Goal: Task Accomplishment & Management: Use online tool/utility

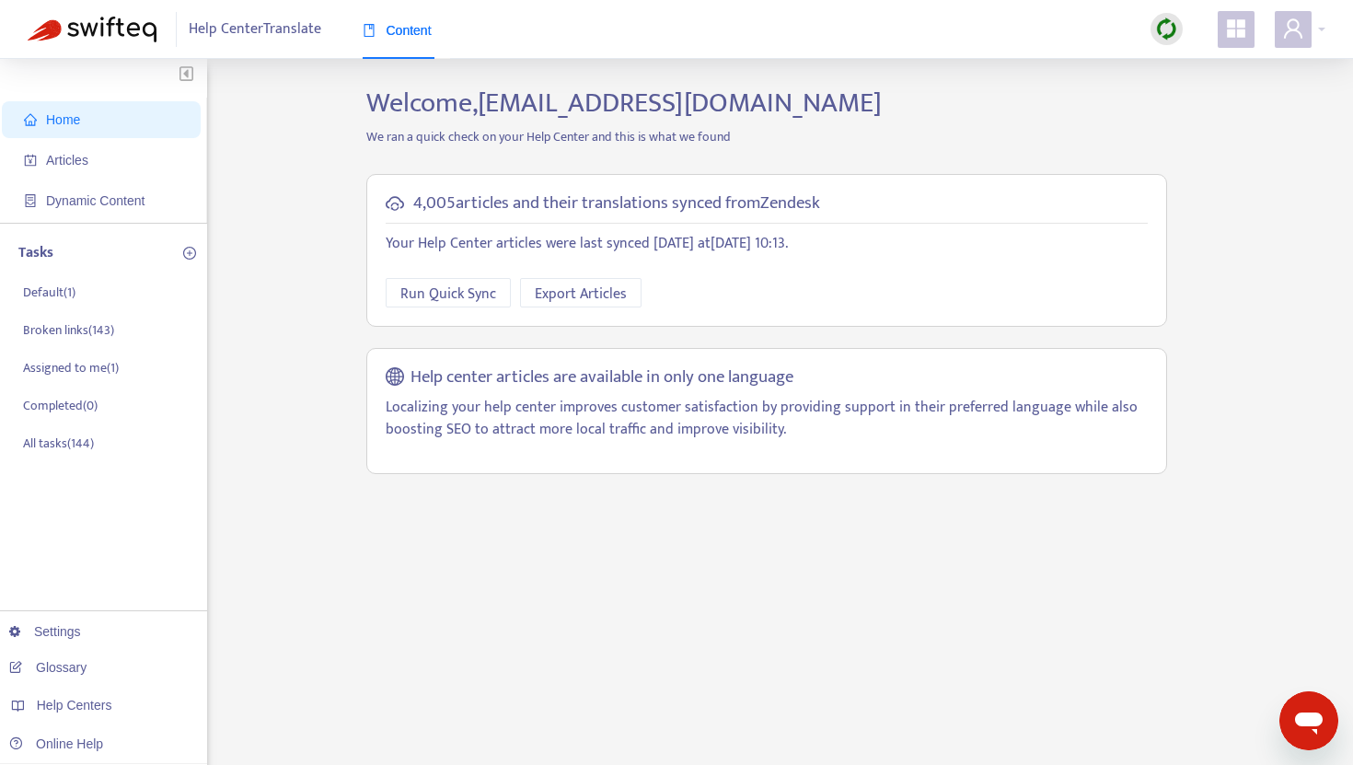
click at [1238, 29] on icon "appstore" at bounding box center [1236, 28] width 22 height 22
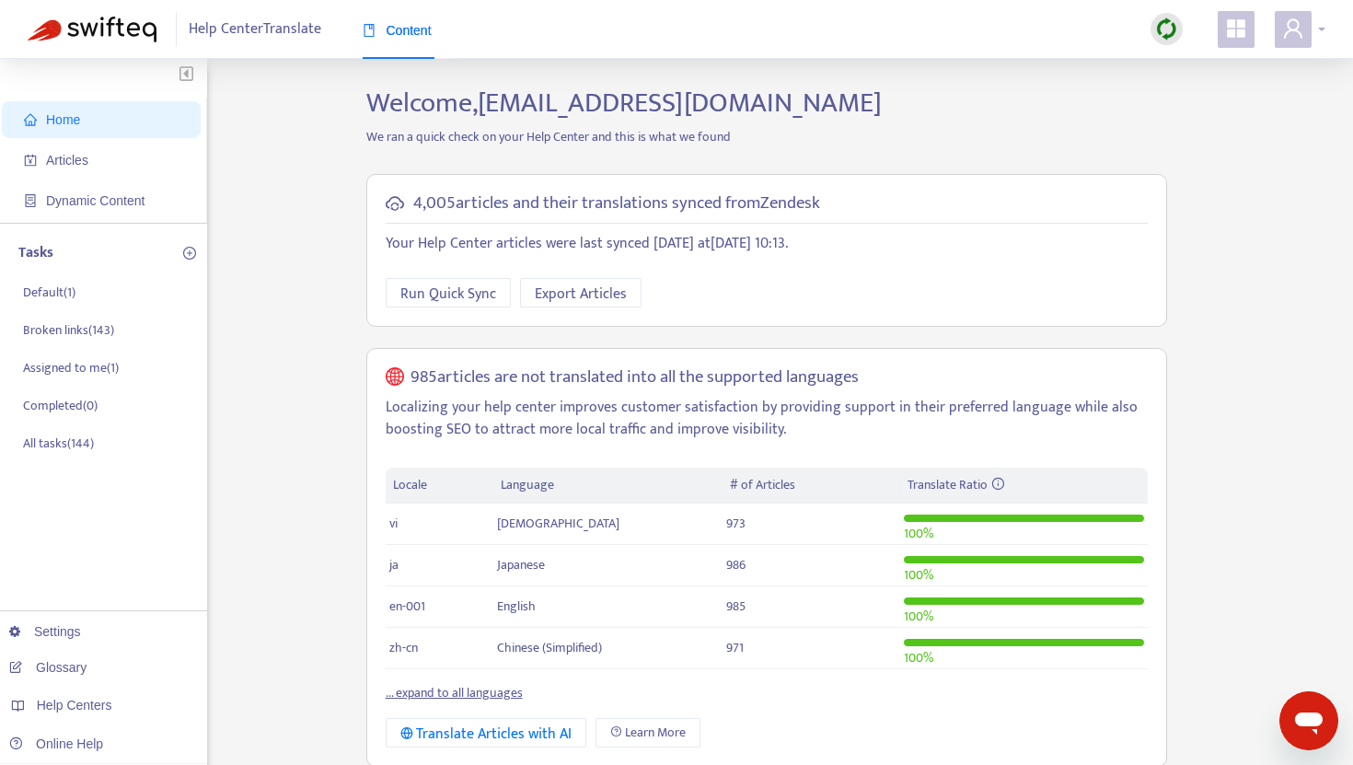
click at [1294, 29] on icon "user" at bounding box center [1294, 28] width 22 height 22
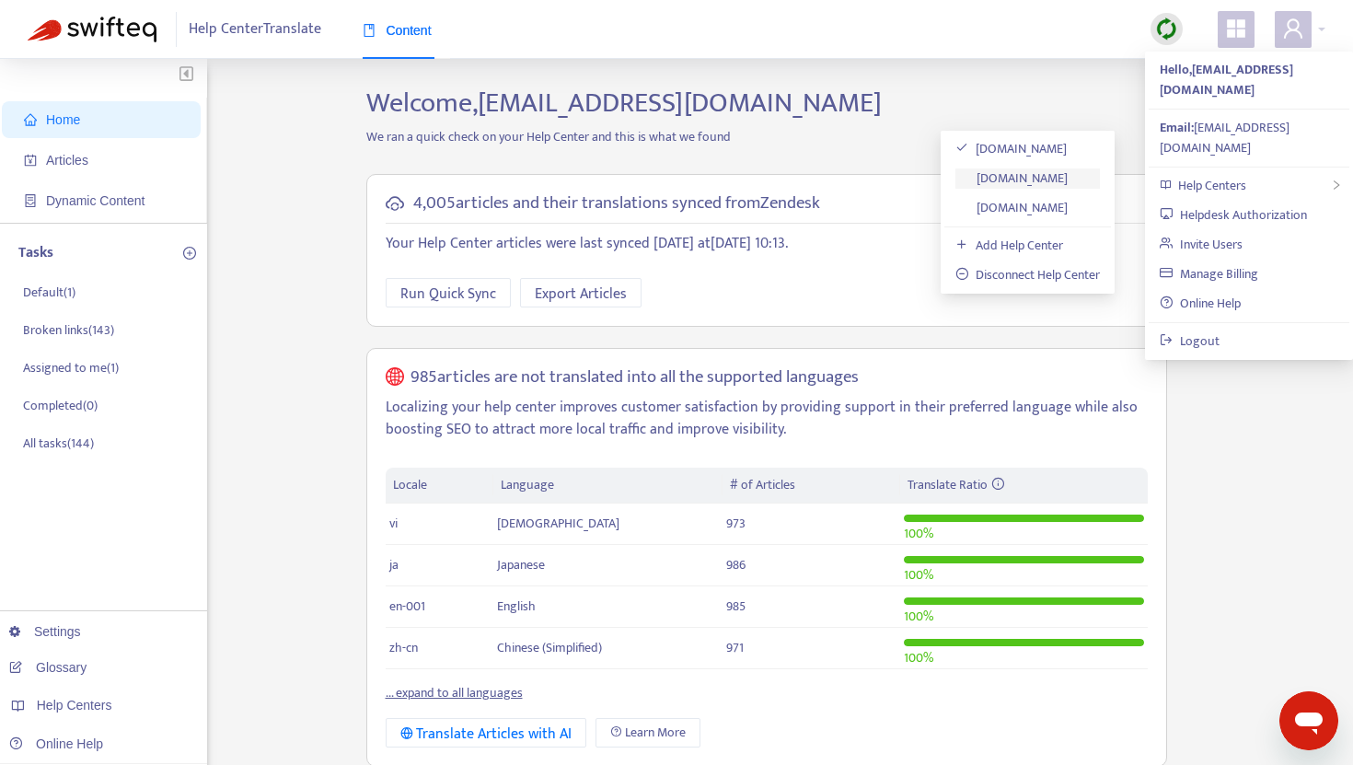
click at [1039, 175] on link "[DOMAIN_NAME]" at bounding box center [1012, 178] width 112 height 21
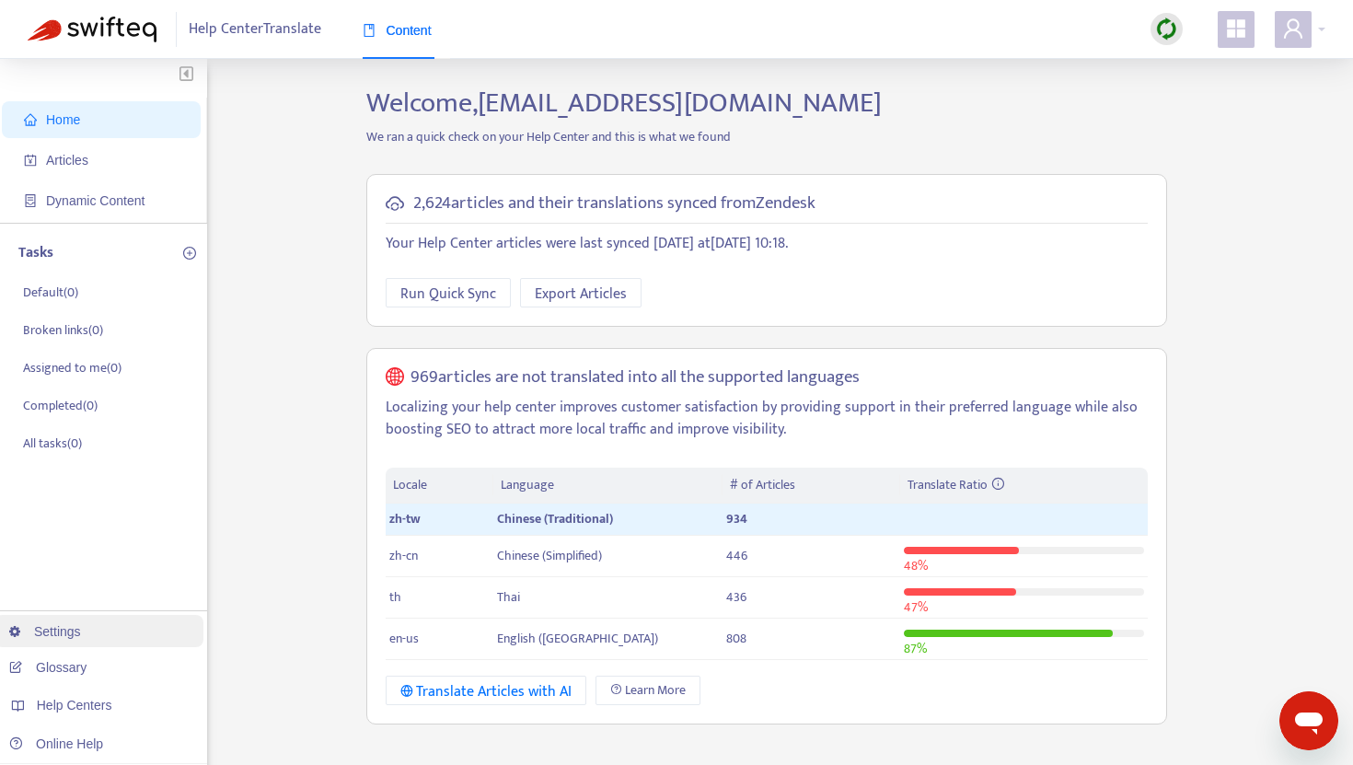
click at [50, 631] on link "Settings" at bounding box center [45, 631] width 72 height 15
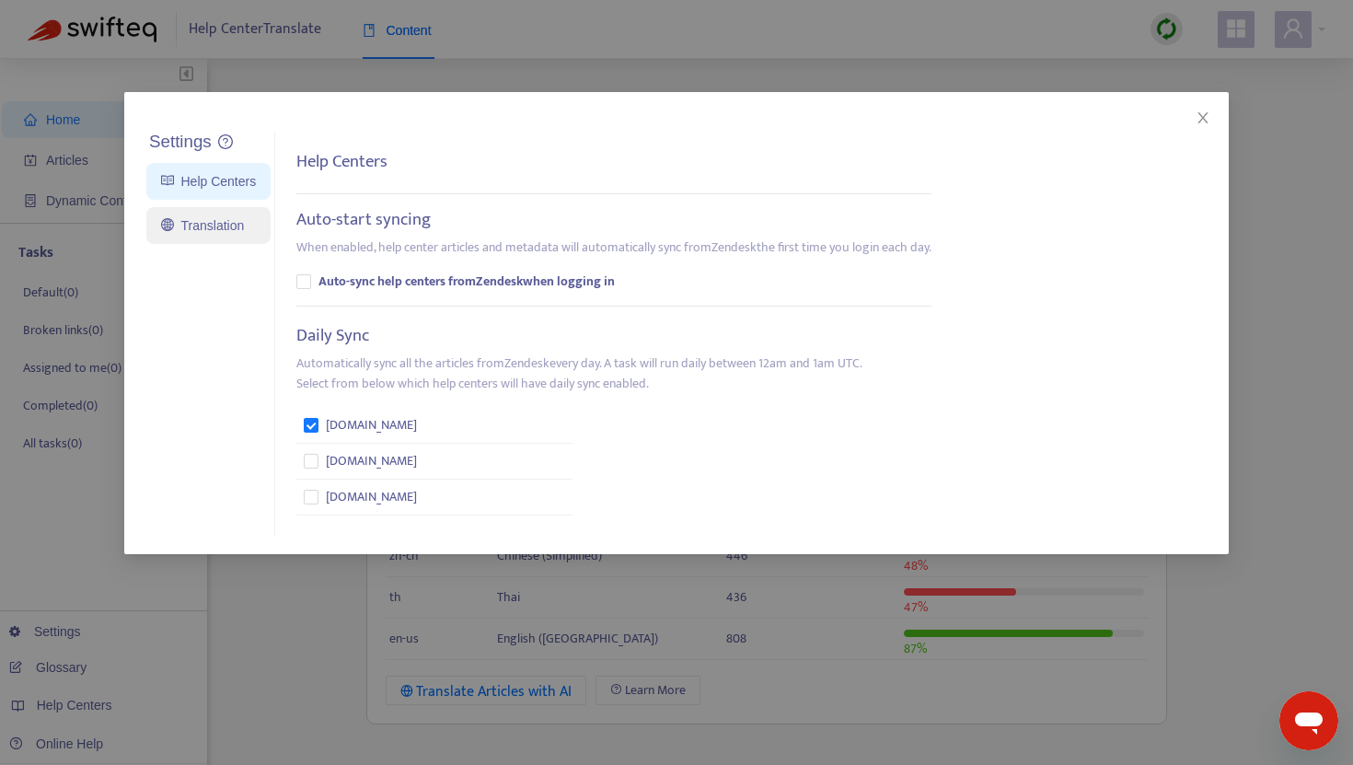
click at [203, 226] on link "Translation" at bounding box center [202, 225] width 83 height 15
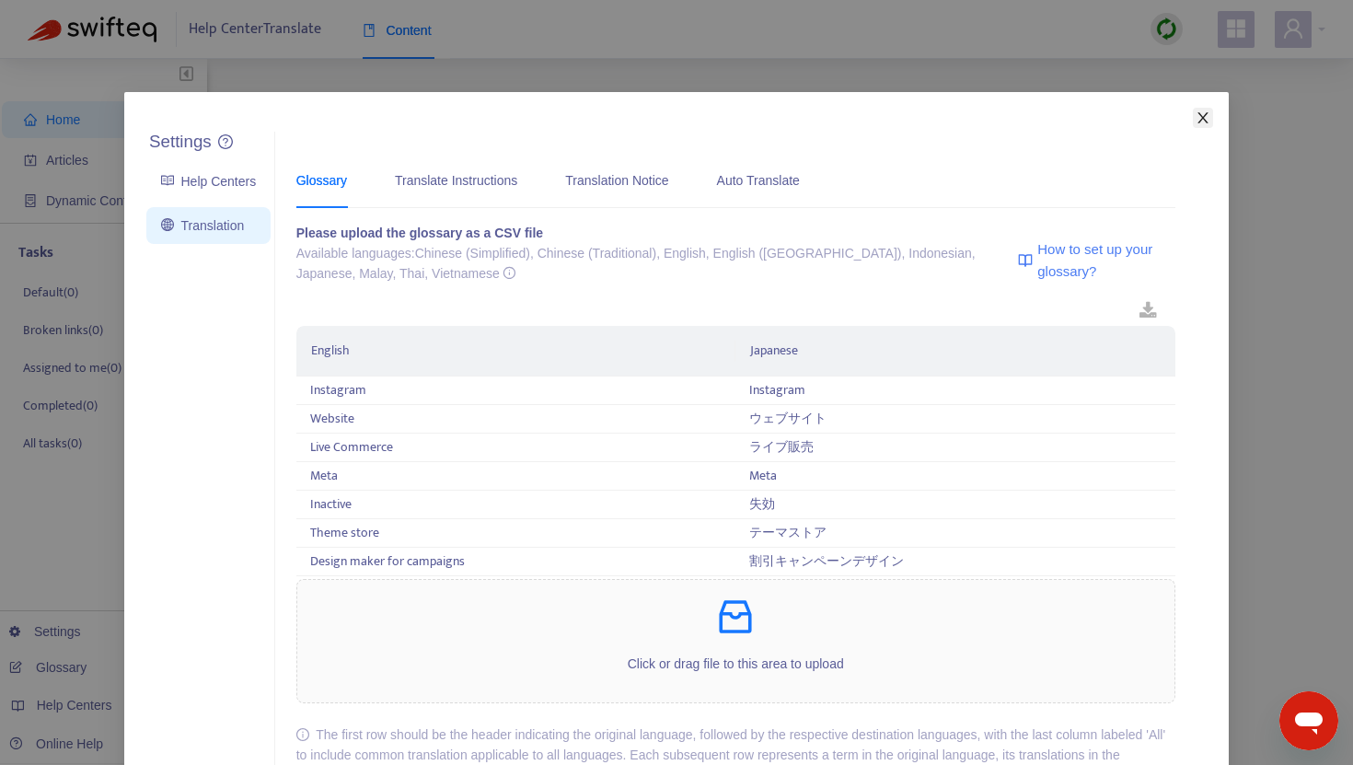
click at [1201, 122] on icon "close" at bounding box center [1203, 117] width 15 height 15
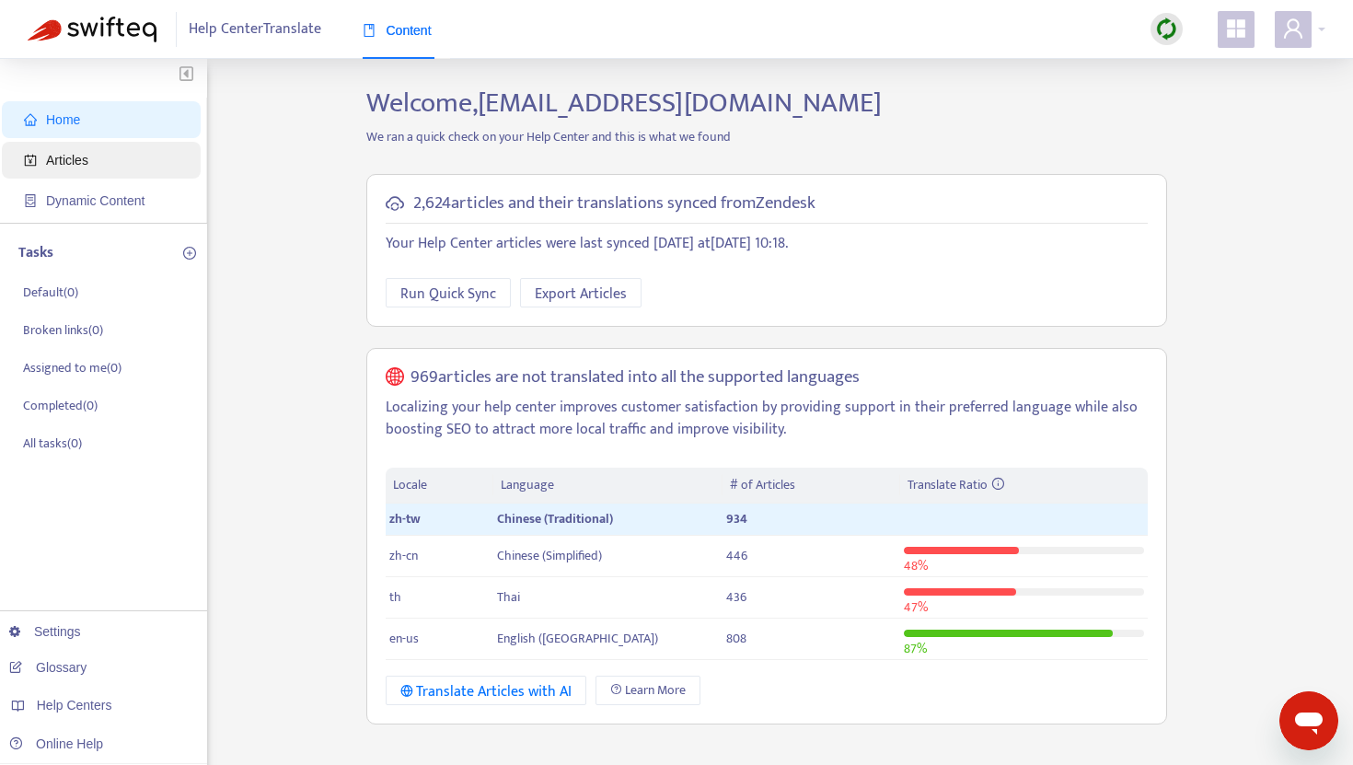
click at [146, 155] on span "Articles" at bounding box center [105, 160] width 162 height 37
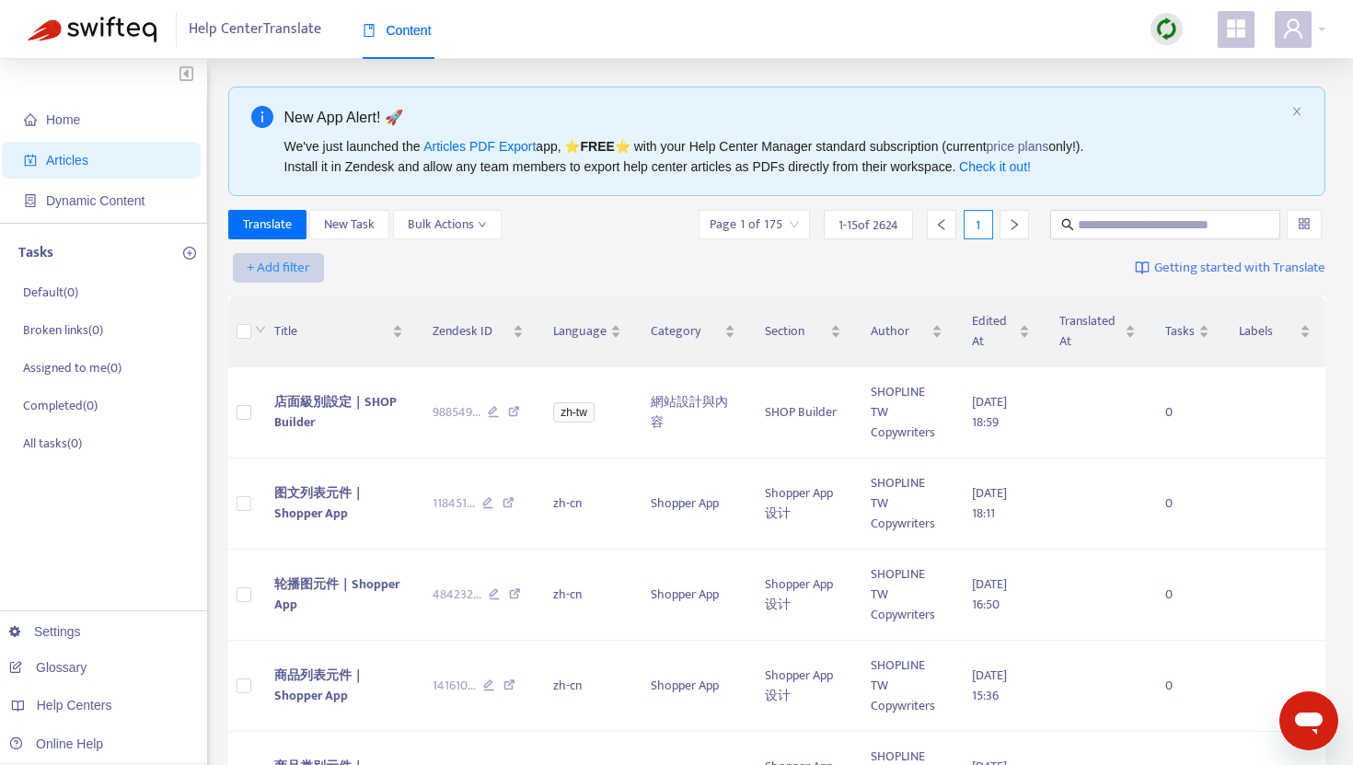
click at [273, 265] on span "+ Add filter" at bounding box center [279, 268] width 64 height 22
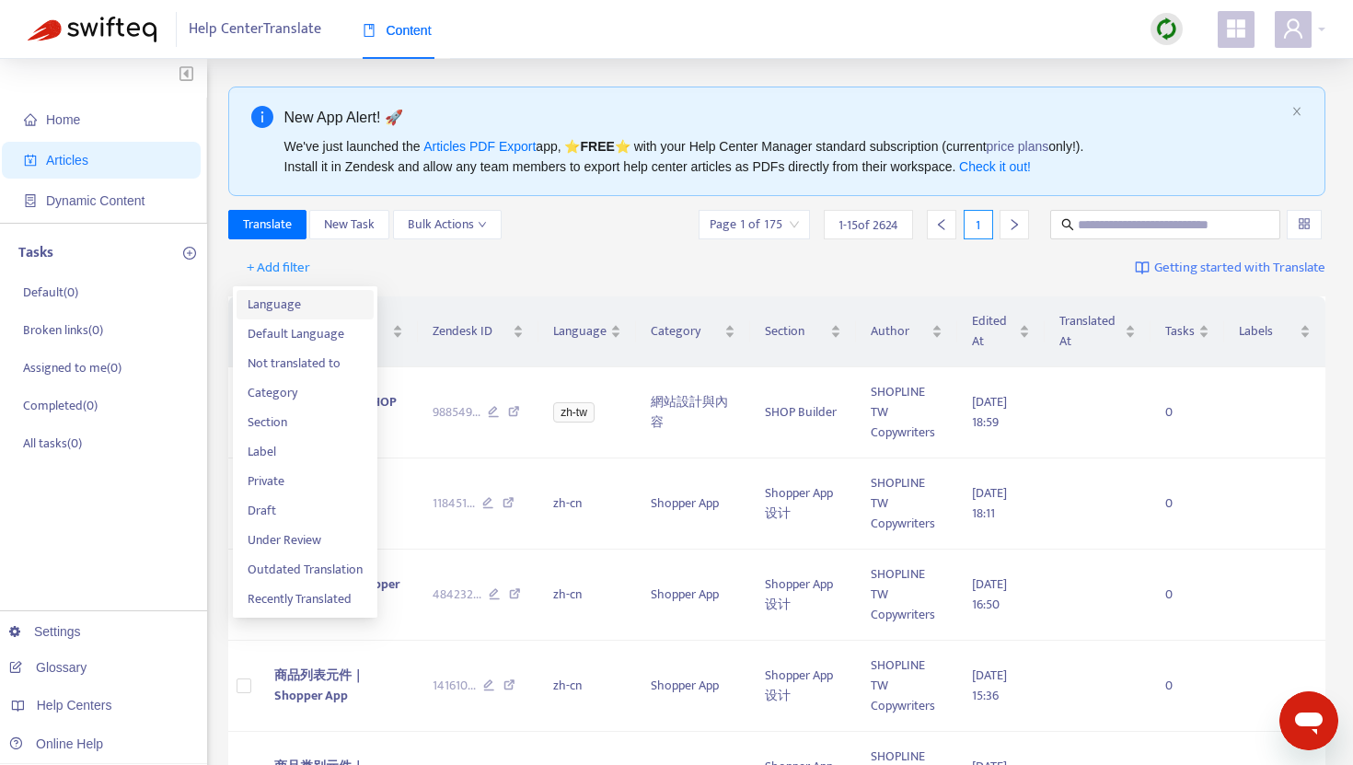
click at [283, 311] on span "Language" at bounding box center [305, 305] width 115 height 20
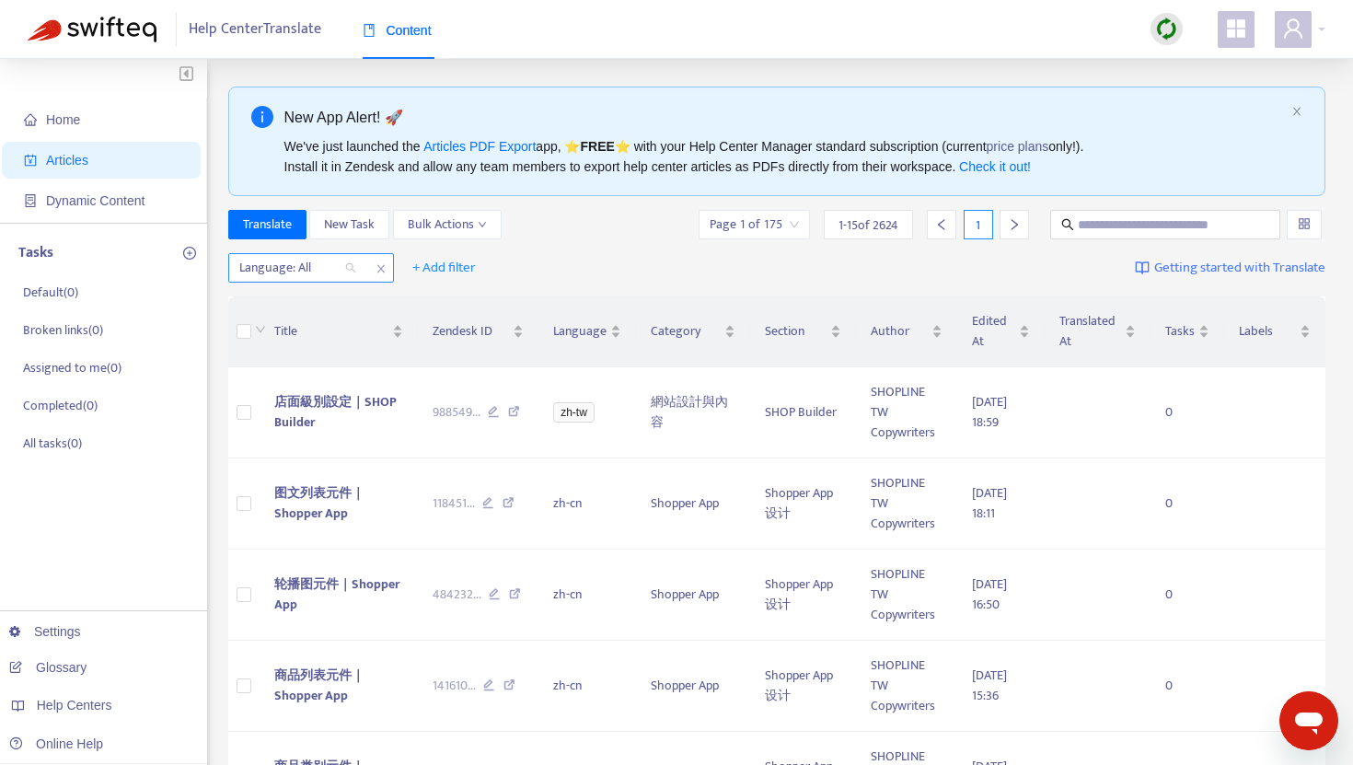
click at [346, 272] on div "Language: All" at bounding box center [297, 268] width 137 height 28
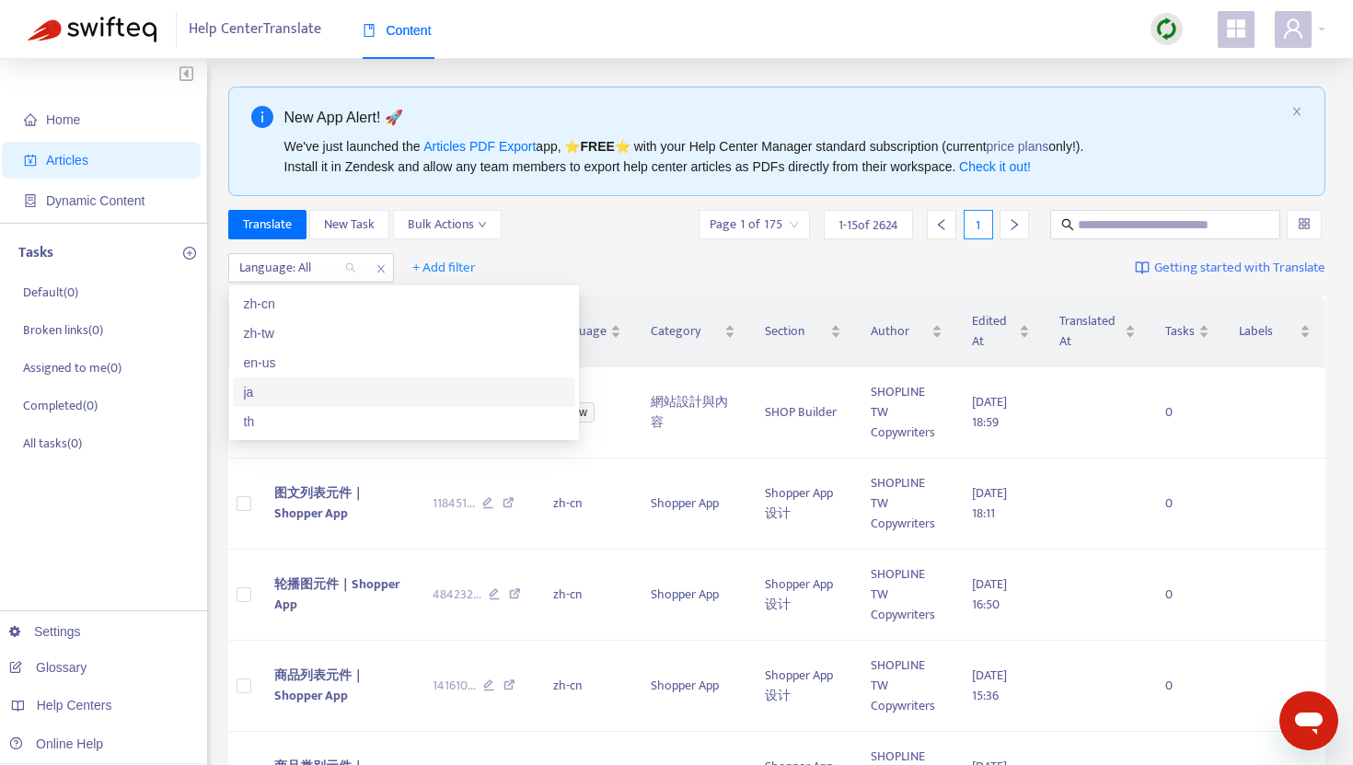
click at [265, 391] on div "ja" at bounding box center [404, 392] width 320 height 20
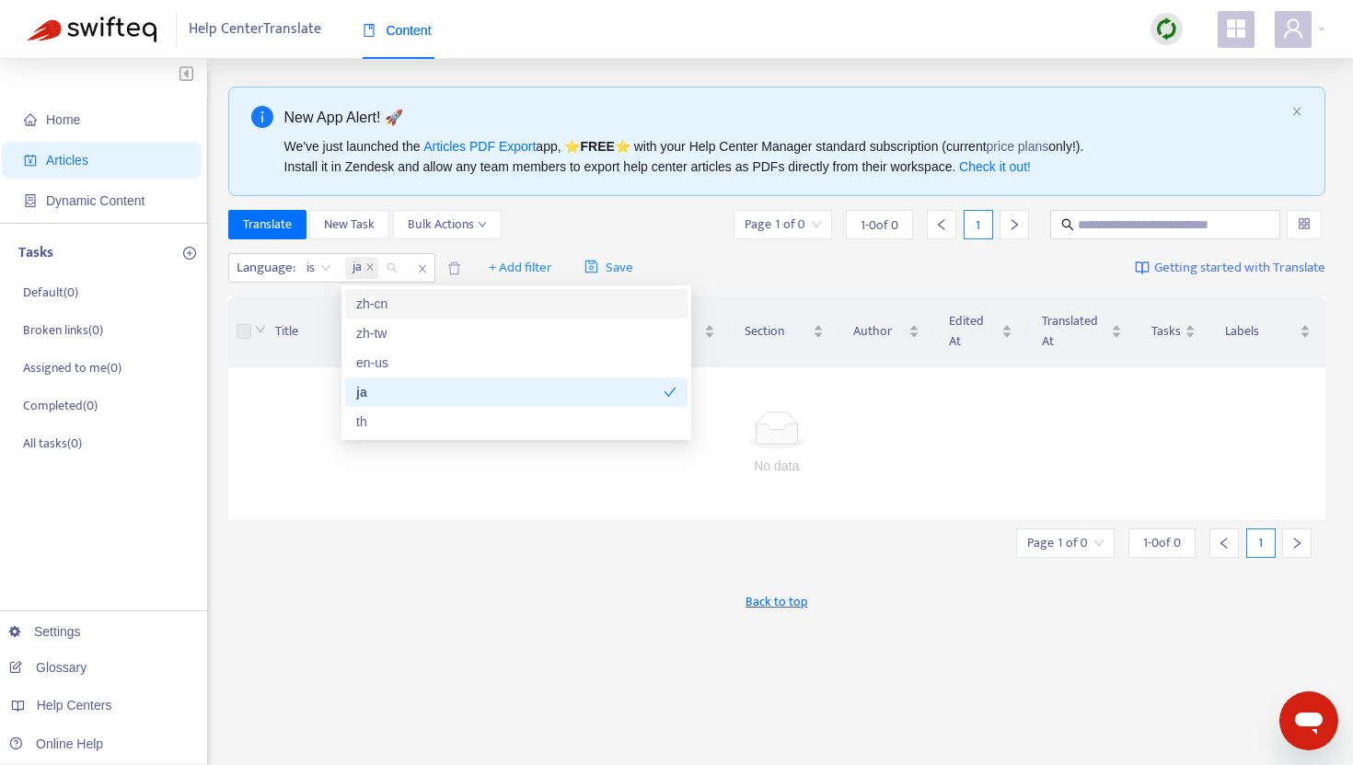
click at [567, 206] on div "New App Alert! 🚀 We've just launched the Articles PDF Export app, ⭐ FREE ⭐️ wit…" at bounding box center [777, 625] width 1098 height 1077
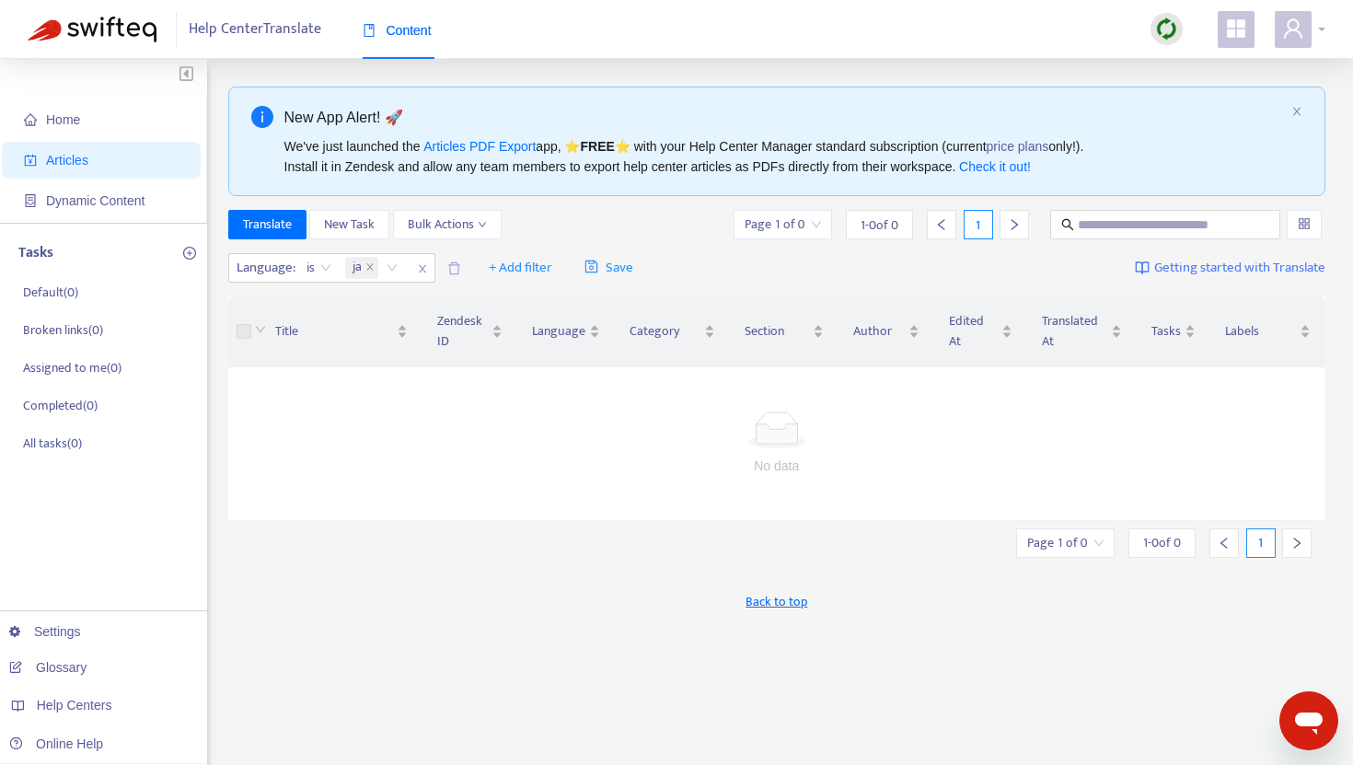
click at [1281, 24] on span at bounding box center [1293, 29] width 37 height 37
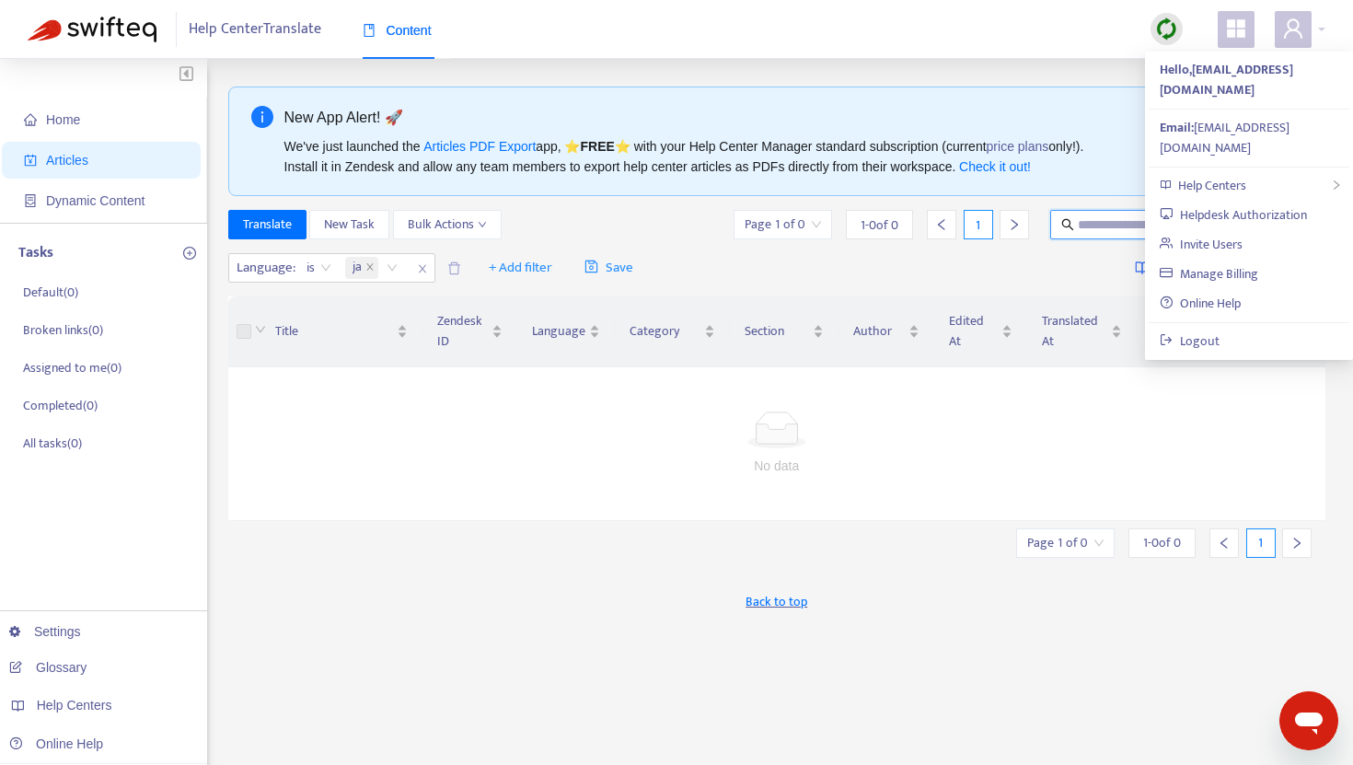
click at [1083, 223] on input "text" at bounding box center [1166, 225] width 177 height 20
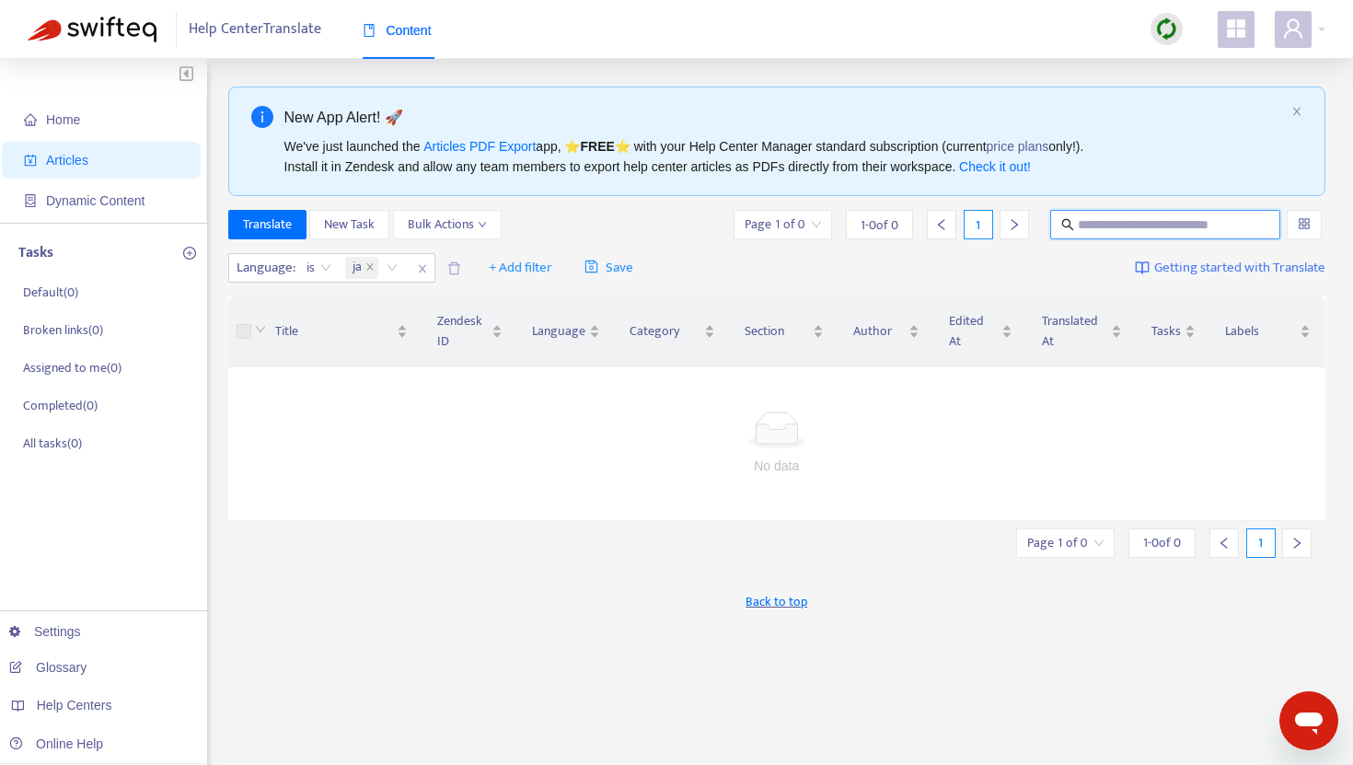
paste input "**********"
type input "**********"
click at [394, 268] on div "ja" at bounding box center [375, 268] width 66 height 28
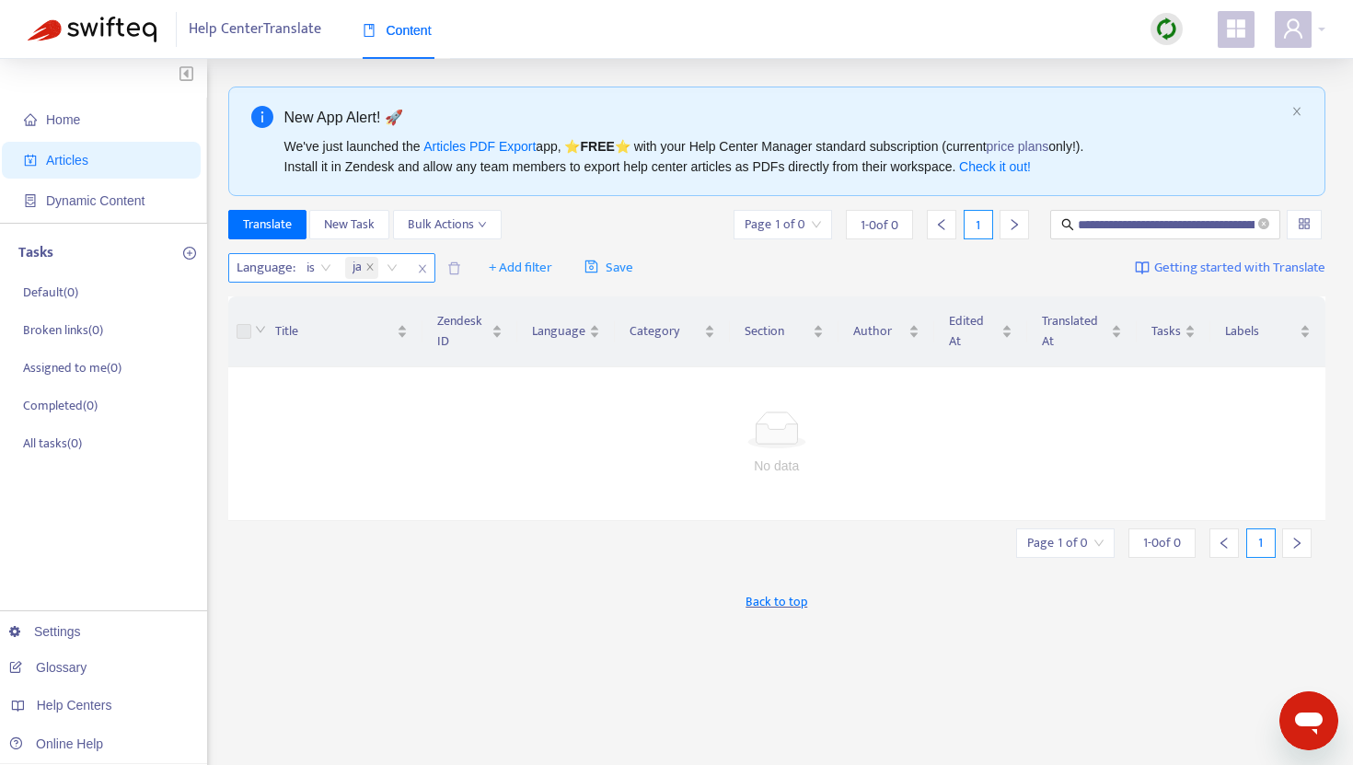
click at [424, 269] on icon "close" at bounding box center [422, 268] width 11 height 11
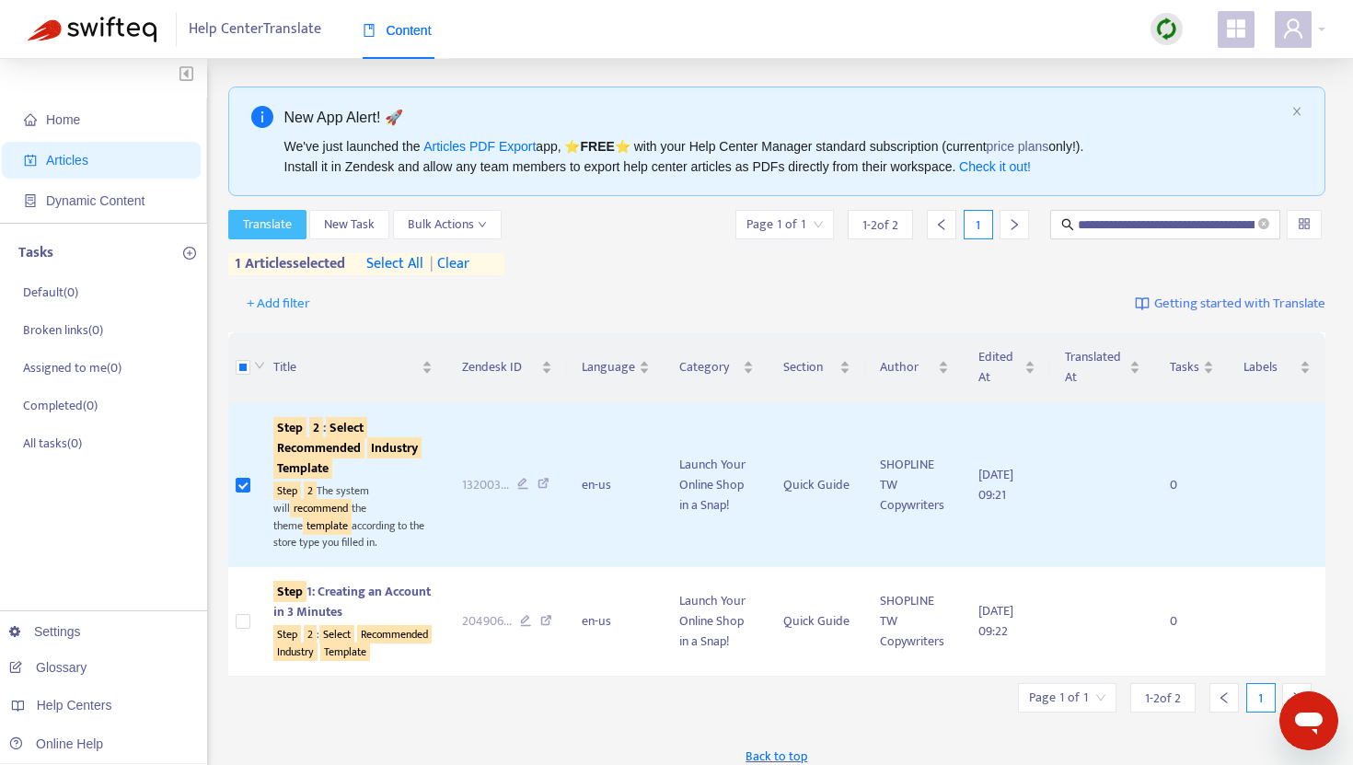
click at [268, 229] on span "Translate" at bounding box center [267, 225] width 49 height 20
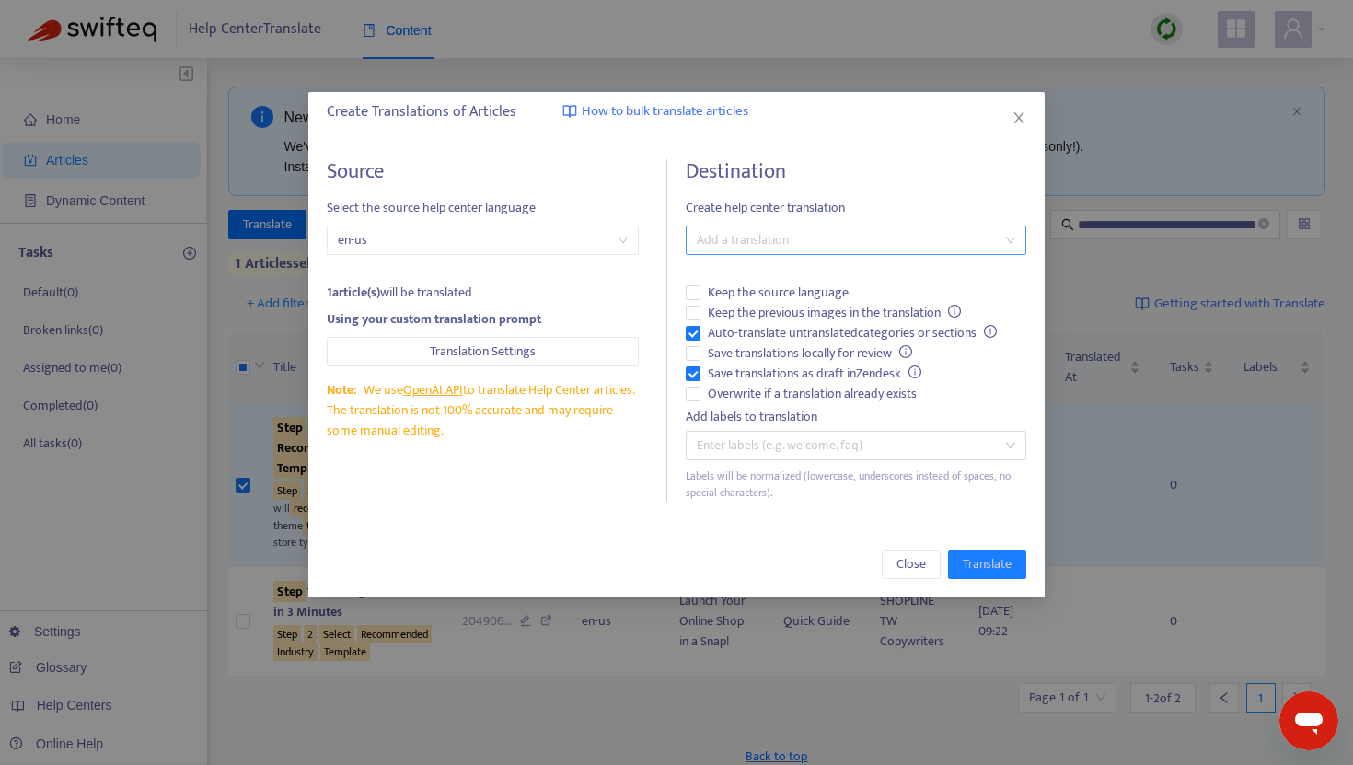
click at [726, 250] on div at bounding box center [847, 240] width 313 height 22
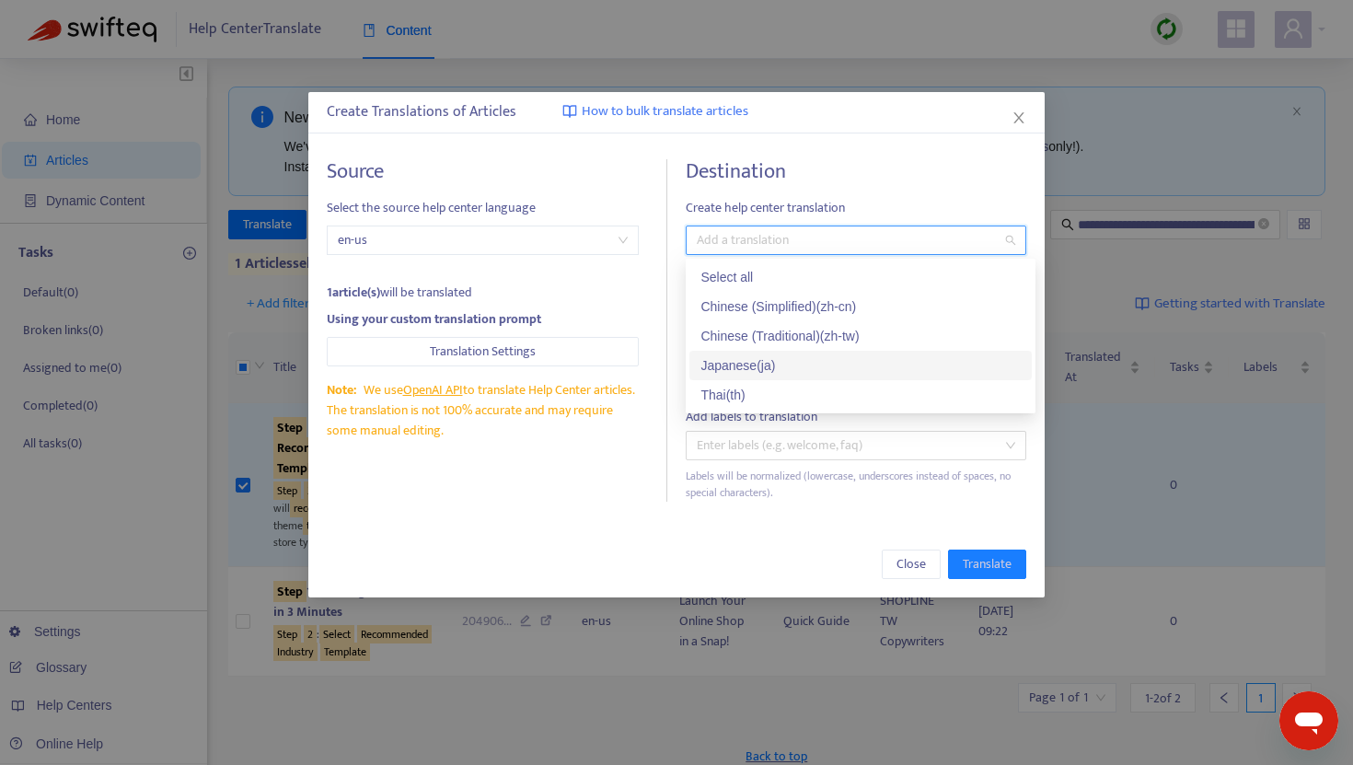
click at [722, 352] on div "Japanese ( ja )" at bounding box center [861, 365] width 342 height 29
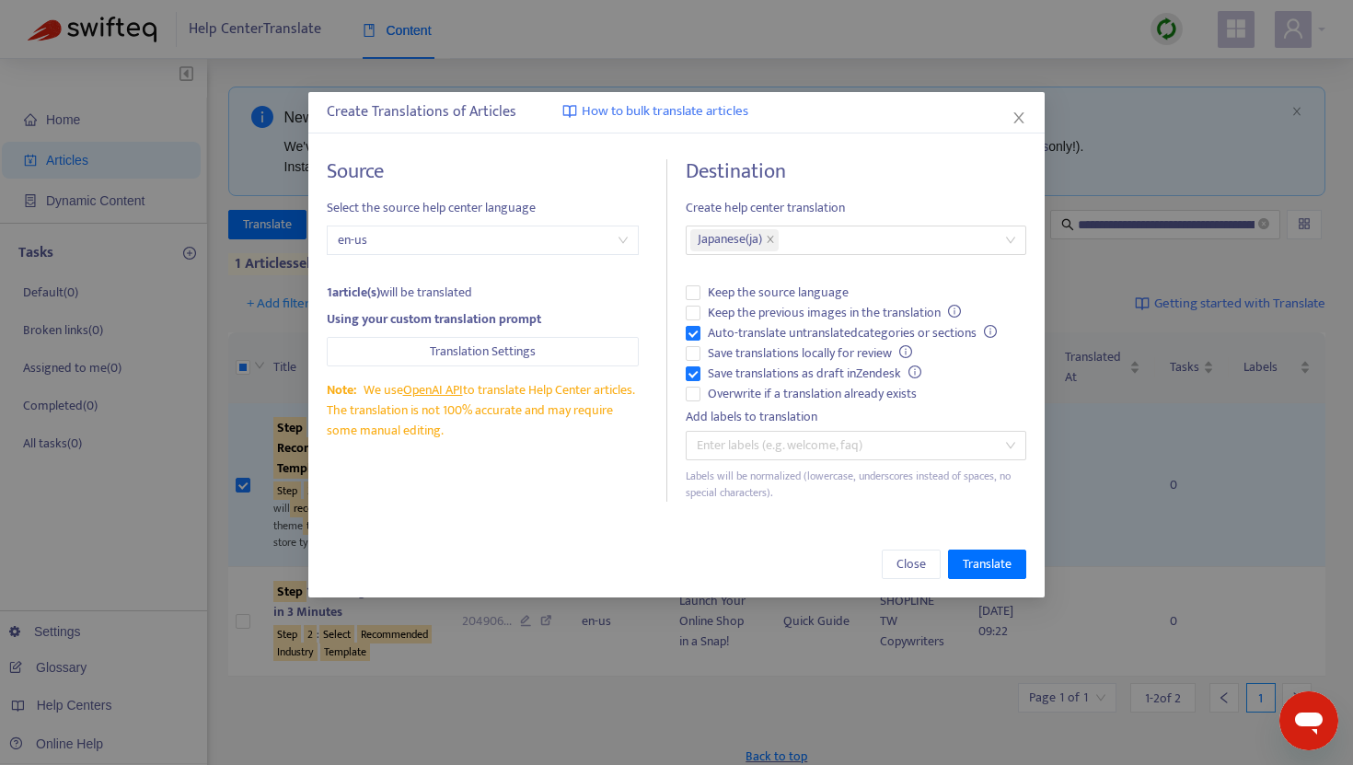
click at [815, 190] on div "Destination Create help center translation Japanese ( ja ) Keep the source lang…" at bounding box center [856, 330] width 341 height 342
click at [981, 572] on span "Translate" at bounding box center [987, 564] width 49 height 20
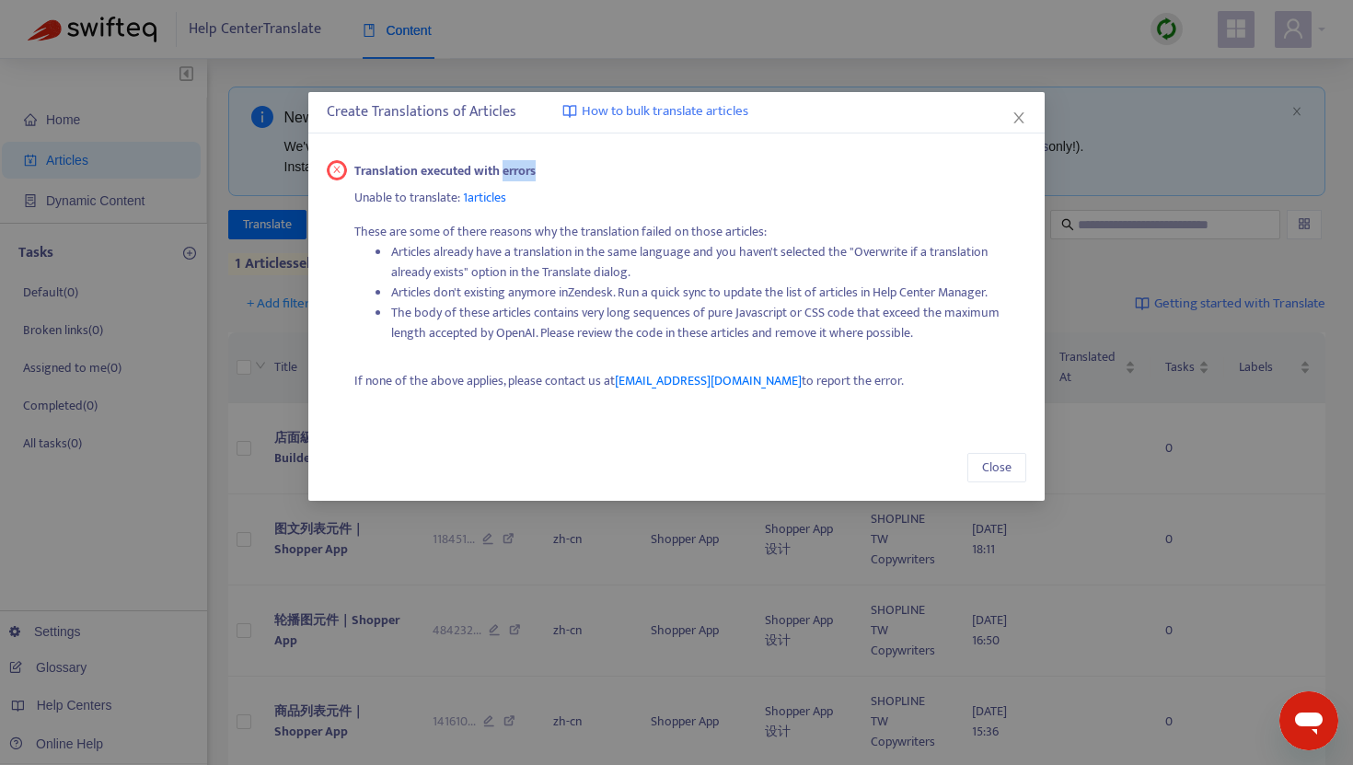
drag, startPoint x: 550, startPoint y: 171, endPoint x: 505, endPoint y: 174, distance: 44.3
click at [505, 174] on div "Translation executed with errors" at bounding box center [690, 171] width 673 height 20
copy strong "errors"
click at [667, 379] on span "[EMAIL_ADDRESS][DOMAIN_NAME]" at bounding box center [708, 380] width 187 height 21
click at [1019, 120] on icon "close" at bounding box center [1019, 117] width 15 height 15
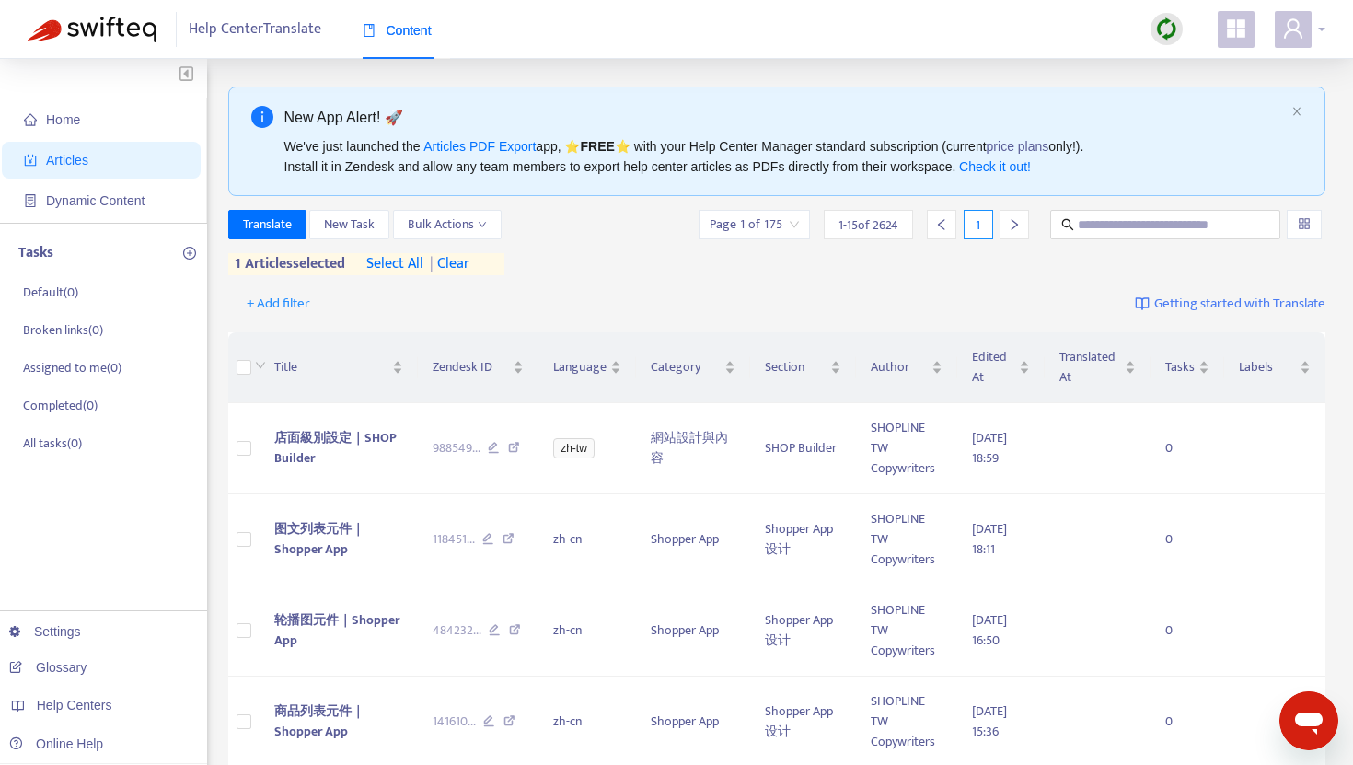
click at [1294, 24] on icon "user" at bounding box center [1294, 28] width 22 height 22
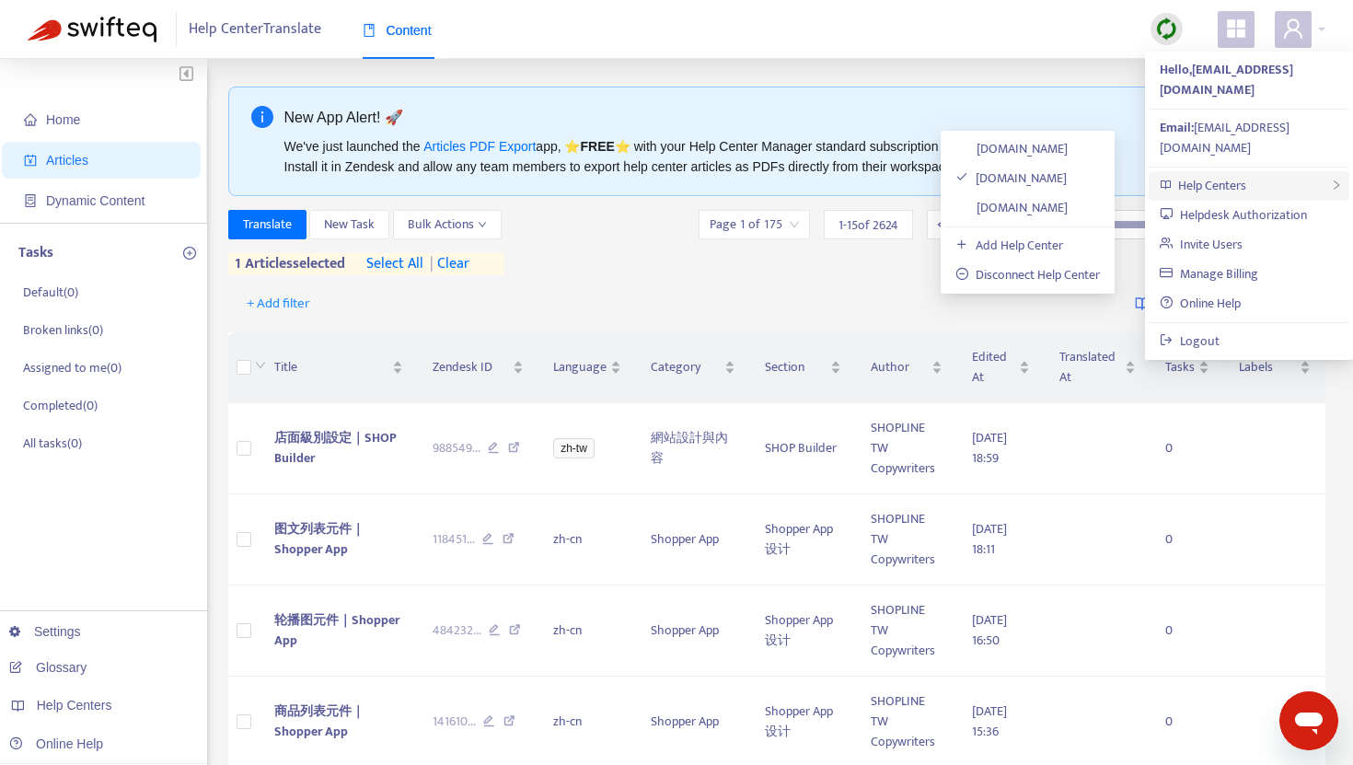
click at [1251, 171] on div "Help Centers" at bounding box center [1249, 185] width 201 height 29
click at [1037, 248] on link "Add Help Center" at bounding box center [1010, 245] width 108 height 21
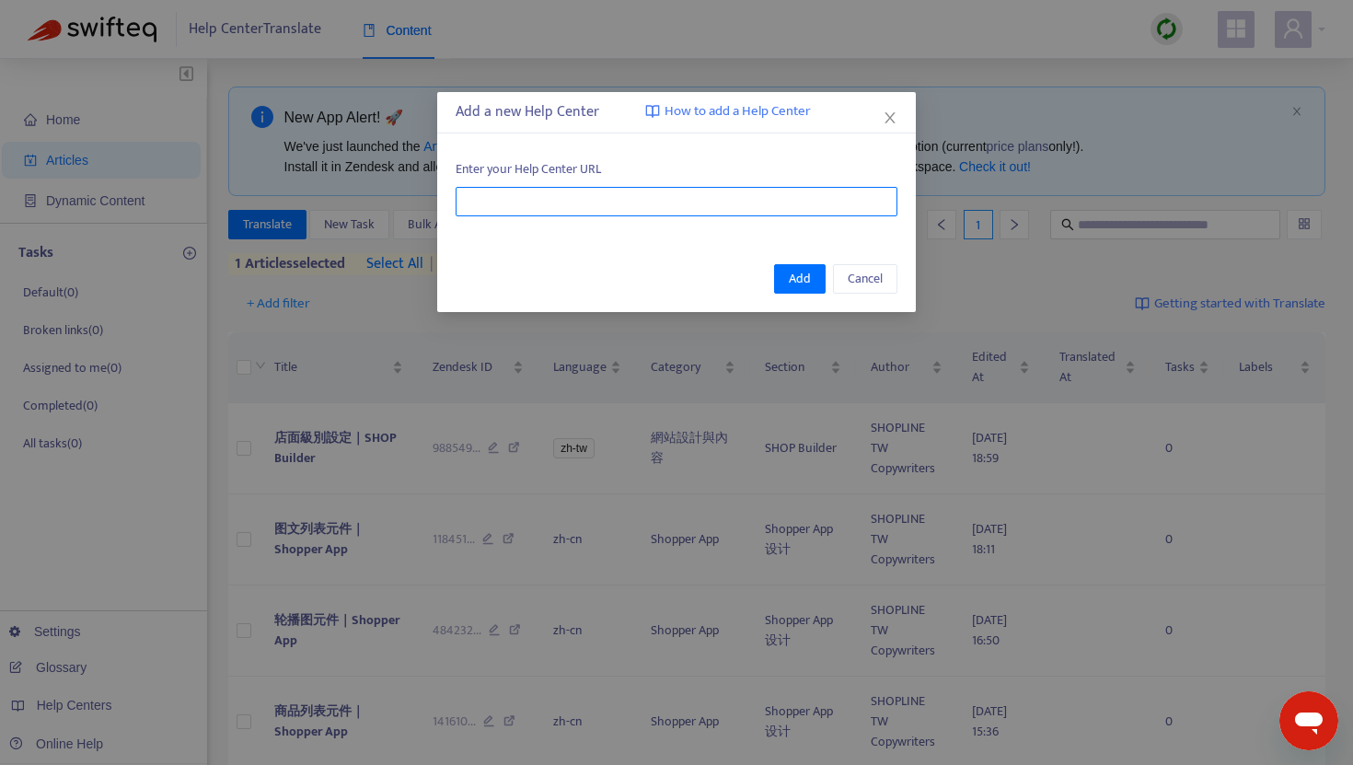
click at [760, 197] on input "text" at bounding box center [677, 201] width 442 height 29
paste input "**********"
type input "**********"
click at [784, 110] on span "How to add a Help Center" at bounding box center [738, 111] width 146 height 21
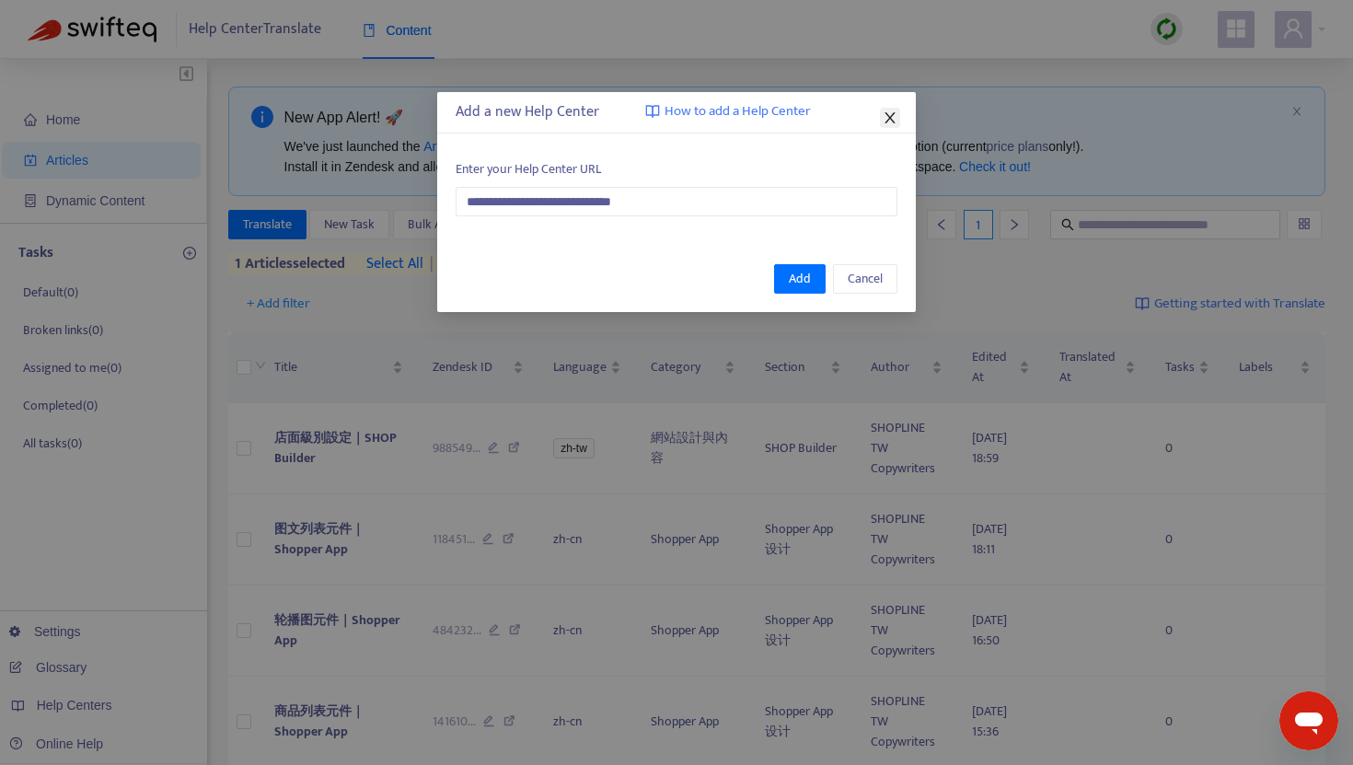
click at [893, 116] on icon "close" at bounding box center [890, 117] width 15 height 15
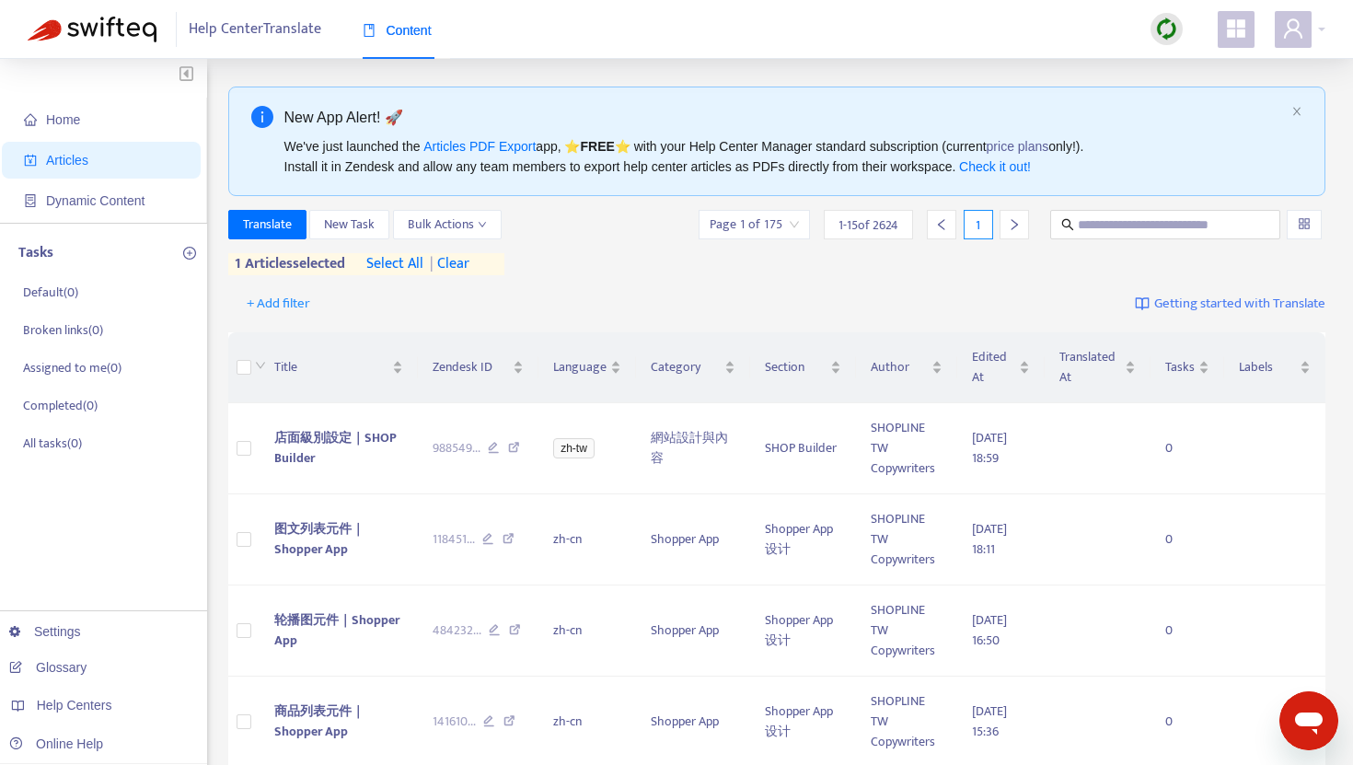
click at [466, 268] on span "| clear" at bounding box center [447, 264] width 46 height 22
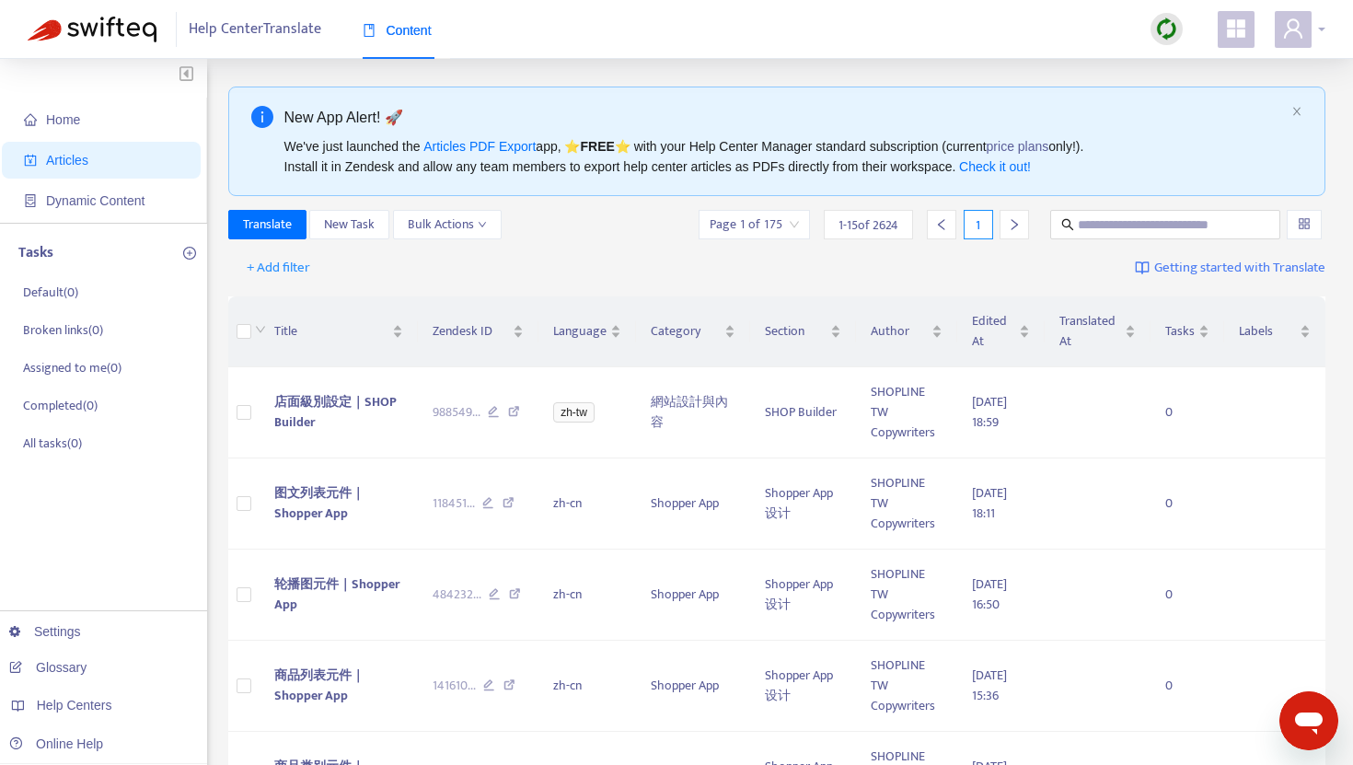
click at [1301, 43] on span at bounding box center [1293, 29] width 37 height 37
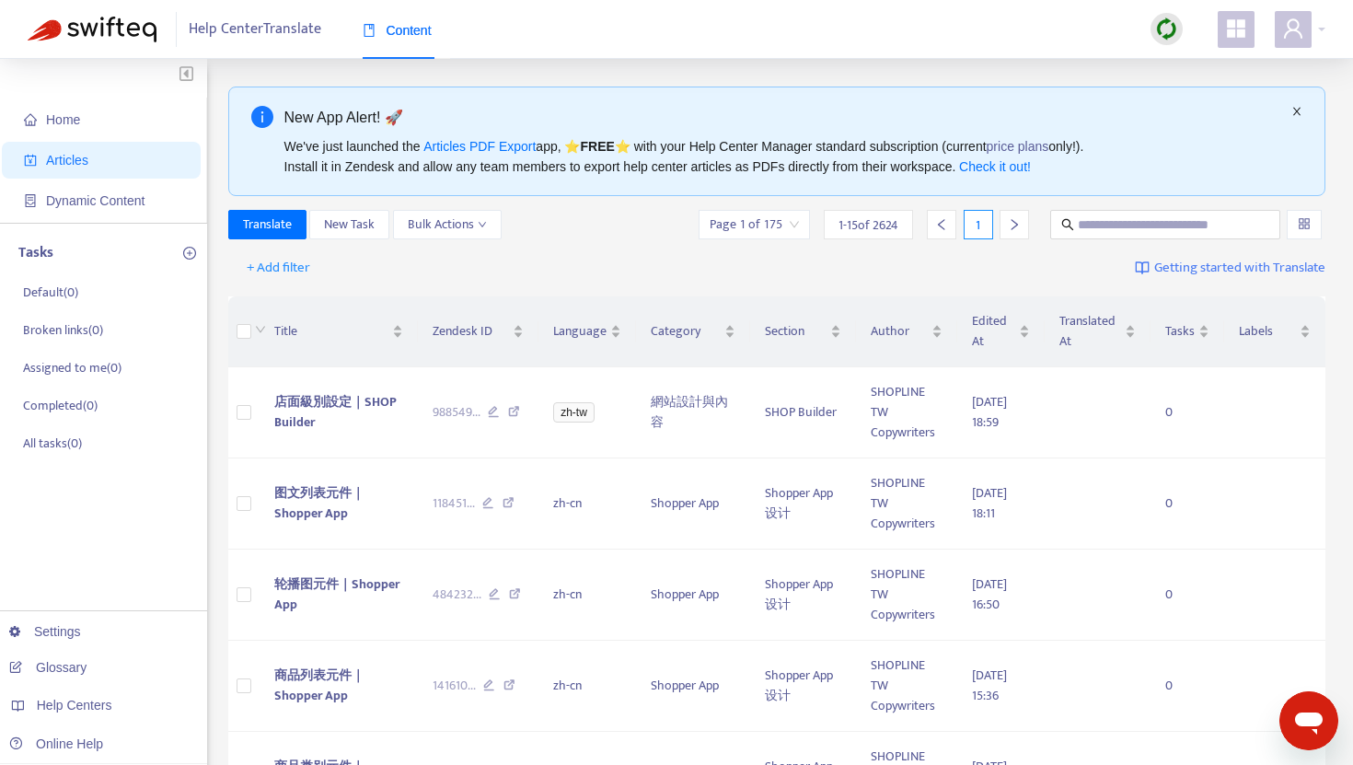
click at [1298, 111] on icon "close" at bounding box center [1297, 111] width 11 height 11
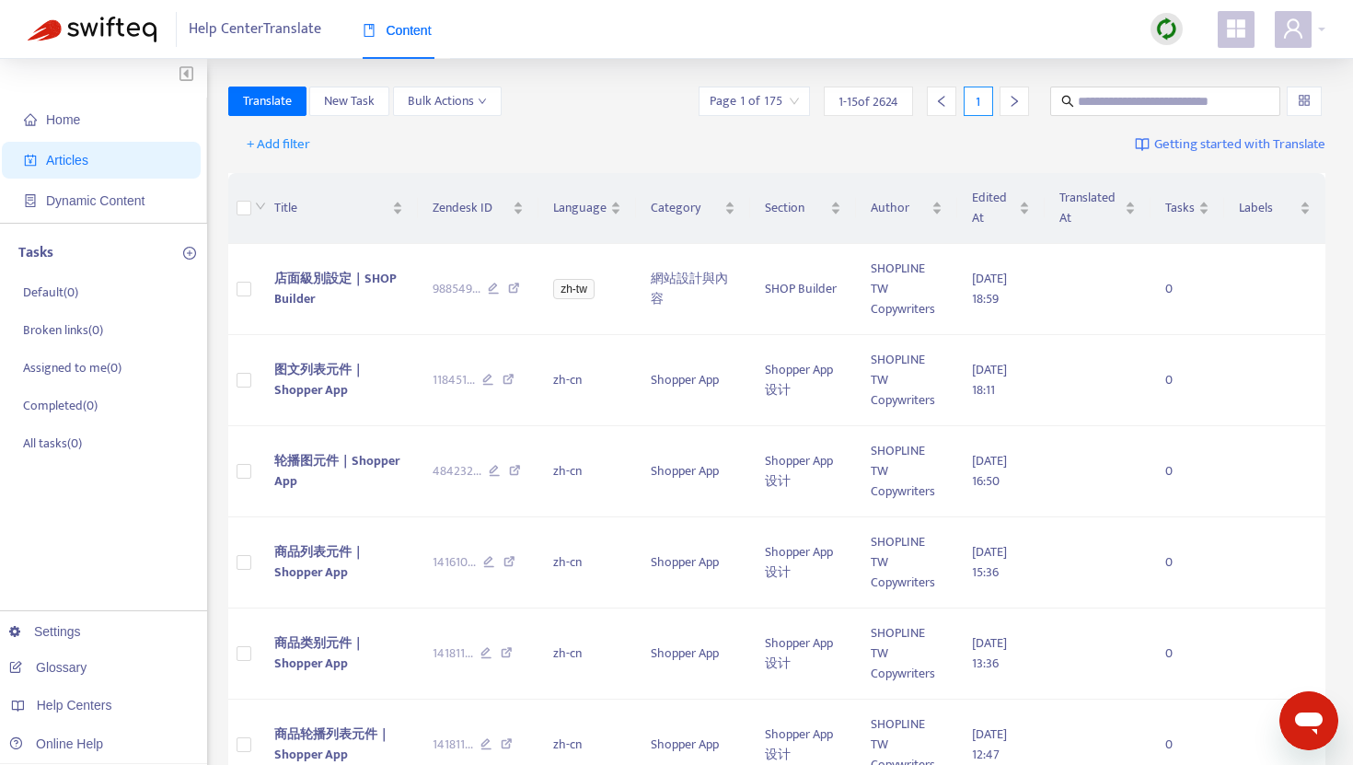
click at [1326, 29] on div "Help Center Translate Content" at bounding box center [676, 29] width 1353 height 59
click at [1311, 31] on span at bounding box center [1293, 29] width 37 height 37
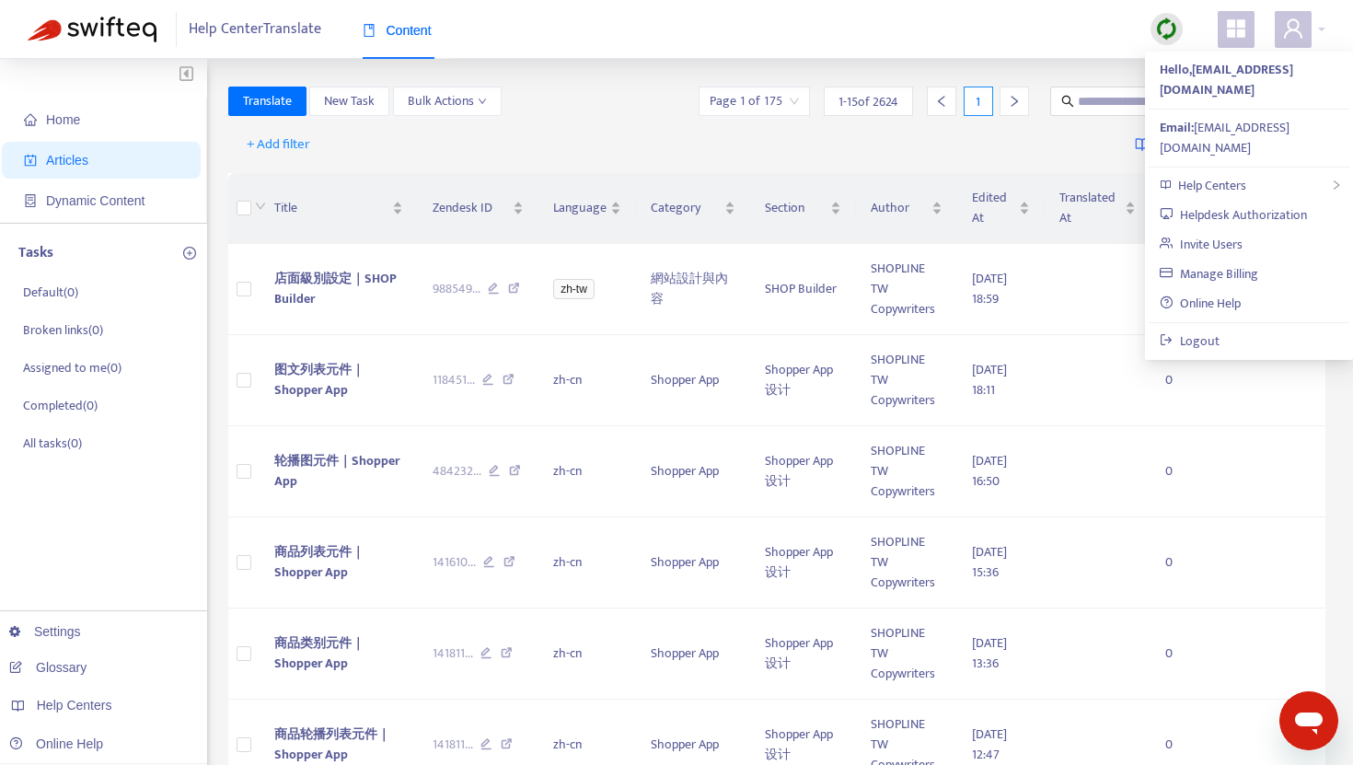
click at [1288, 737] on div "メッセージングウィンドウを開く" at bounding box center [1309, 720] width 55 height 55
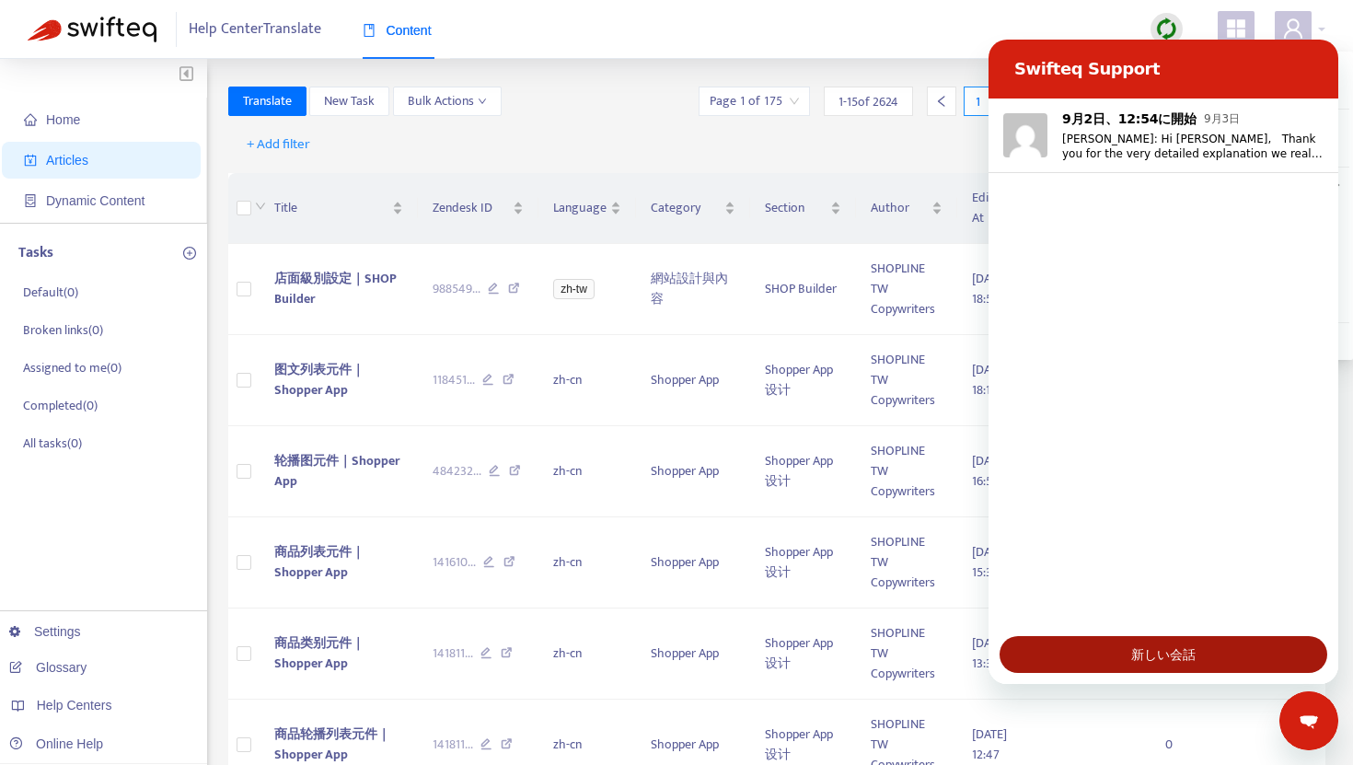
click at [1088, 647] on button "新しい会話" at bounding box center [1164, 654] width 328 height 37
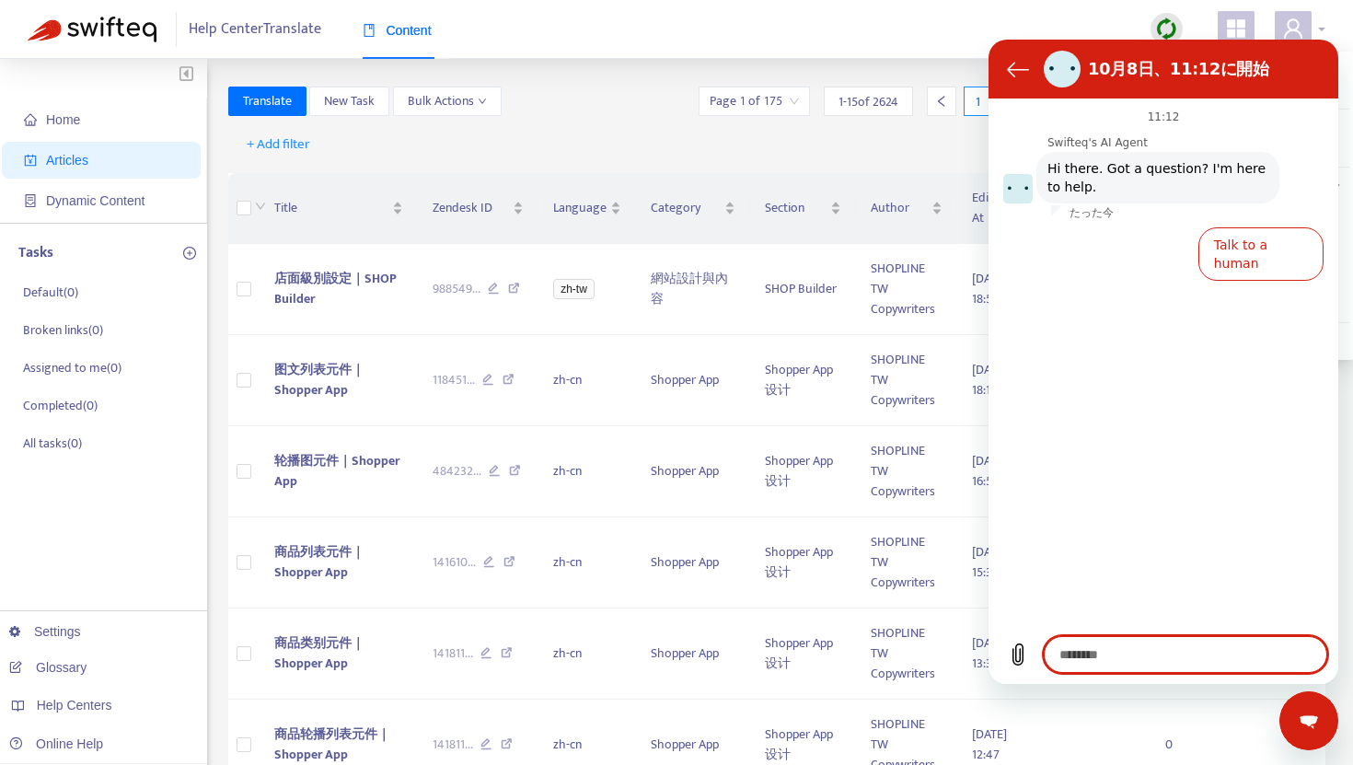
type textarea "*"
click at [1308, 25] on span at bounding box center [1293, 29] width 37 height 37
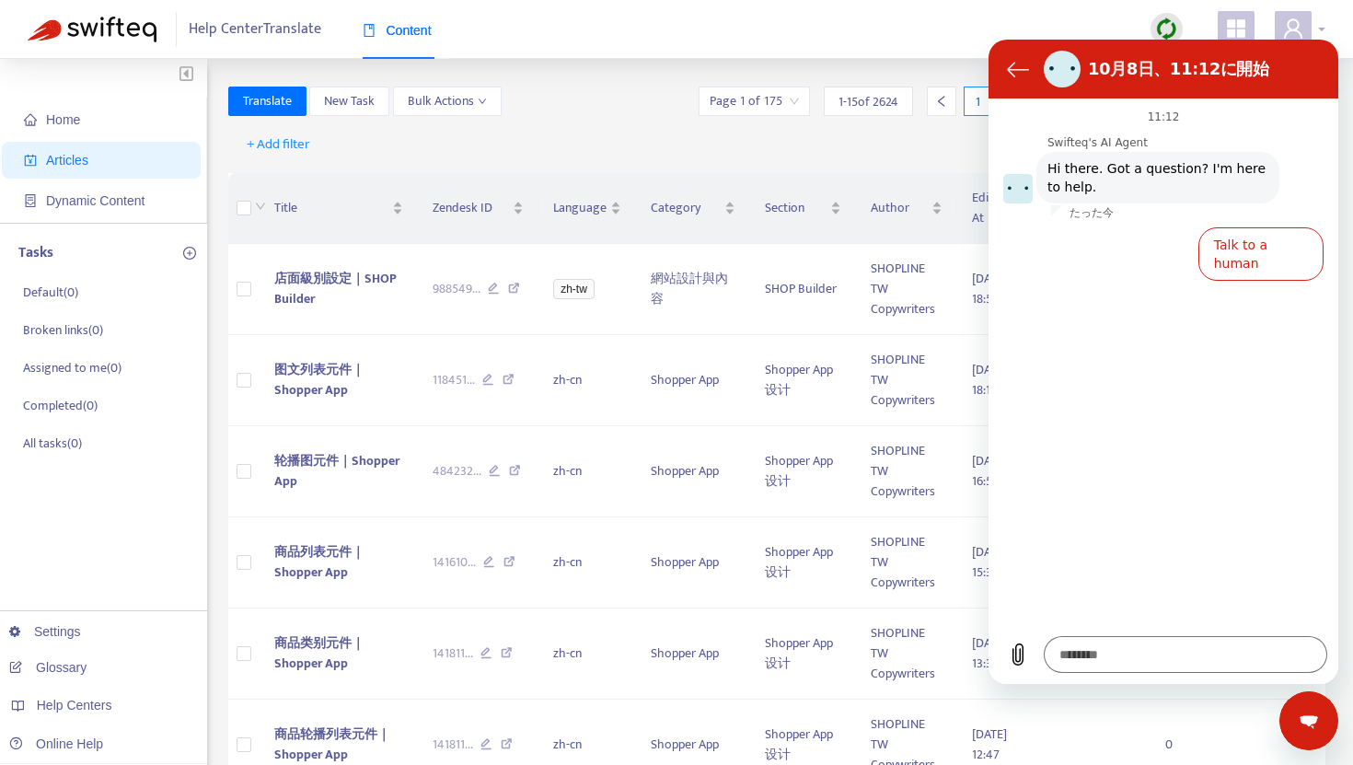
click at [1292, 28] on icon "user" at bounding box center [1294, 28] width 22 height 22
click at [1021, 70] on icon "会話リストに戻る" at bounding box center [1018, 69] width 22 height 22
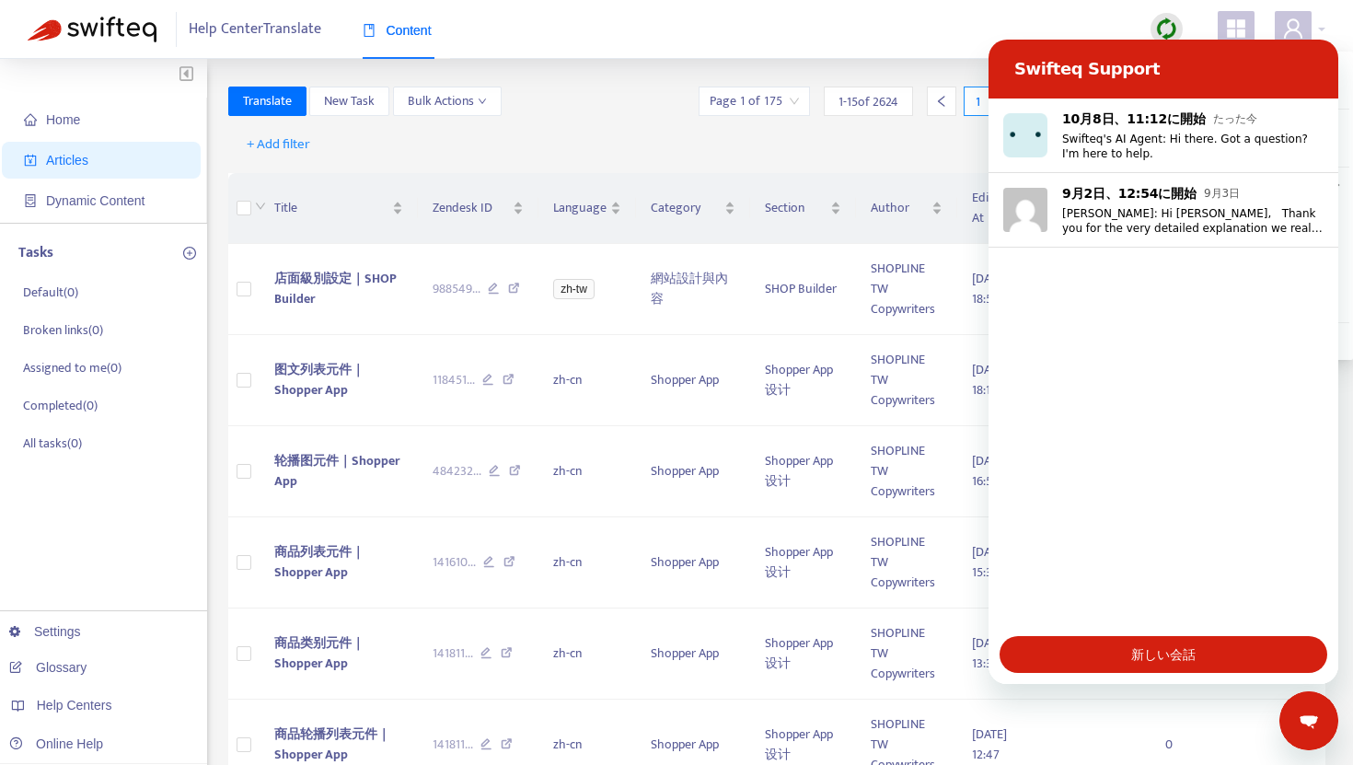
click at [1287, 714] on div "メッセージングウインドウを閉じる" at bounding box center [1309, 720] width 55 height 55
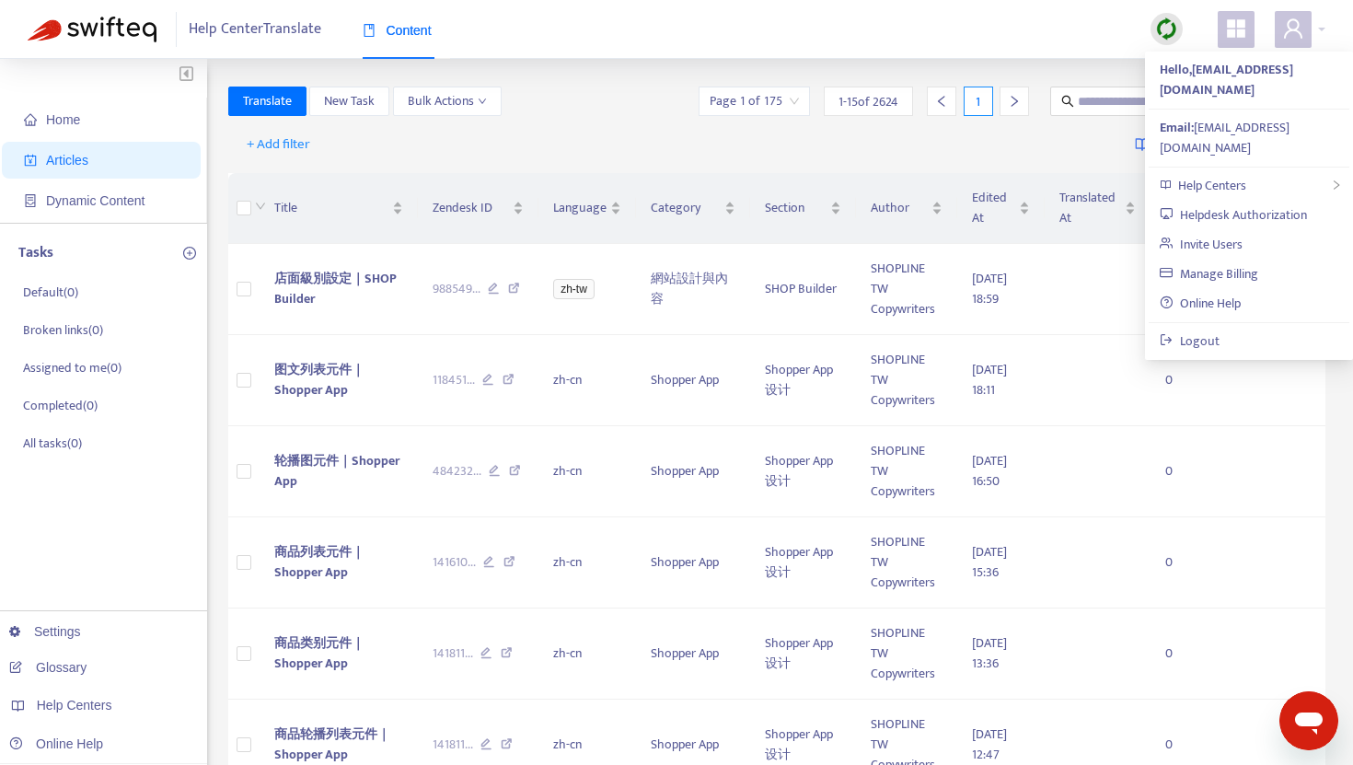
click at [1295, 724] on icon "メッセージングウィンドウを開く" at bounding box center [1309, 720] width 33 height 33
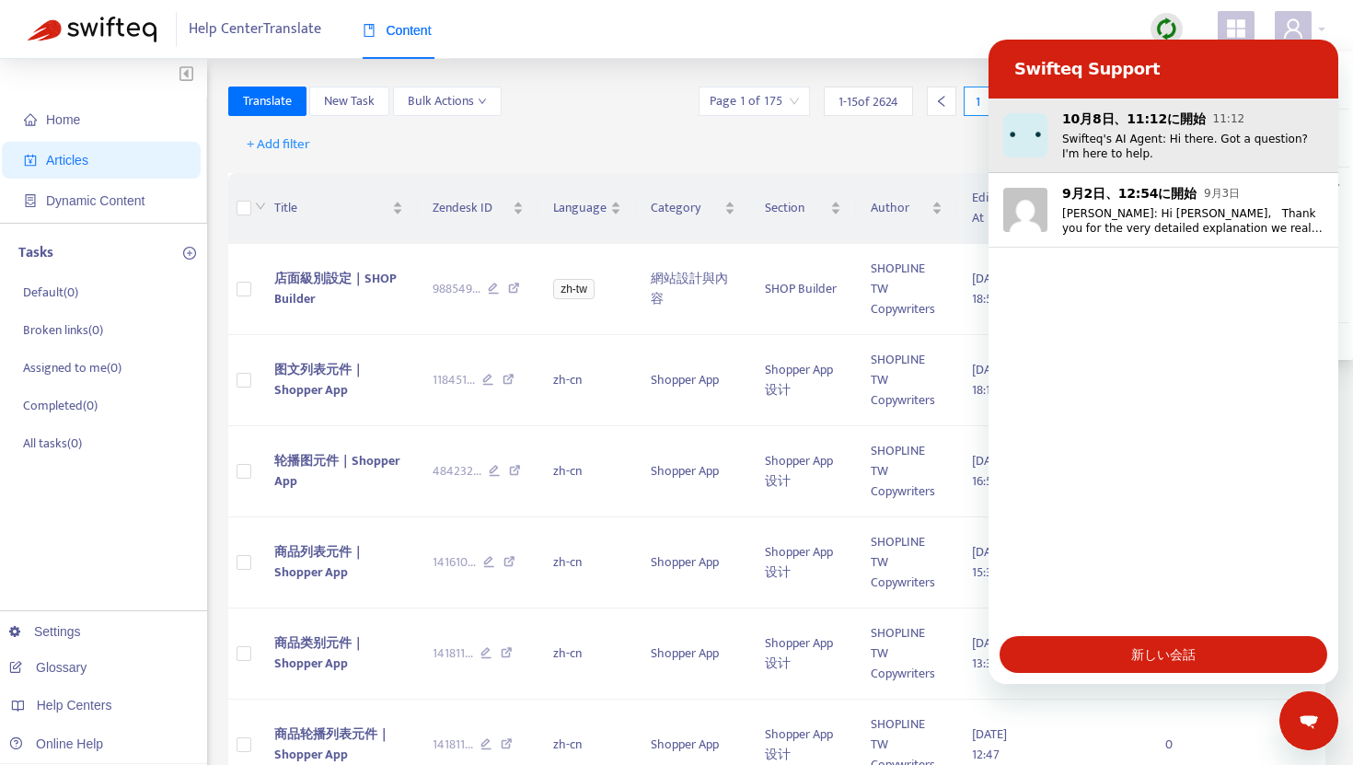
click at [1120, 157] on p "Swifteq's AI Agent: Hi there. Got a question? I'm here to help." at bounding box center [1192, 146] width 261 height 29
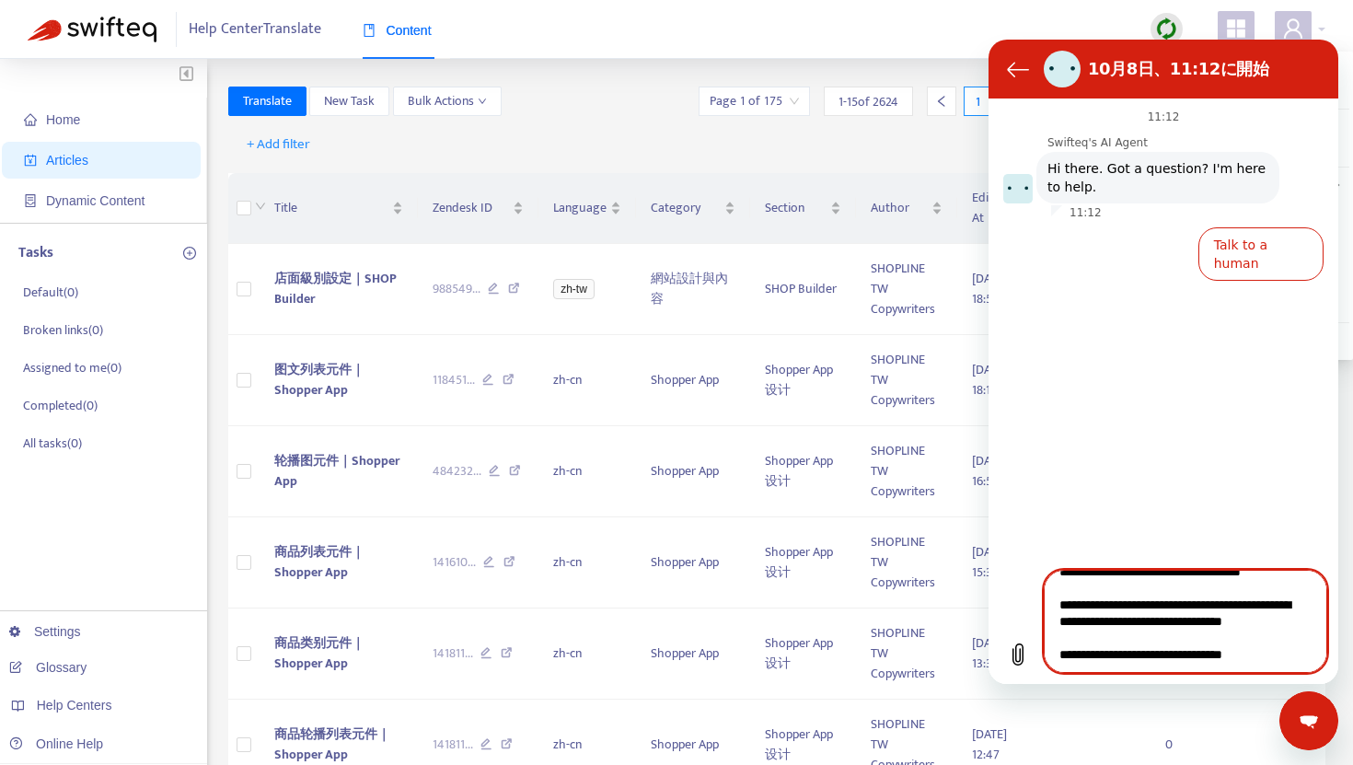
scroll to position [182, 0]
type textarea "**********"
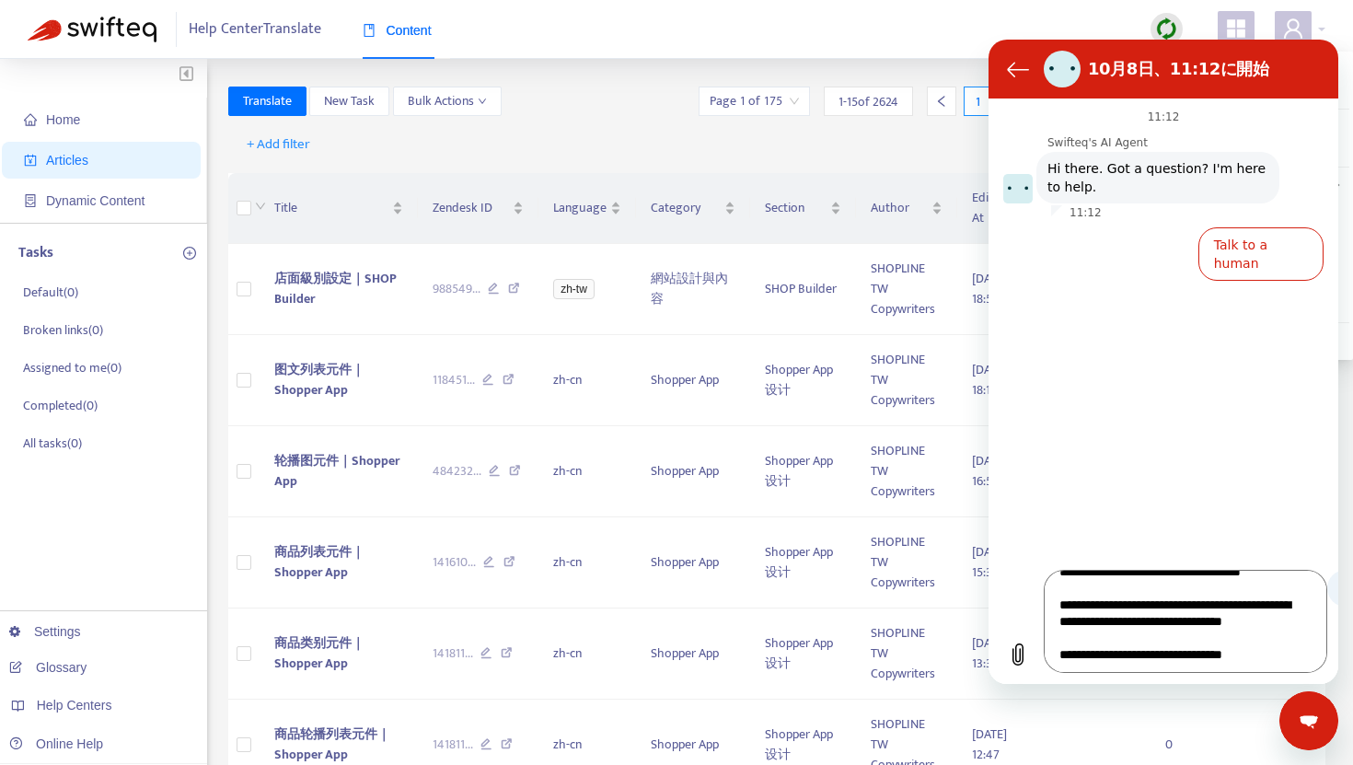
click at [1341, 595] on icon "メッセージの送信" at bounding box center [1347, 588] width 12 height 13
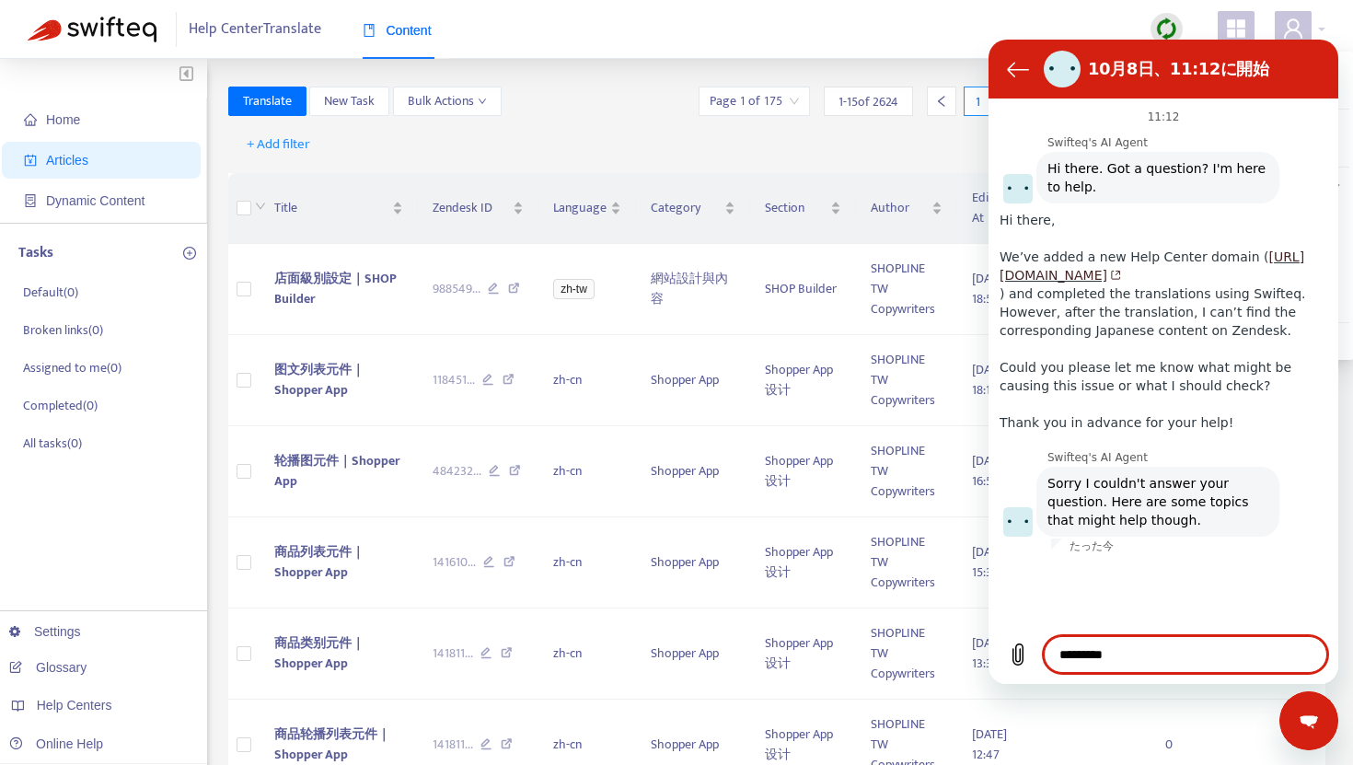
scroll to position [23, 0]
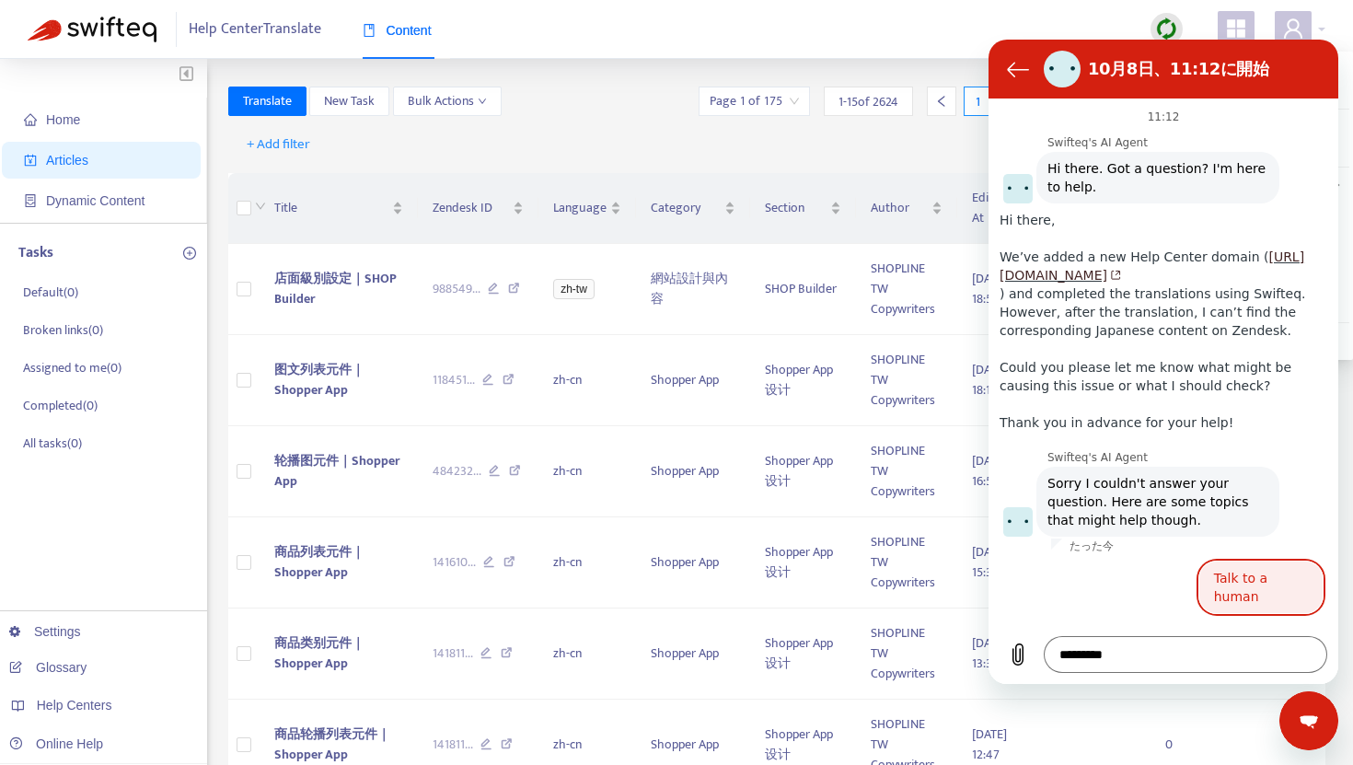
click at [1227, 607] on button "Talk to a human" at bounding box center [1261, 587] width 125 height 53
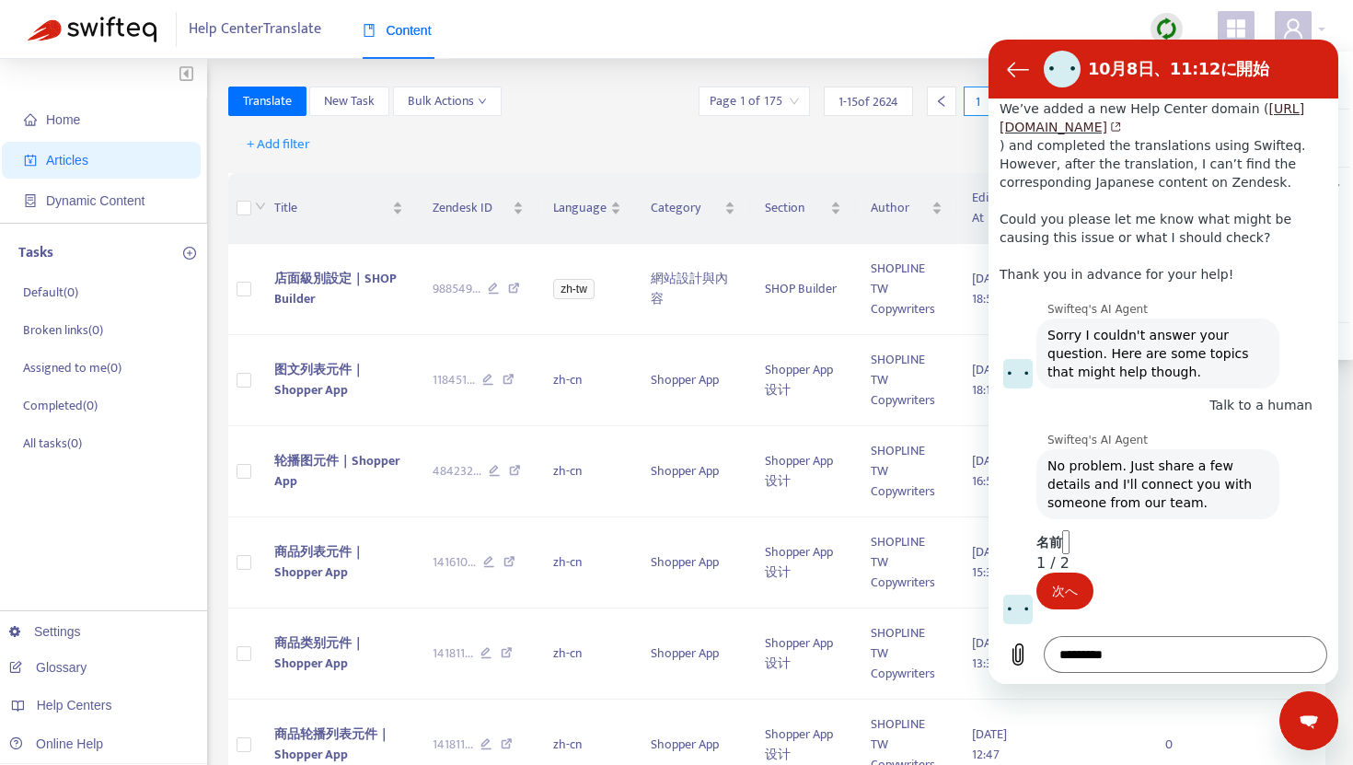
scroll to position [264, 0]
type input "**********"
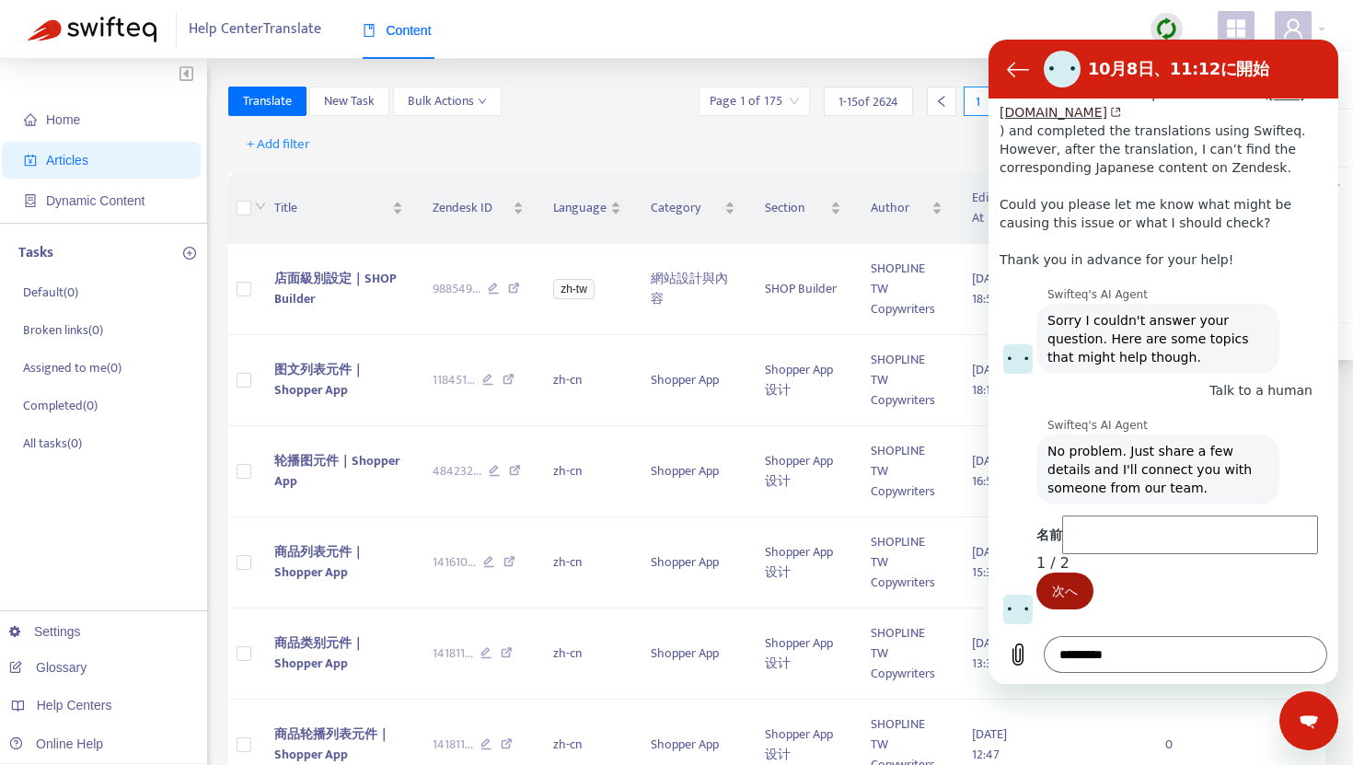
type input "*****"
click at [1078, 585] on span "次へ" at bounding box center [1065, 591] width 26 height 22
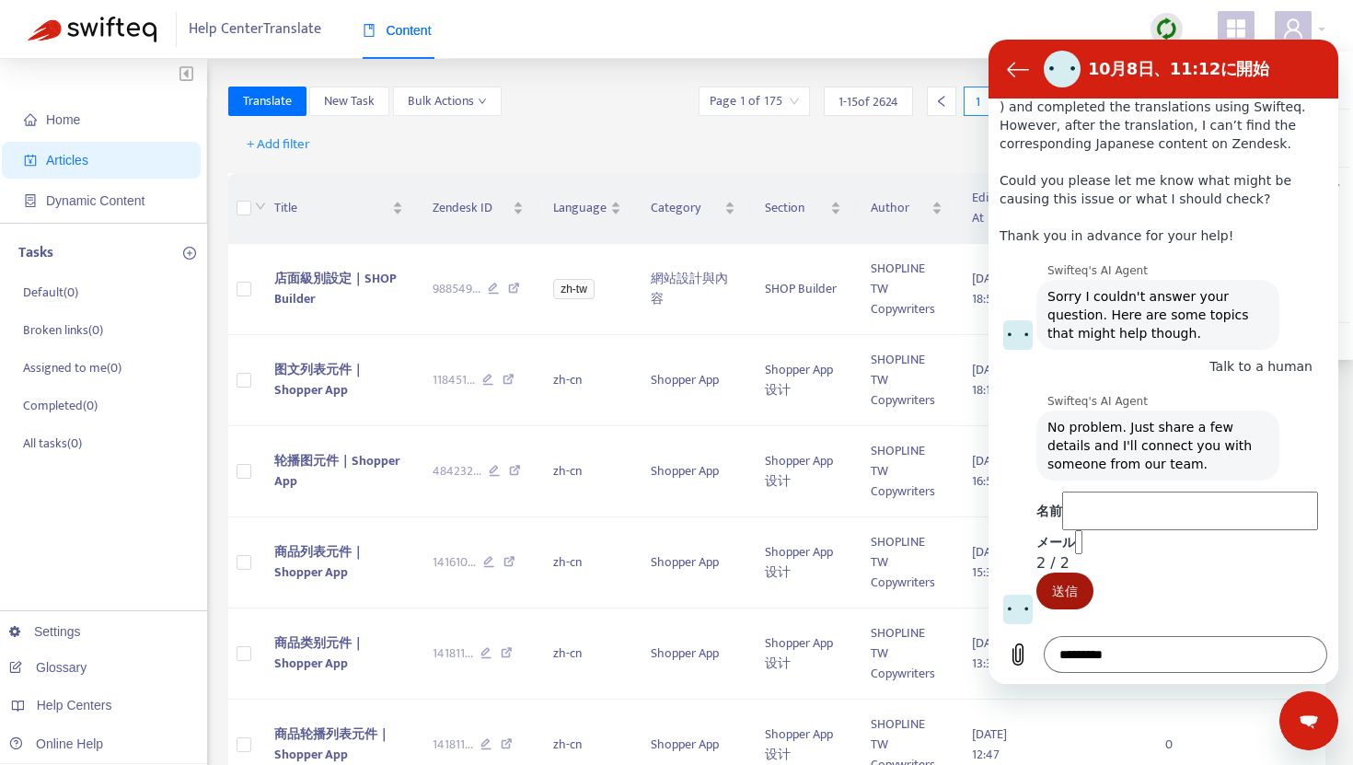
scroll to position [343, 0]
drag, startPoint x: 1111, startPoint y: 459, endPoint x: 1025, endPoint y: 457, distance: 86.6
click at [1025, 492] on div "名前 ***** メール 2 / 2 送信" at bounding box center [1171, 558] width 335 height 133
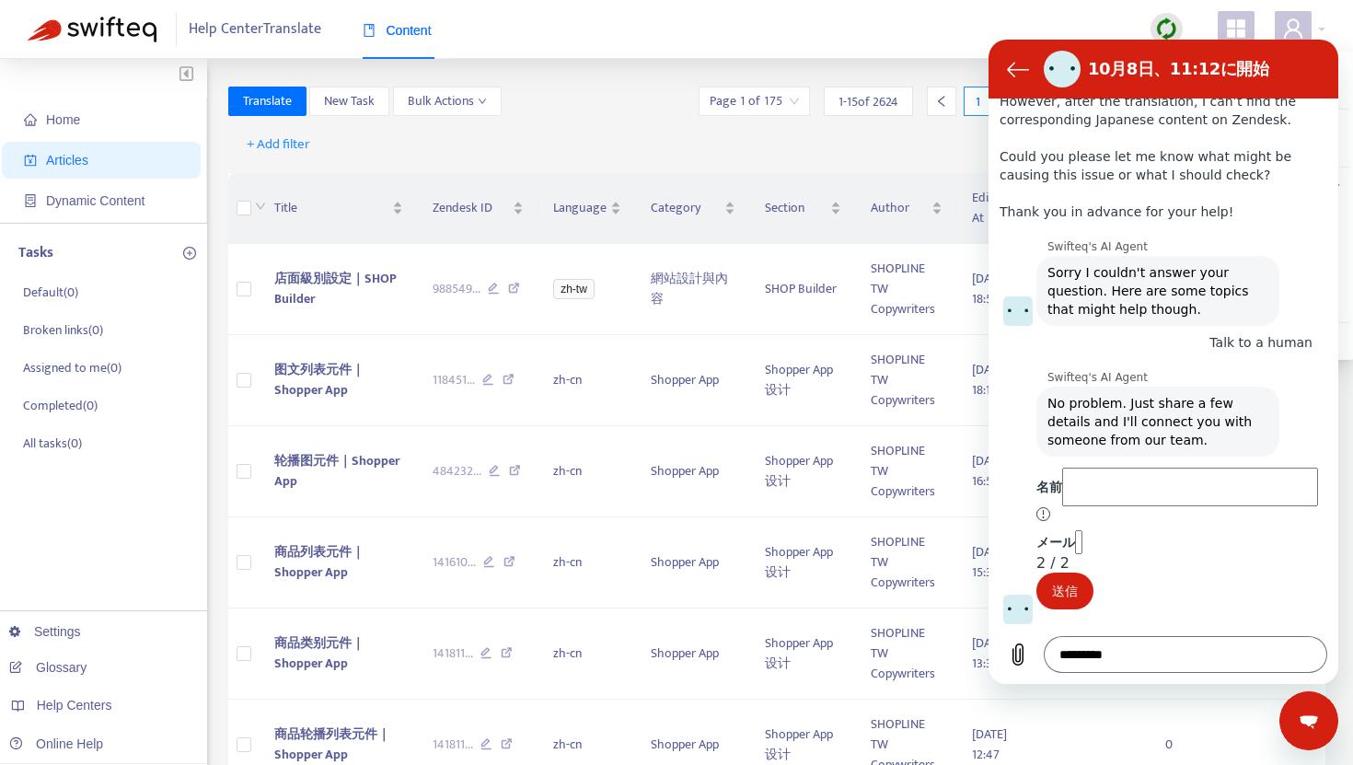
type input "*"
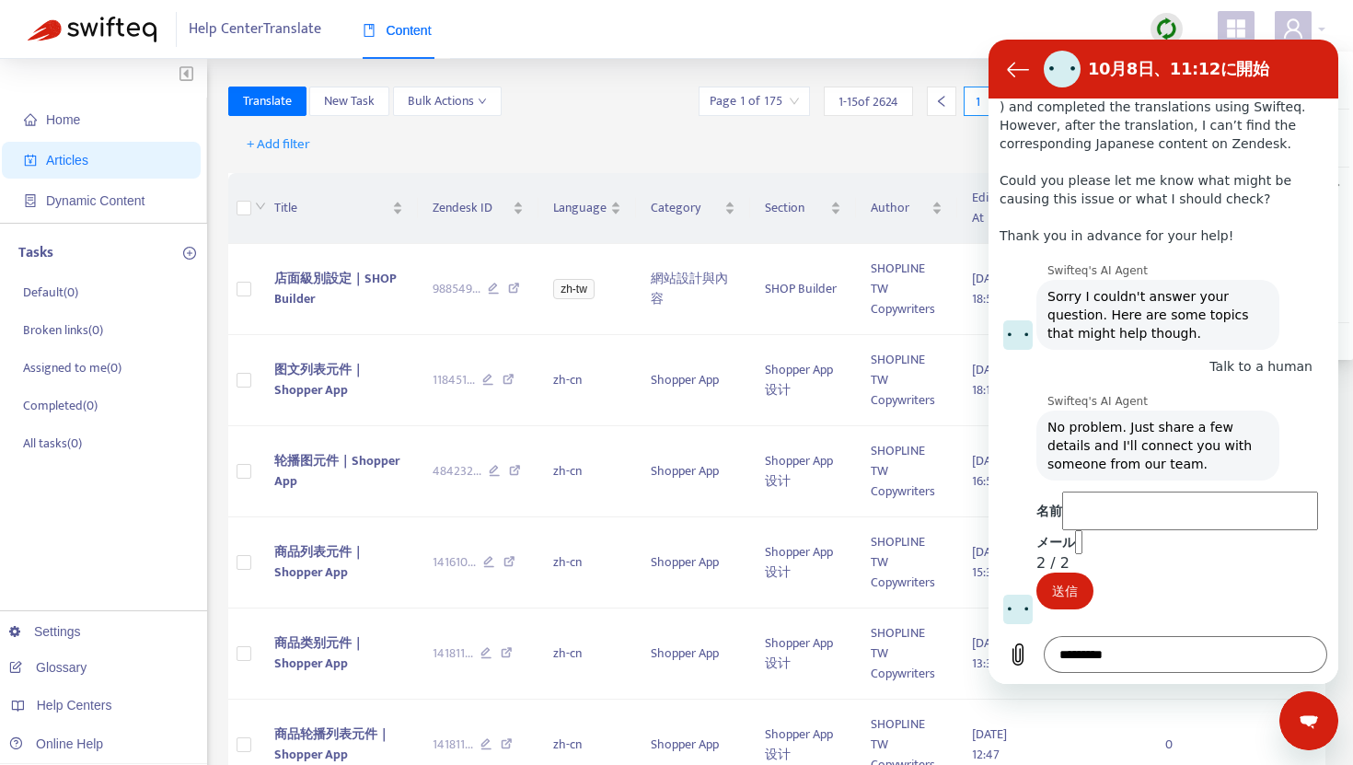
type input "****"
click at [1083, 547] on input "メール" at bounding box center [1078, 542] width 7 height 24
type input "**********"
click at [1078, 591] on span "送信" at bounding box center [1065, 591] width 26 height 22
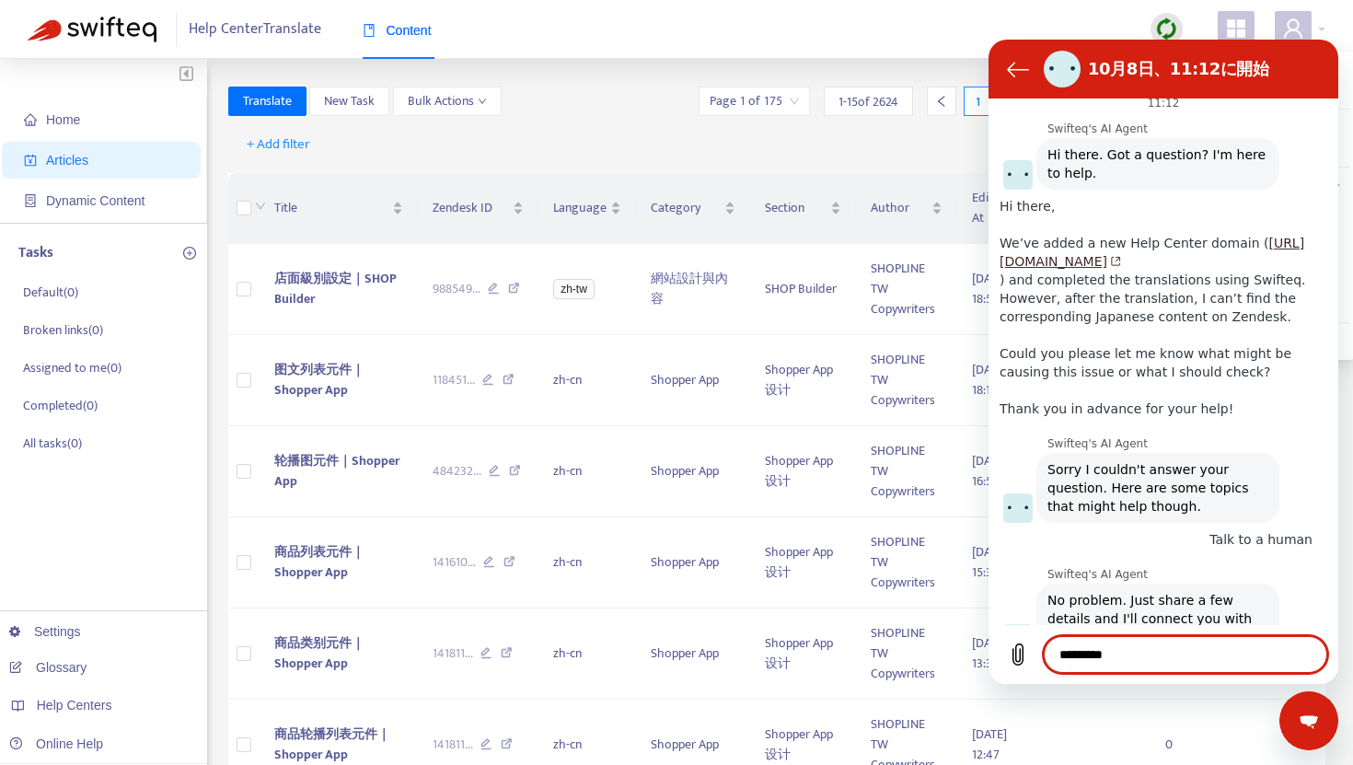
scroll to position [8, 0]
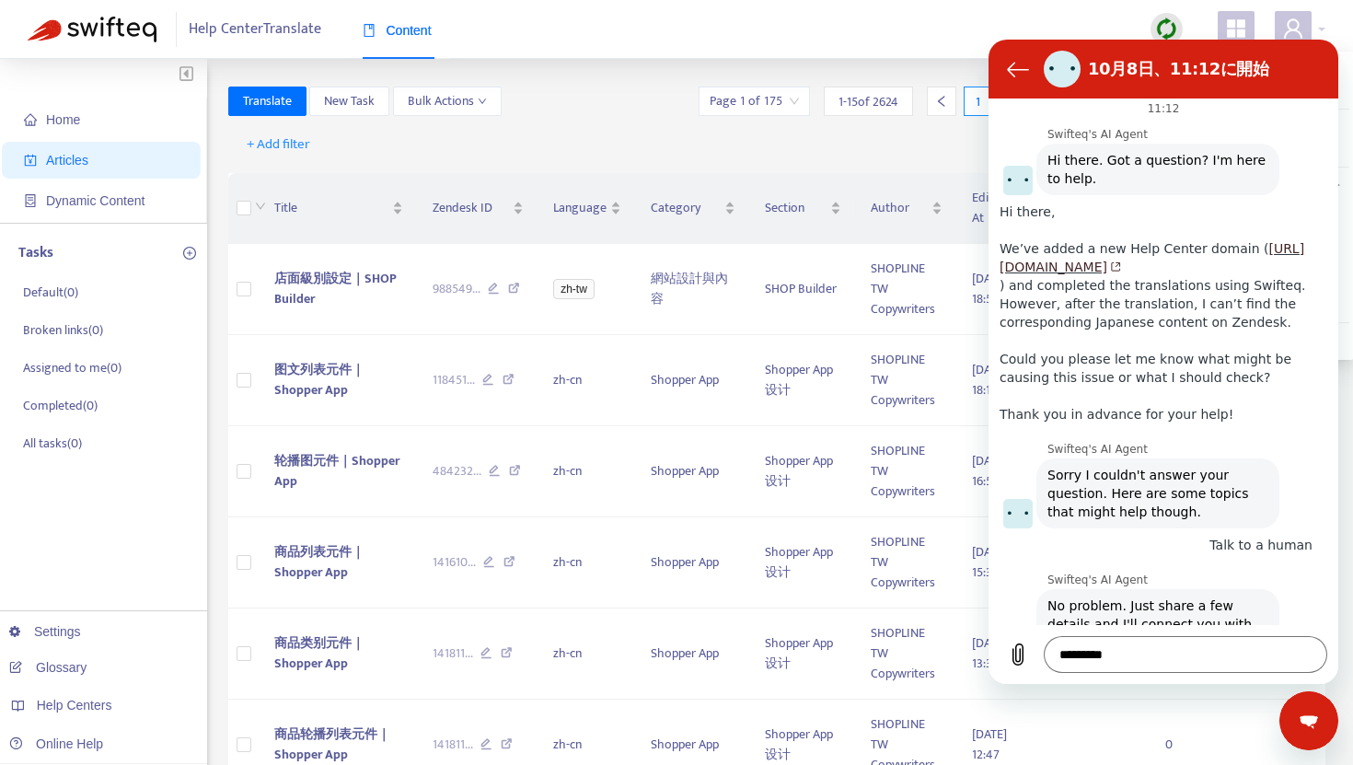
click at [940, 23] on div "Help Center Translate Content" at bounding box center [676, 29] width 1353 height 59
click at [1022, 64] on icon "会話リストに戻る" at bounding box center [1018, 69] width 22 height 22
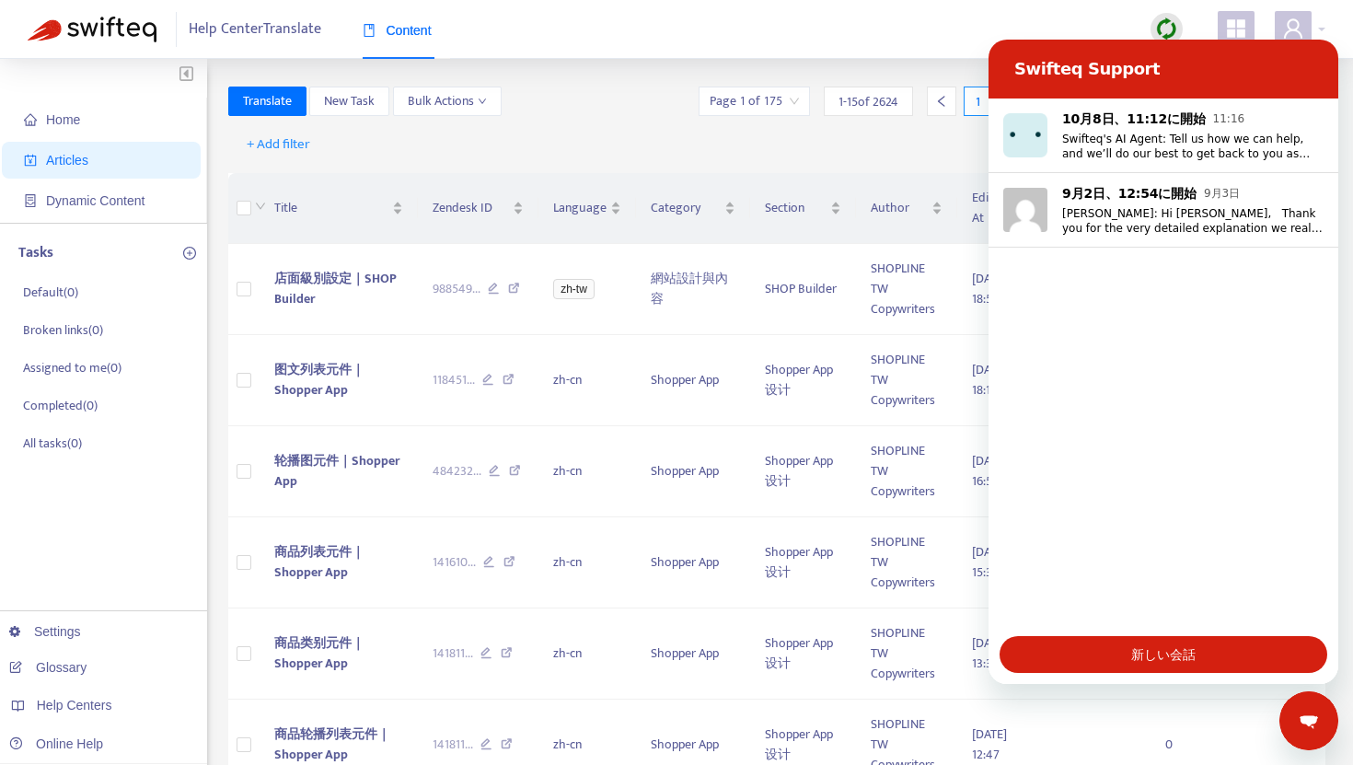
click at [1304, 741] on div "メッセージングウインドウを閉じる" at bounding box center [1309, 720] width 55 height 55
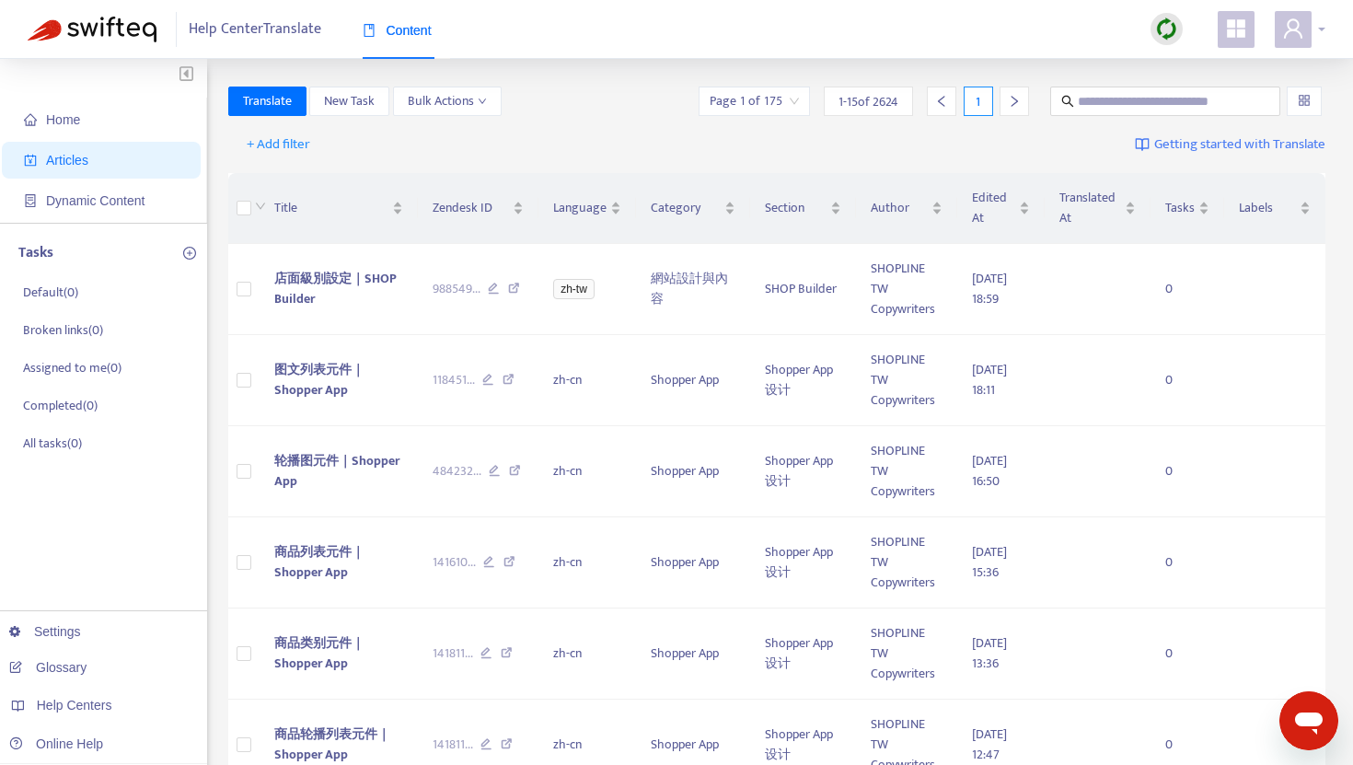
click at [1302, 24] on icon "user" at bounding box center [1294, 28] width 22 height 22
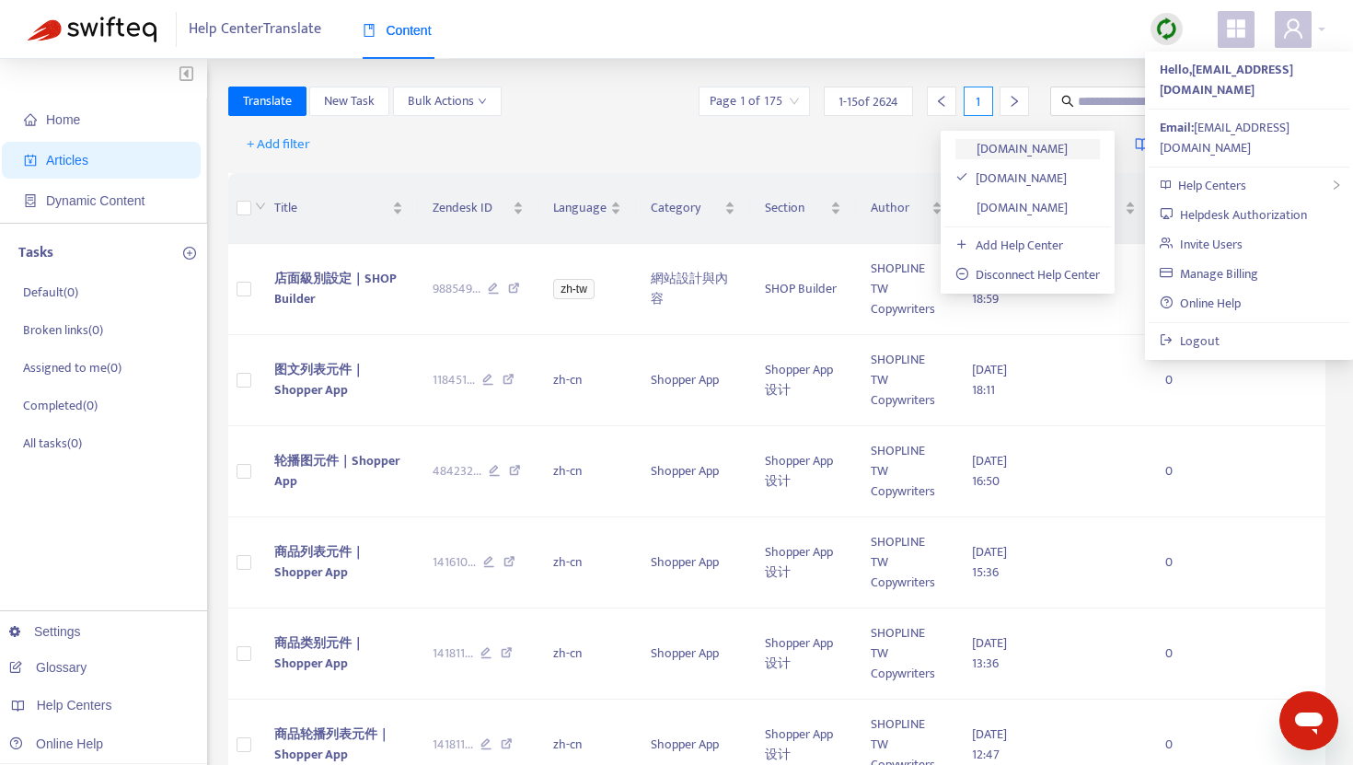
click at [1068, 145] on link "[DOMAIN_NAME]" at bounding box center [1012, 148] width 112 height 21
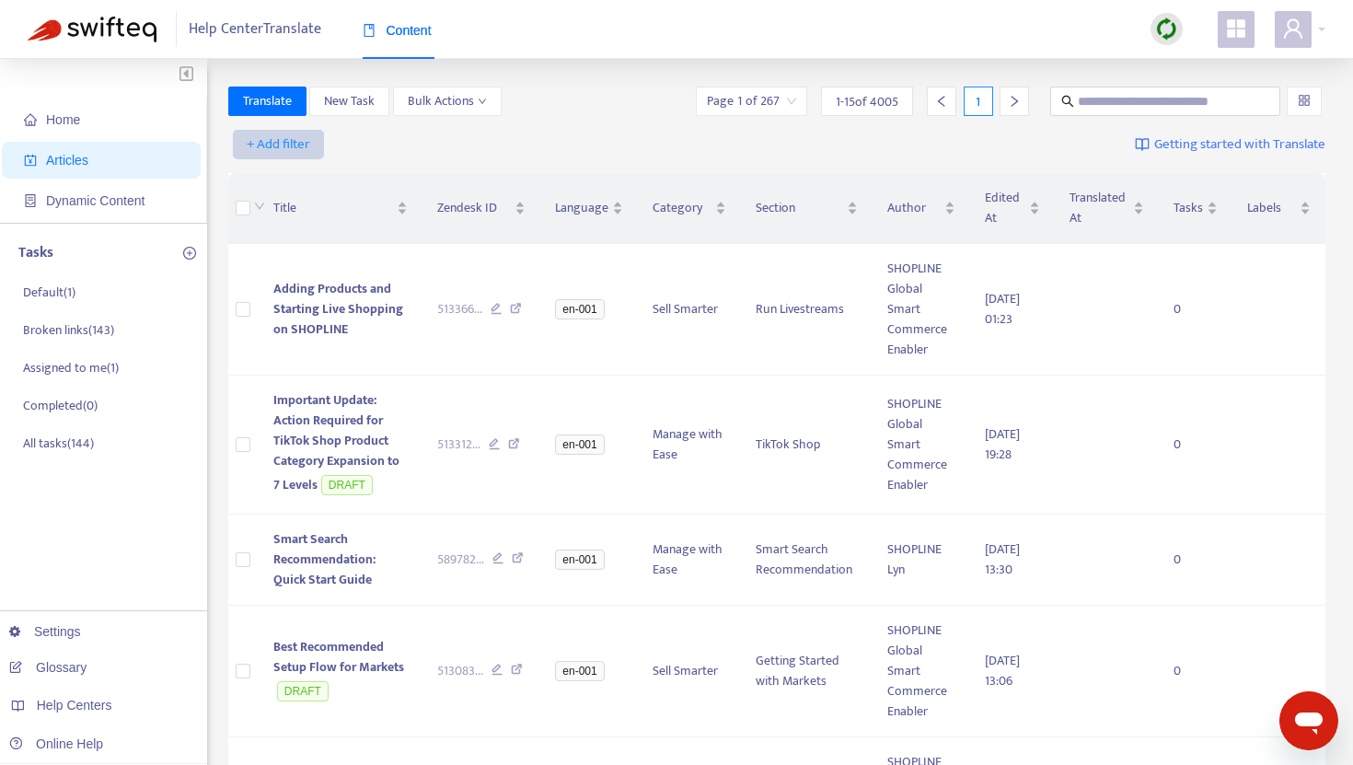
click at [292, 140] on span "+ Add filter" at bounding box center [279, 144] width 64 height 22
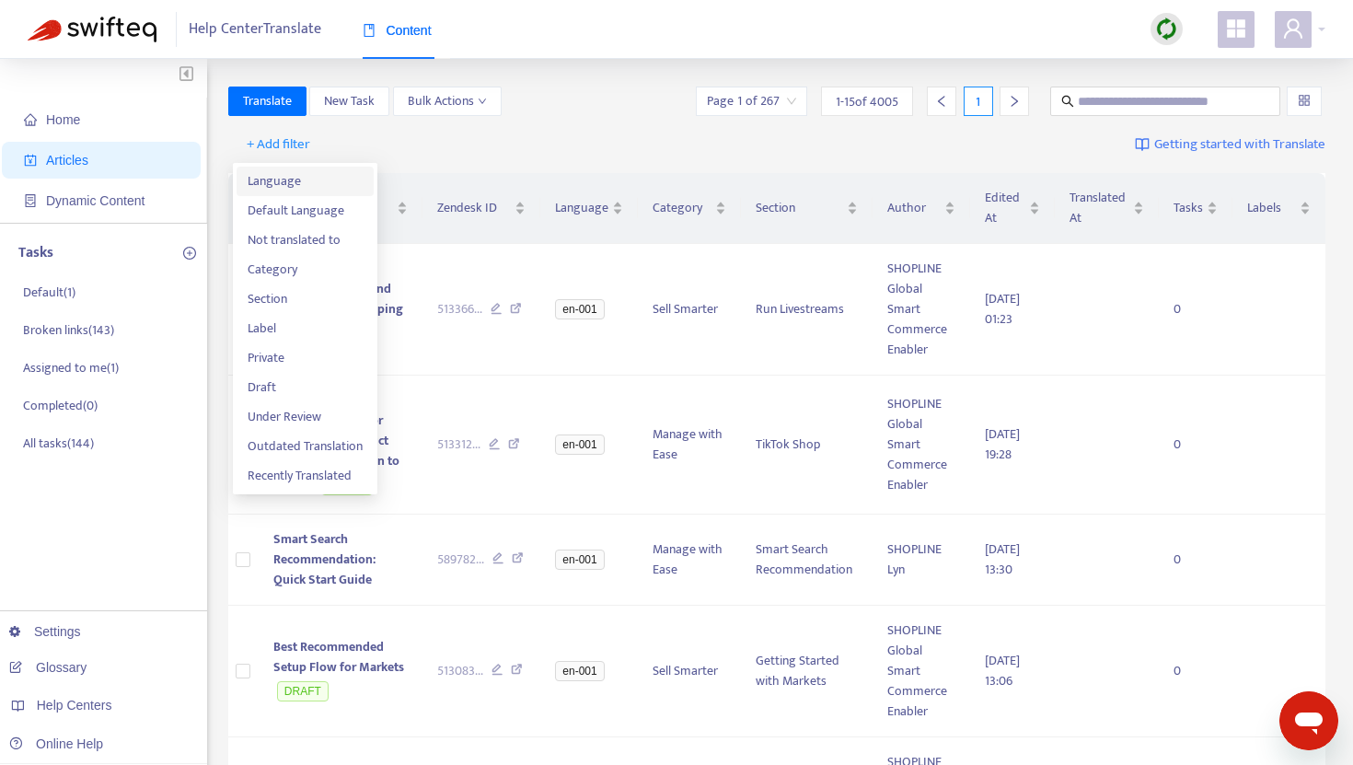
click at [288, 180] on span "Language" at bounding box center [305, 181] width 115 height 20
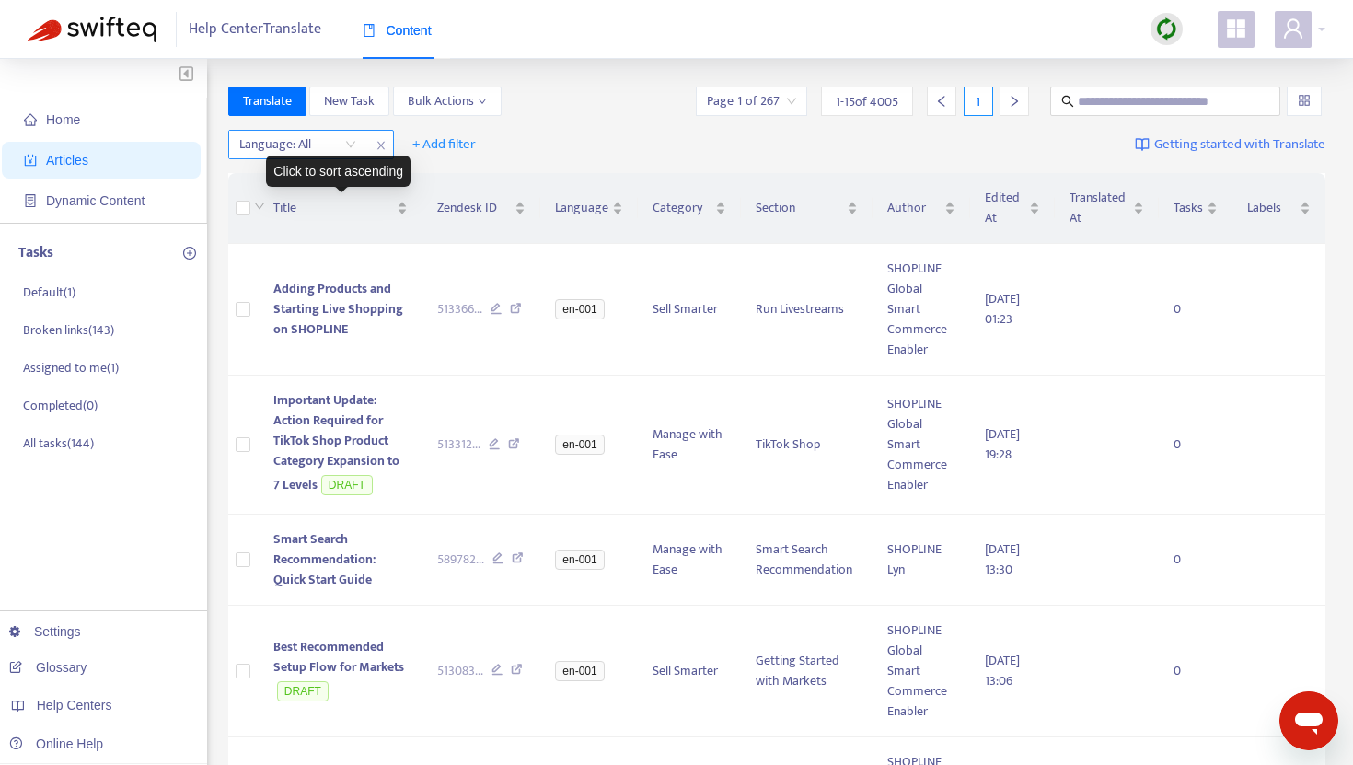
click at [345, 153] on div "Language: All" at bounding box center [297, 145] width 137 height 28
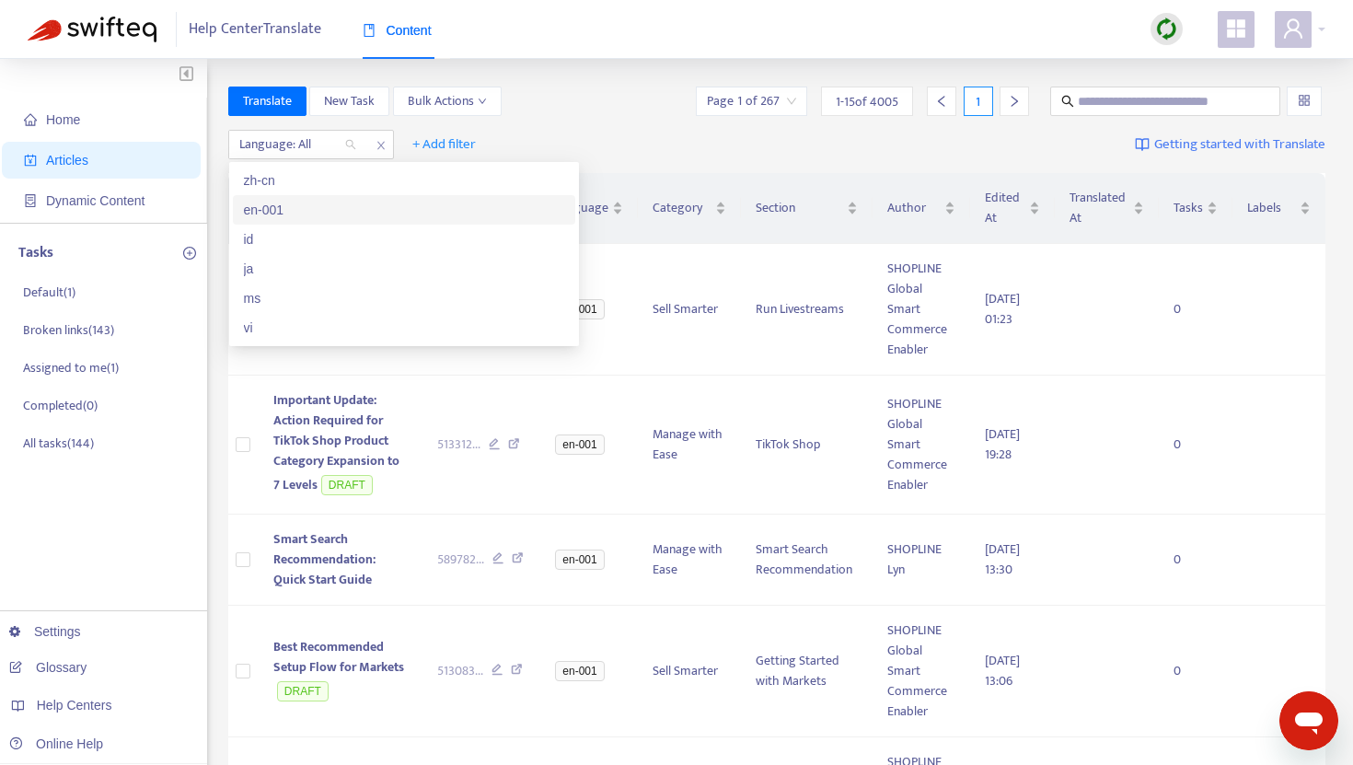
click at [308, 201] on div "en-001" at bounding box center [404, 210] width 320 height 20
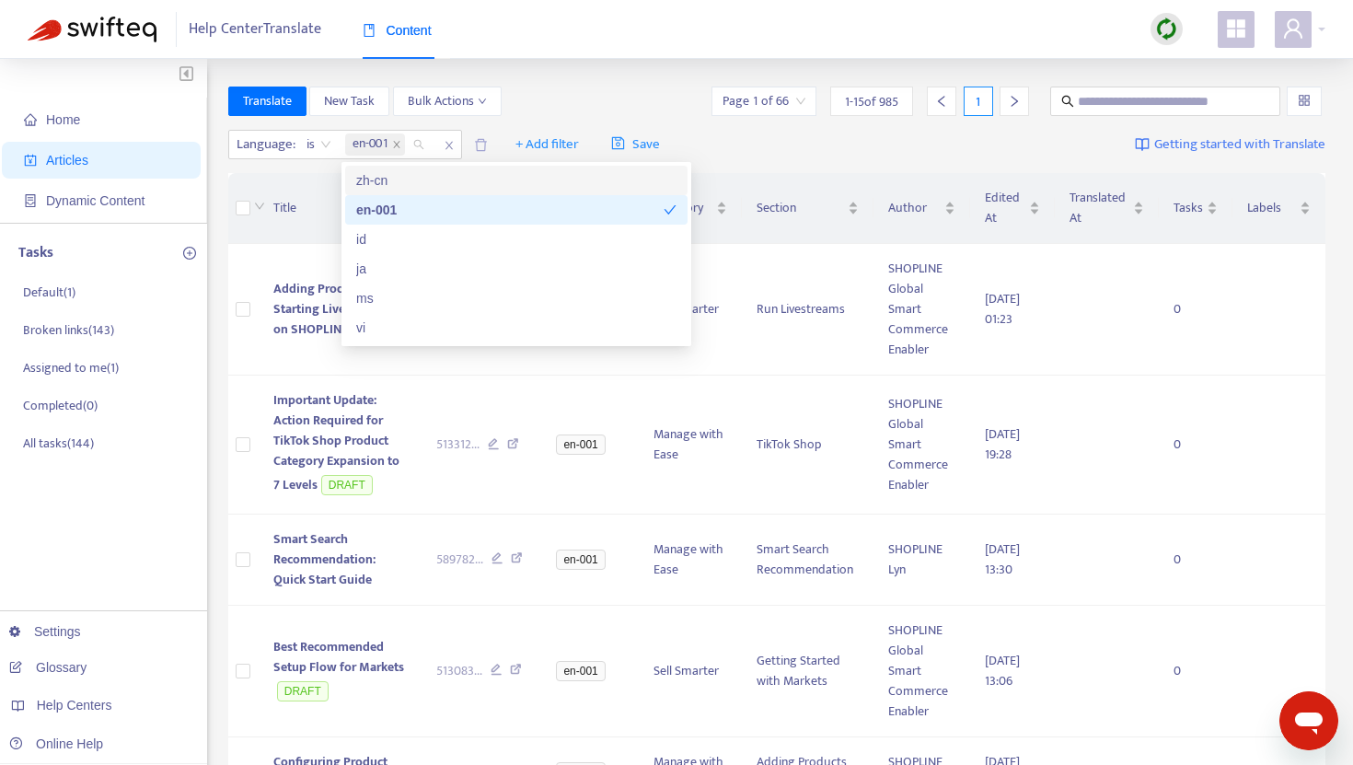
click at [532, 99] on div "Translate New Task Bulk Actions Page 1 of 66 1 - 15 of 985 1" at bounding box center [777, 101] width 1098 height 29
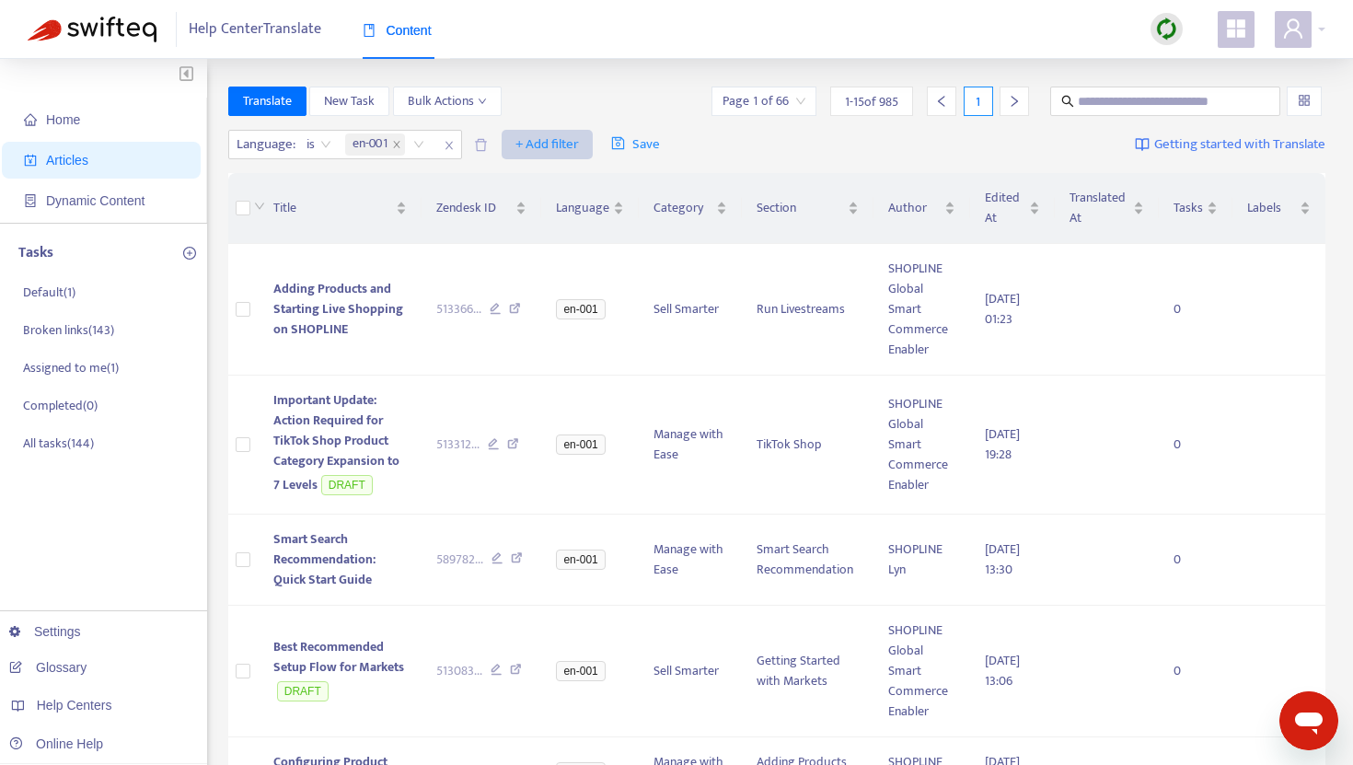
click at [546, 145] on span "+ Add filter" at bounding box center [548, 144] width 64 height 22
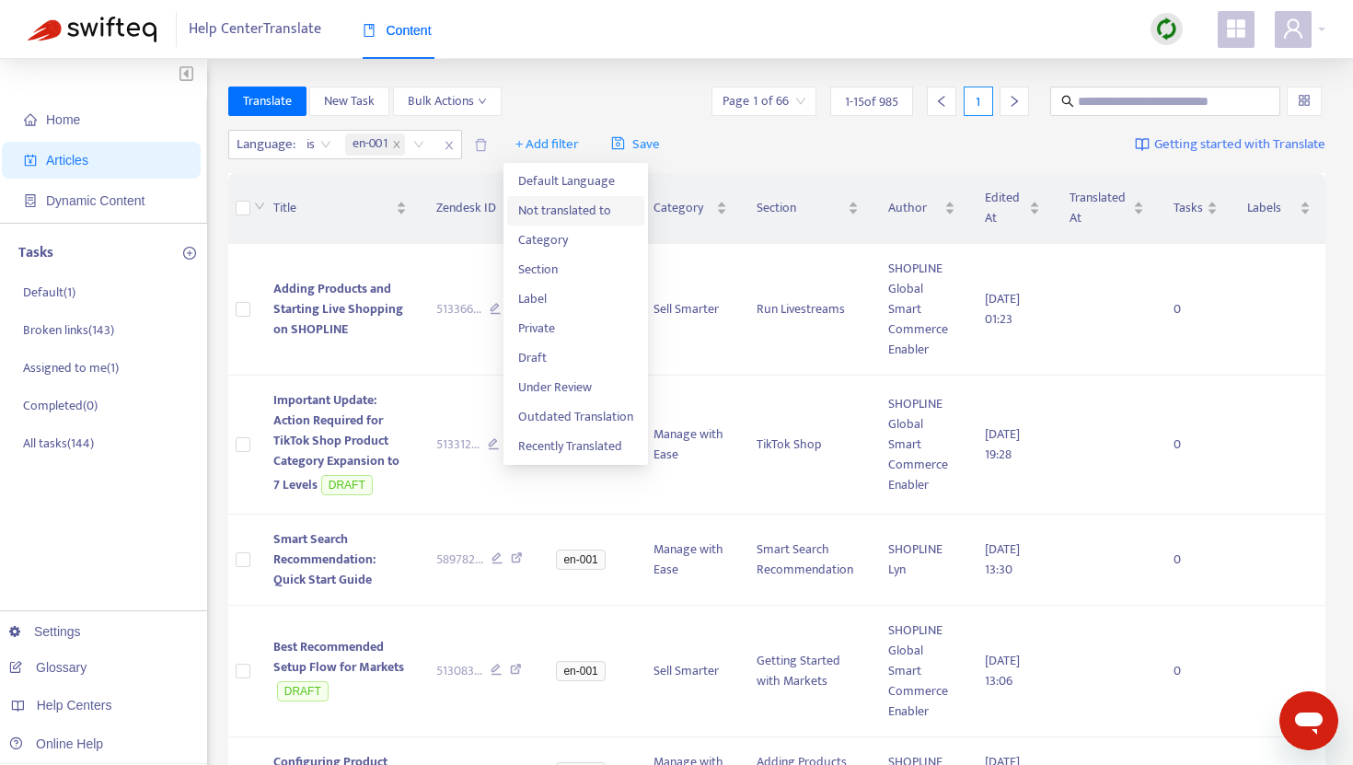
click at [556, 210] on span "Not translated to" at bounding box center [575, 211] width 115 height 20
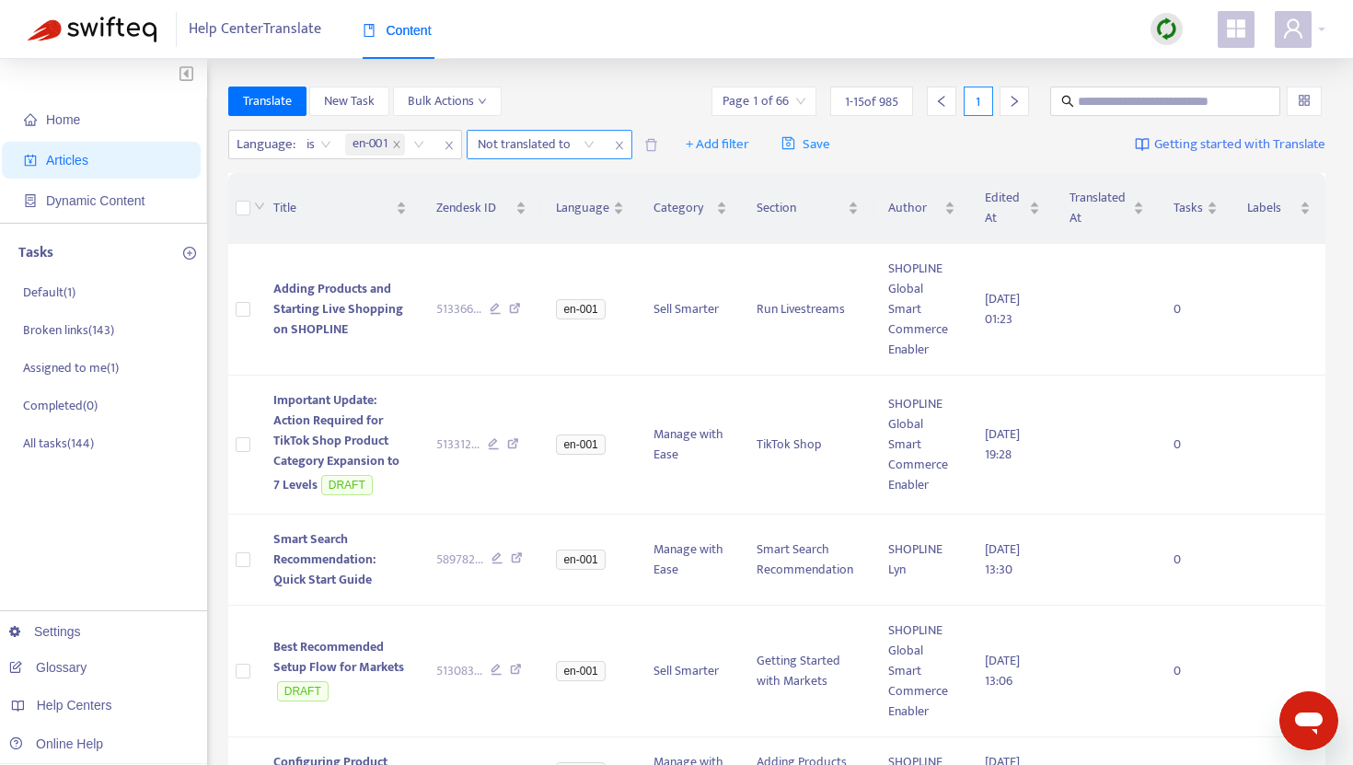
click at [620, 145] on icon "close" at bounding box center [618, 146] width 7 height 8
click at [564, 145] on span "+ Add filter" at bounding box center [548, 144] width 64 height 22
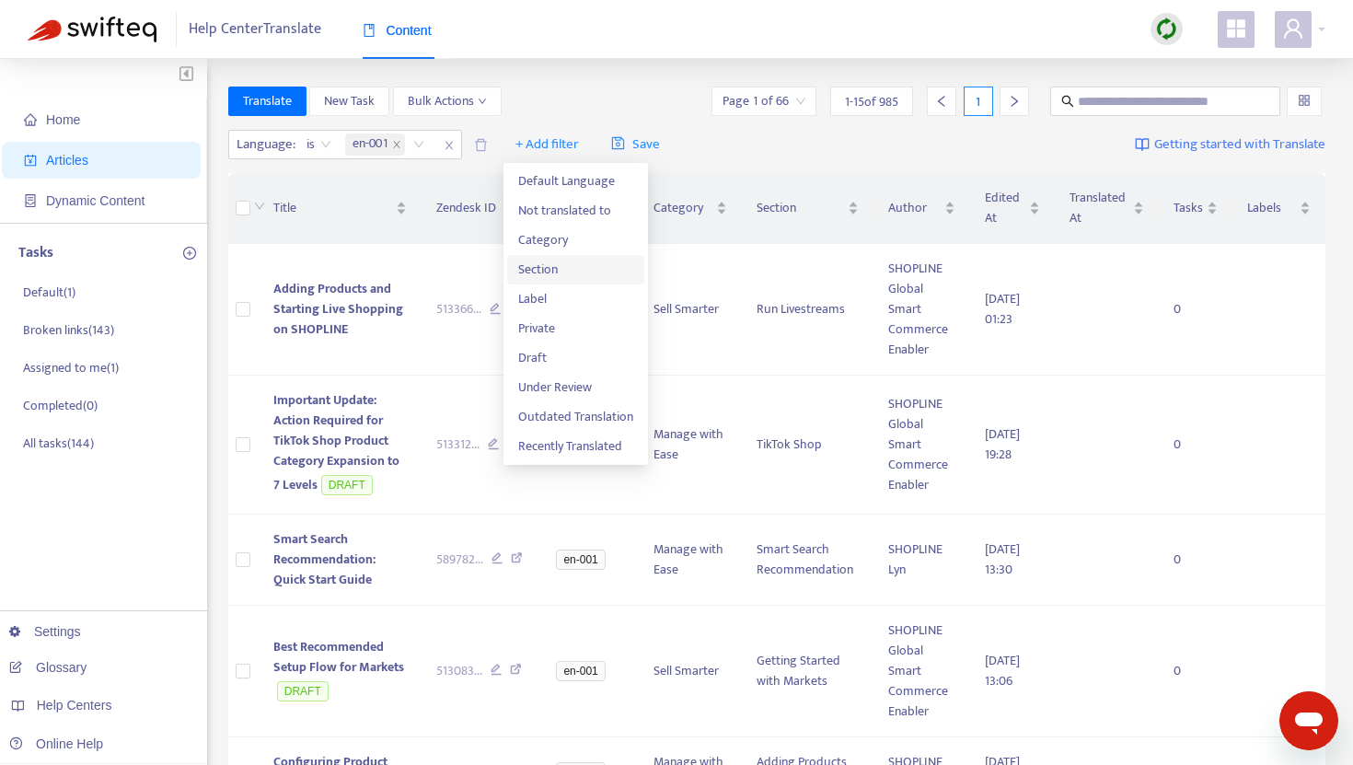
click at [559, 264] on span "Section" at bounding box center [575, 270] width 115 height 20
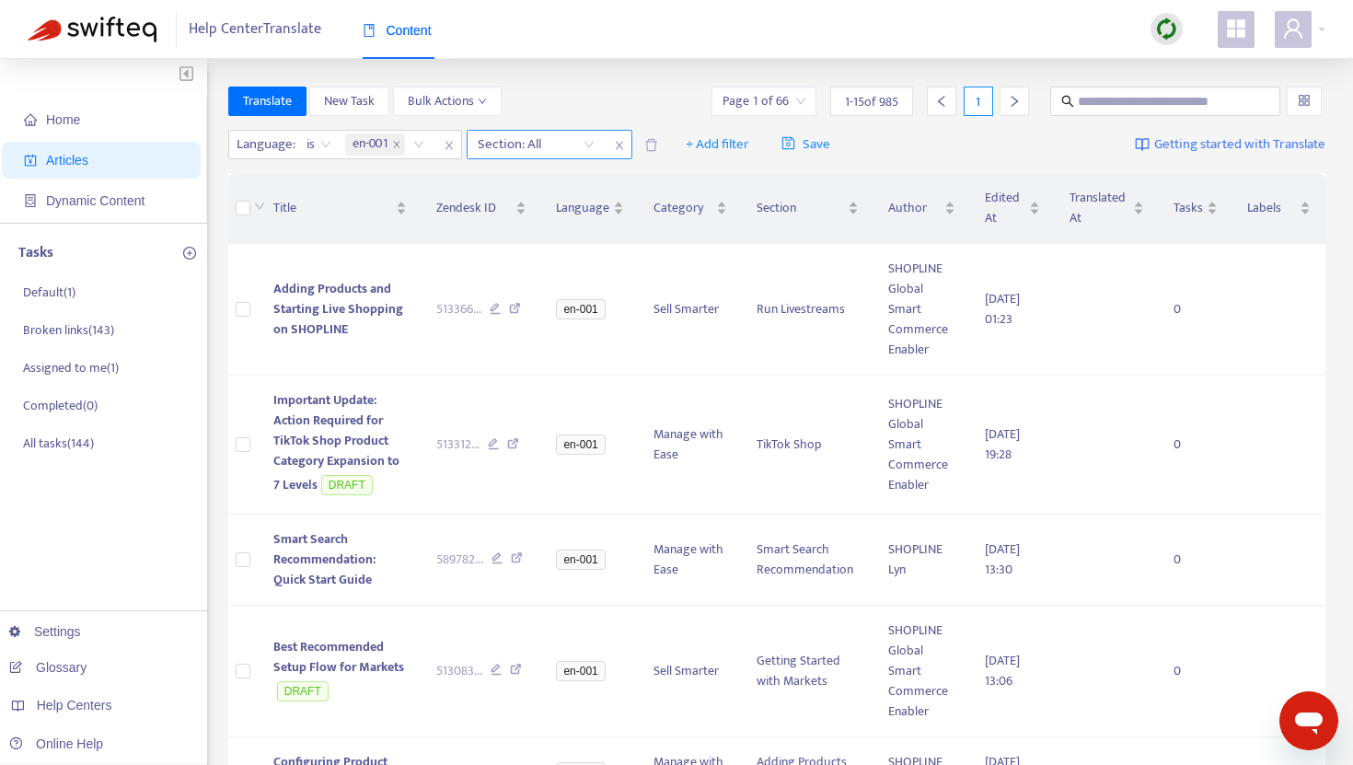
click at [588, 140] on div "Section: All" at bounding box center [536, 145] width 137 height 28
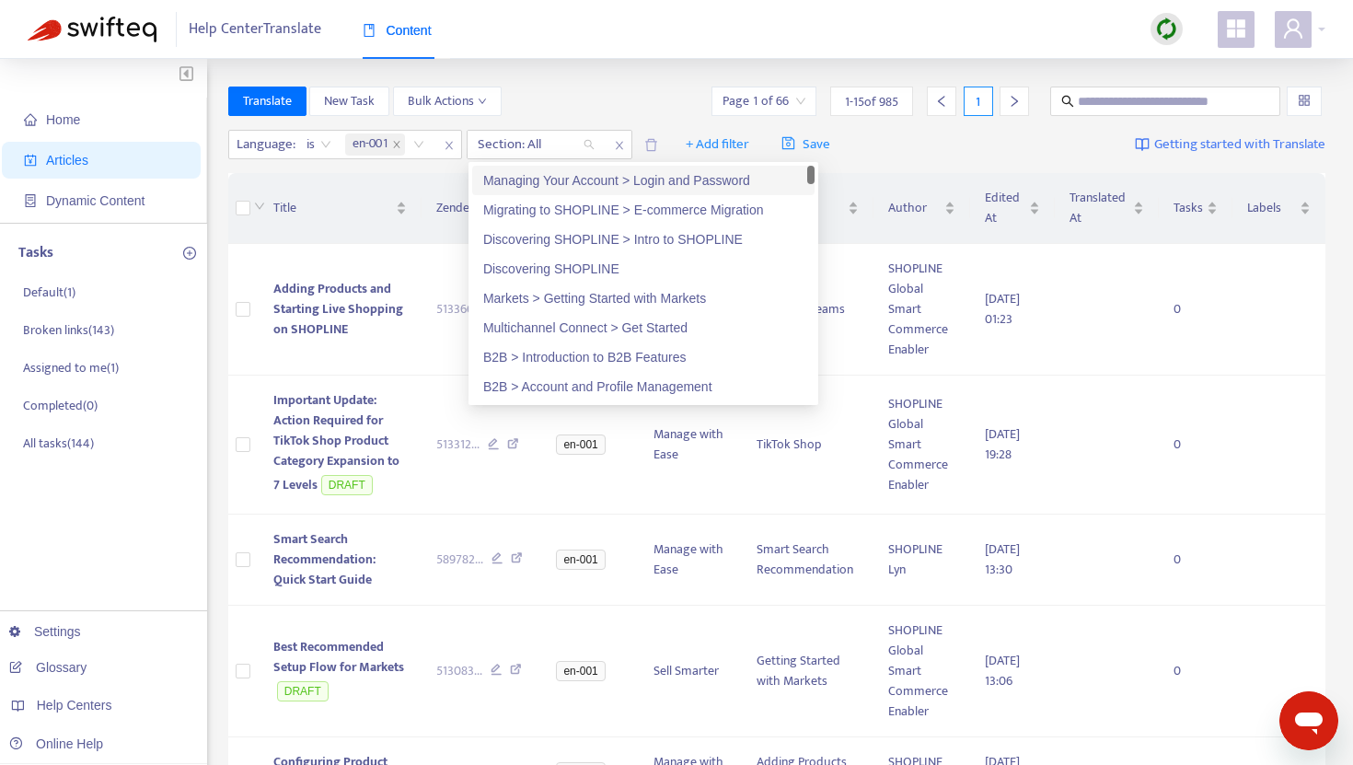
click at [597, 105] on div "Translate New Task Bulk Actions Page 1 of 66 1 - 15 of 985 1" at bounding box center [777, 101] width 1098 height 29
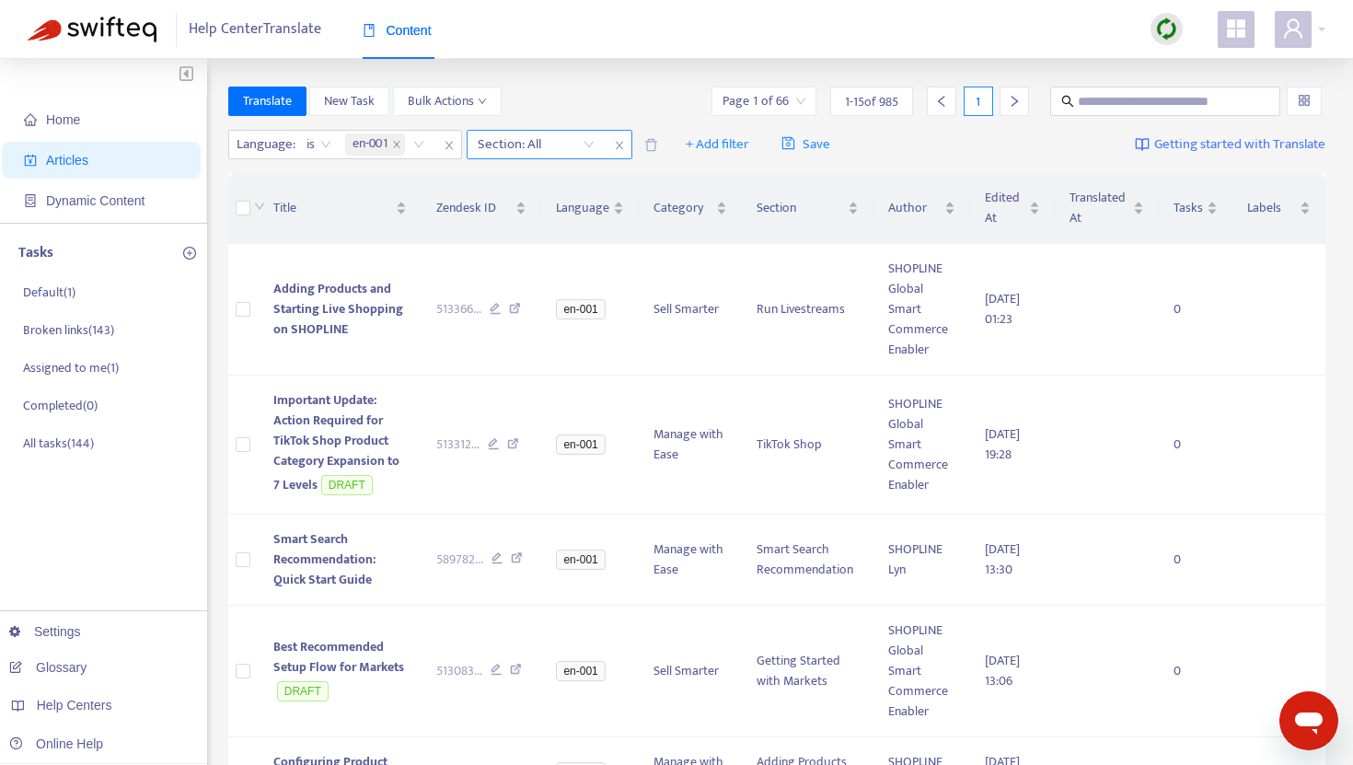
click at [620, 145] on icon "close" at bounding box center [618, 146] width 7 height 8
click at [567, 151] on span "+ Add filter" at bounding box center [548, 144] width 64 height 22
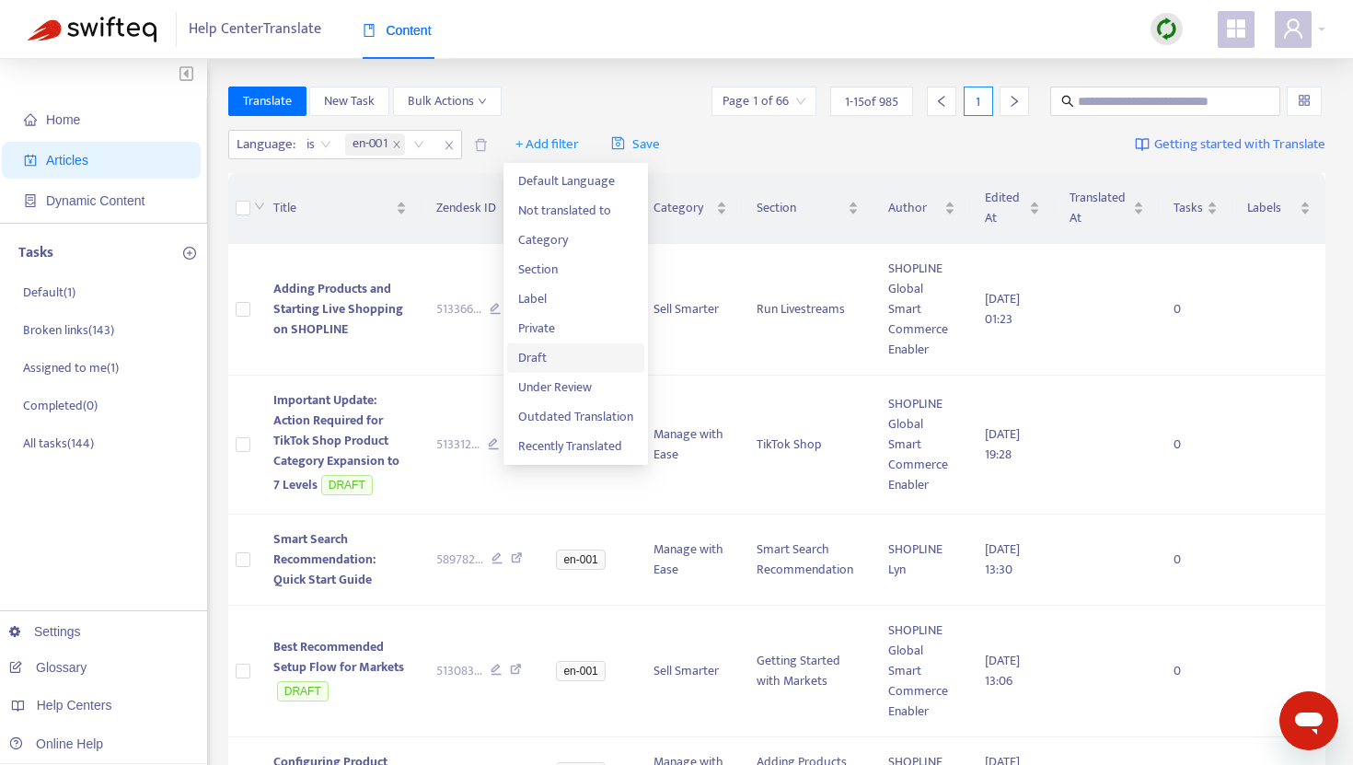
click at [537, 348] on span "Draft" at bounding box center [575, 358] width 115 height 20
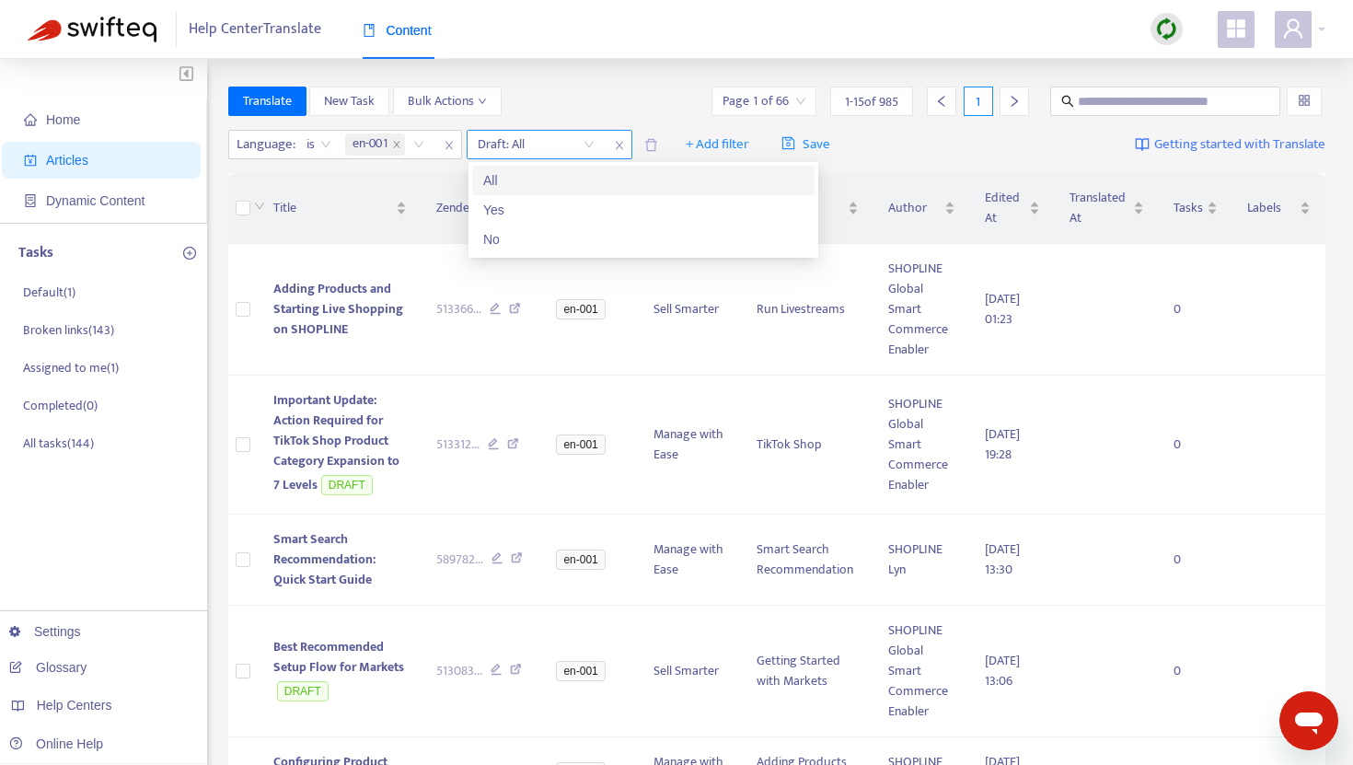
click at [587, 148] on input "search" at bounding box center [536, 145] width 117 height 28
click at [568, 243] on div "No" at bounding box center [643, 239] width 320 height 20
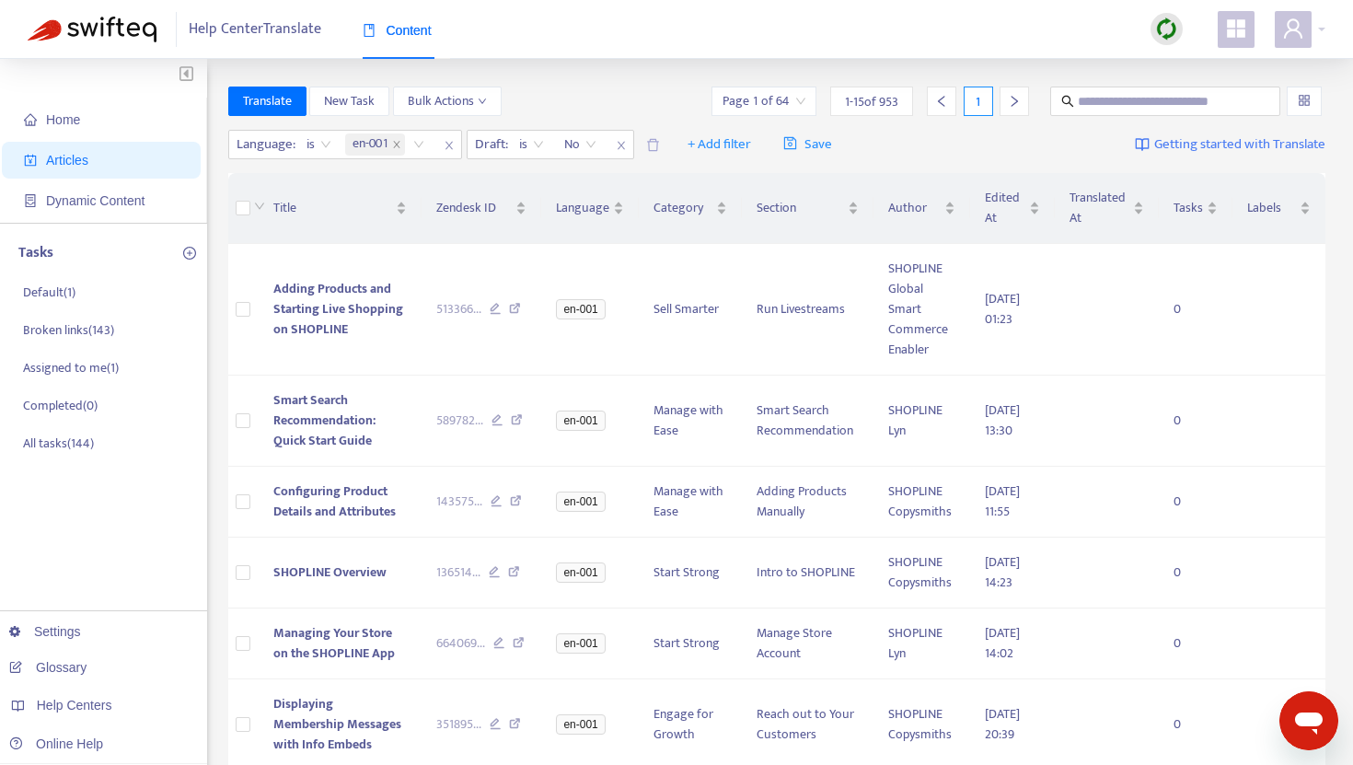
click at [596, 93] on div "Translate New Task Bulk Actions Page 1 of 64 1 - 15 of 953 1" at bounding box center [777, 101] width 1098 height 29
click at [717, 145] on span "+ Add filter" at bounding box center [720, 144] width 64 height 22
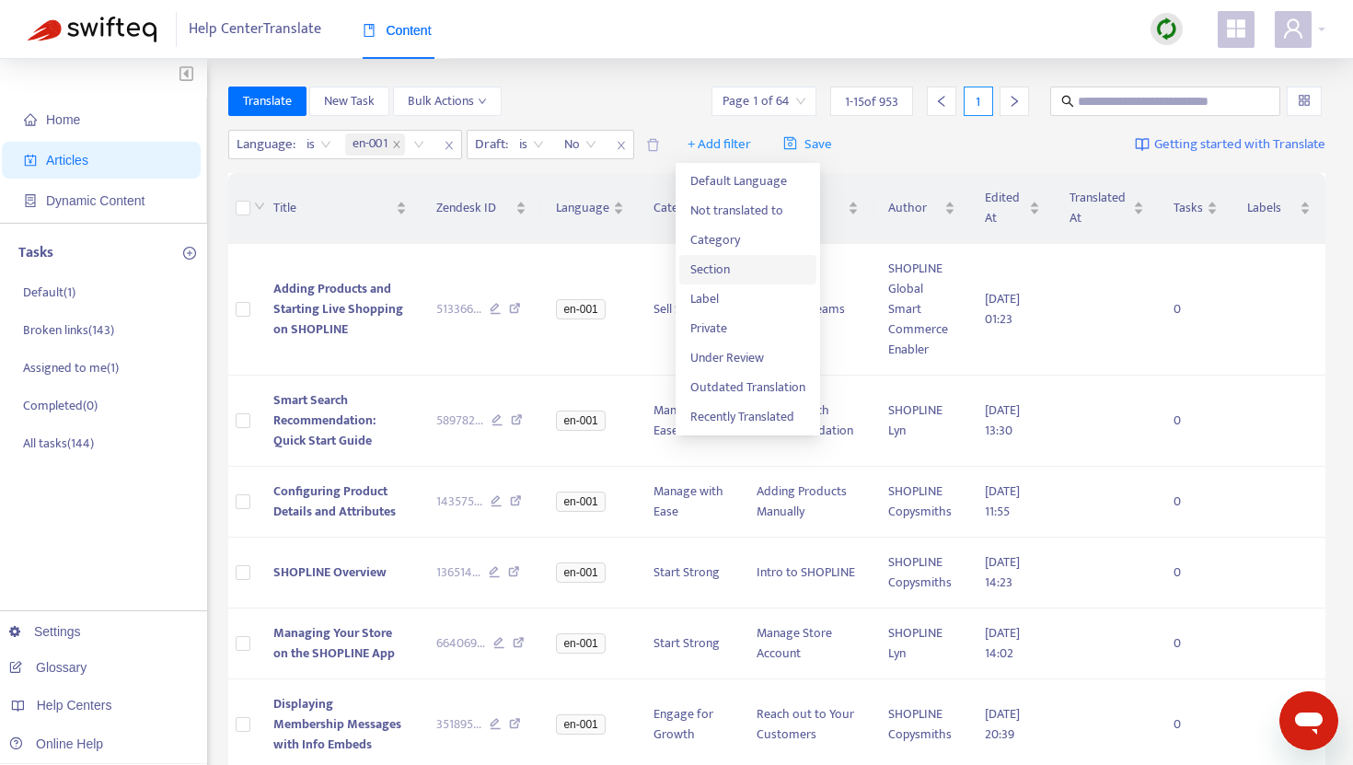
click at [709, 263] on span "Section" at bounding box center [748, 270] width 115 height 20
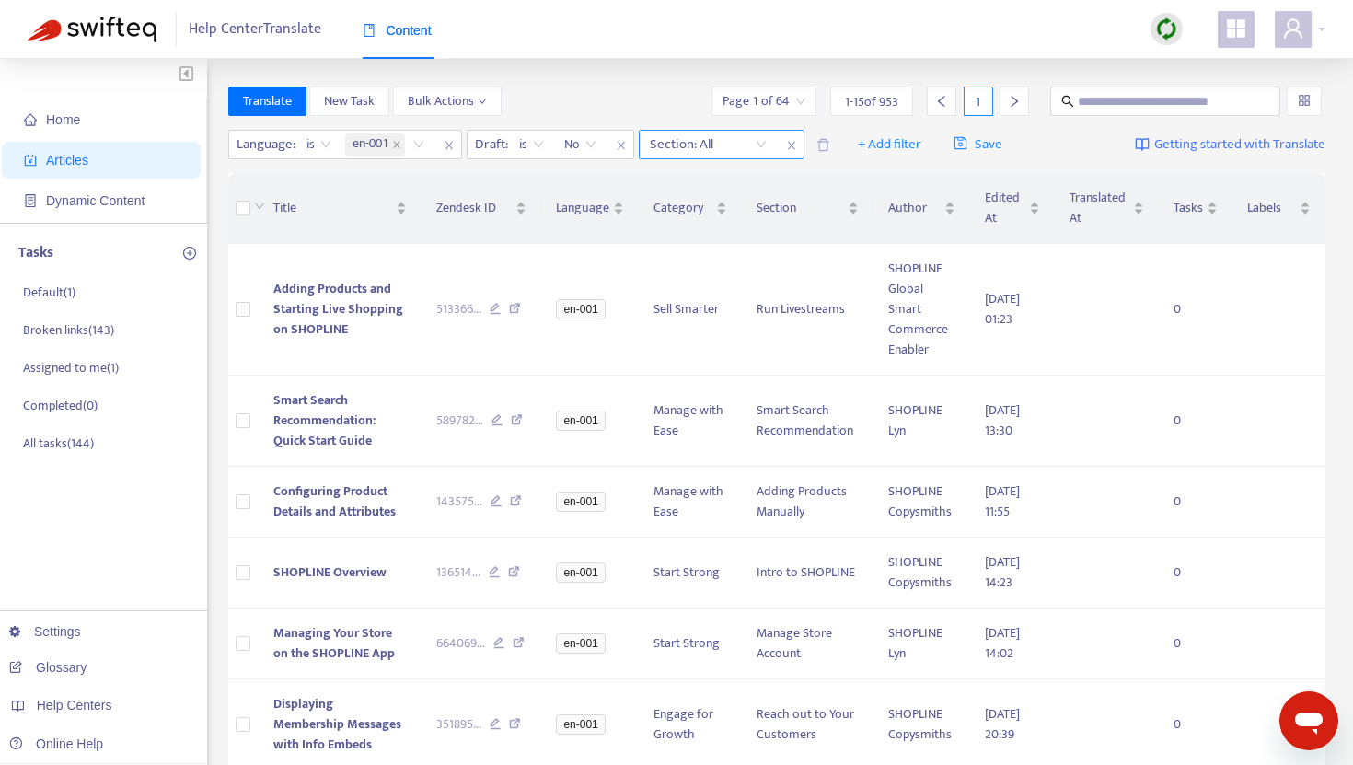
click at [700, 147] on div at bounding box center [699, 144] width 111 height 22
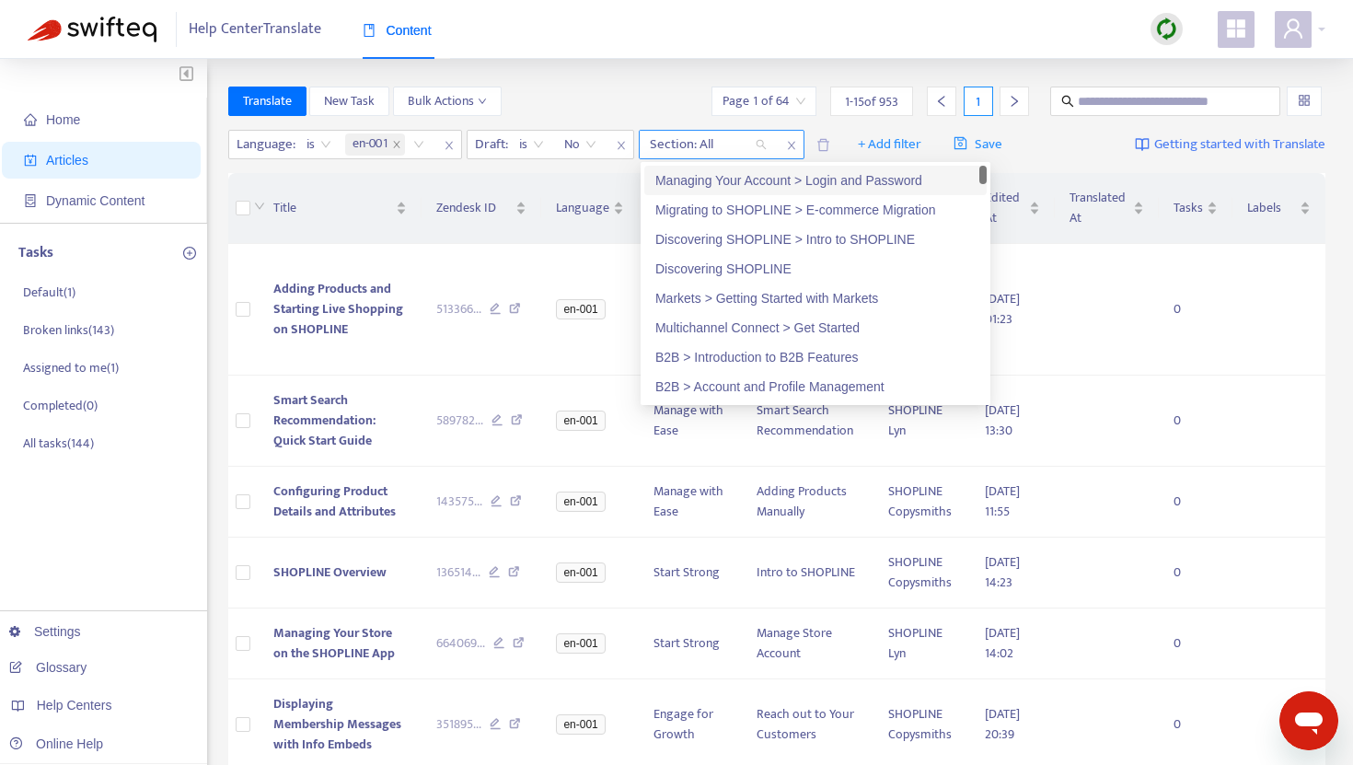
paste input "**********"
type input "**********"
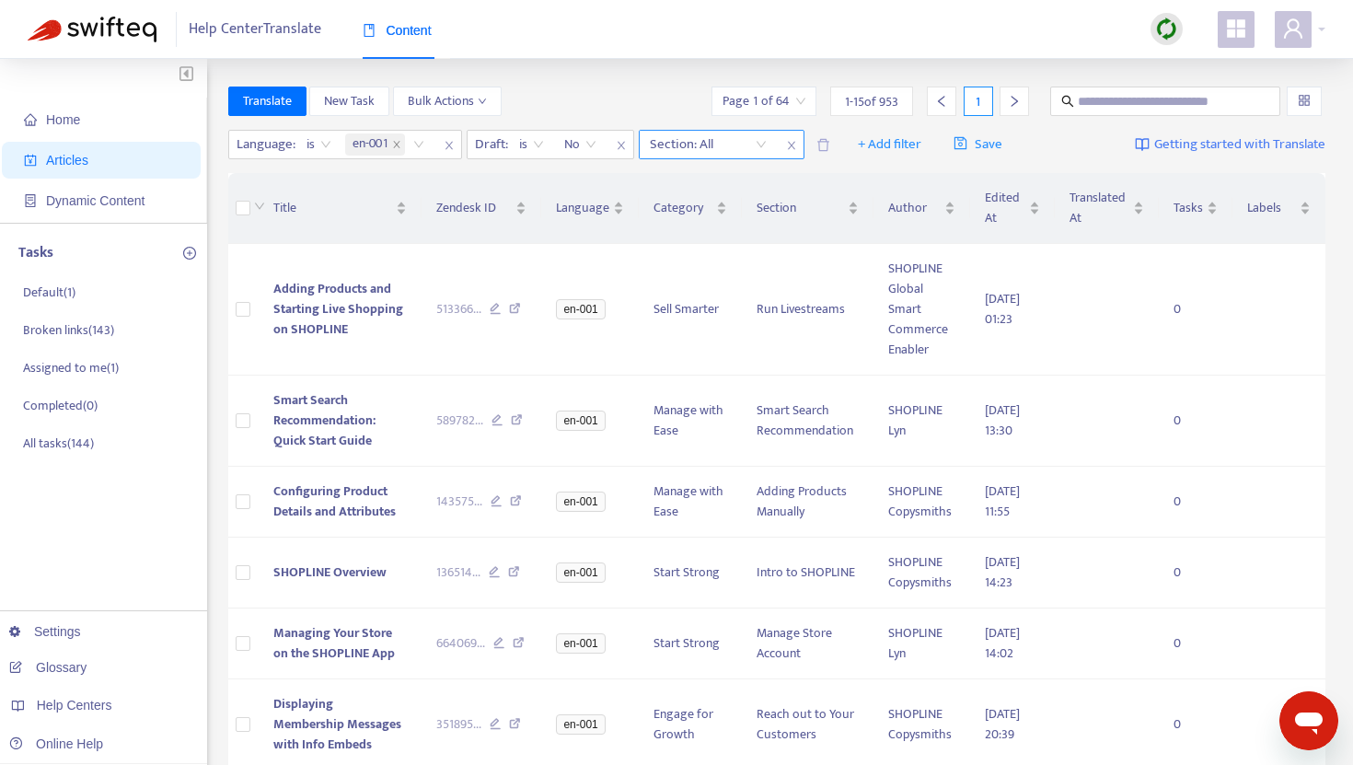
click at [715, 154] on div at bounding box center [699, 144] width 111 height 22
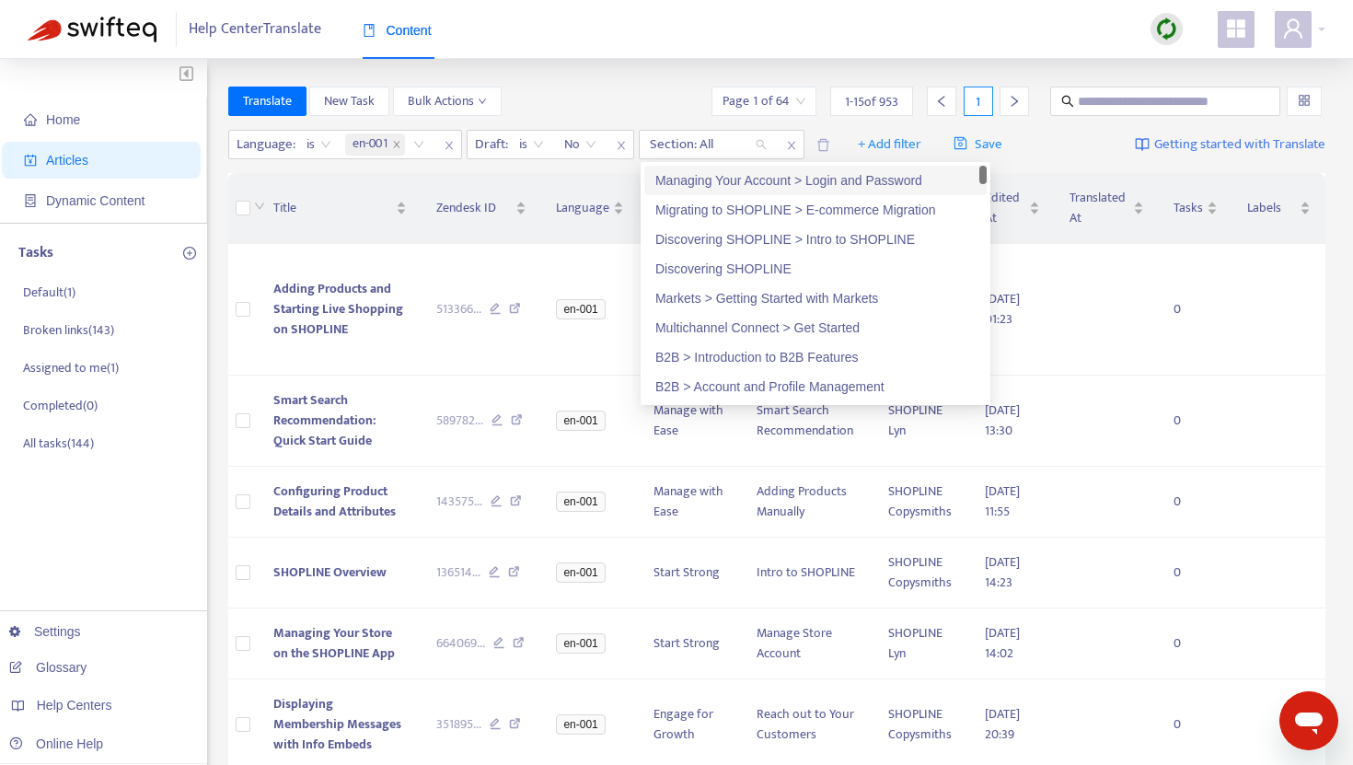
paste input "**********"
type input "**********"
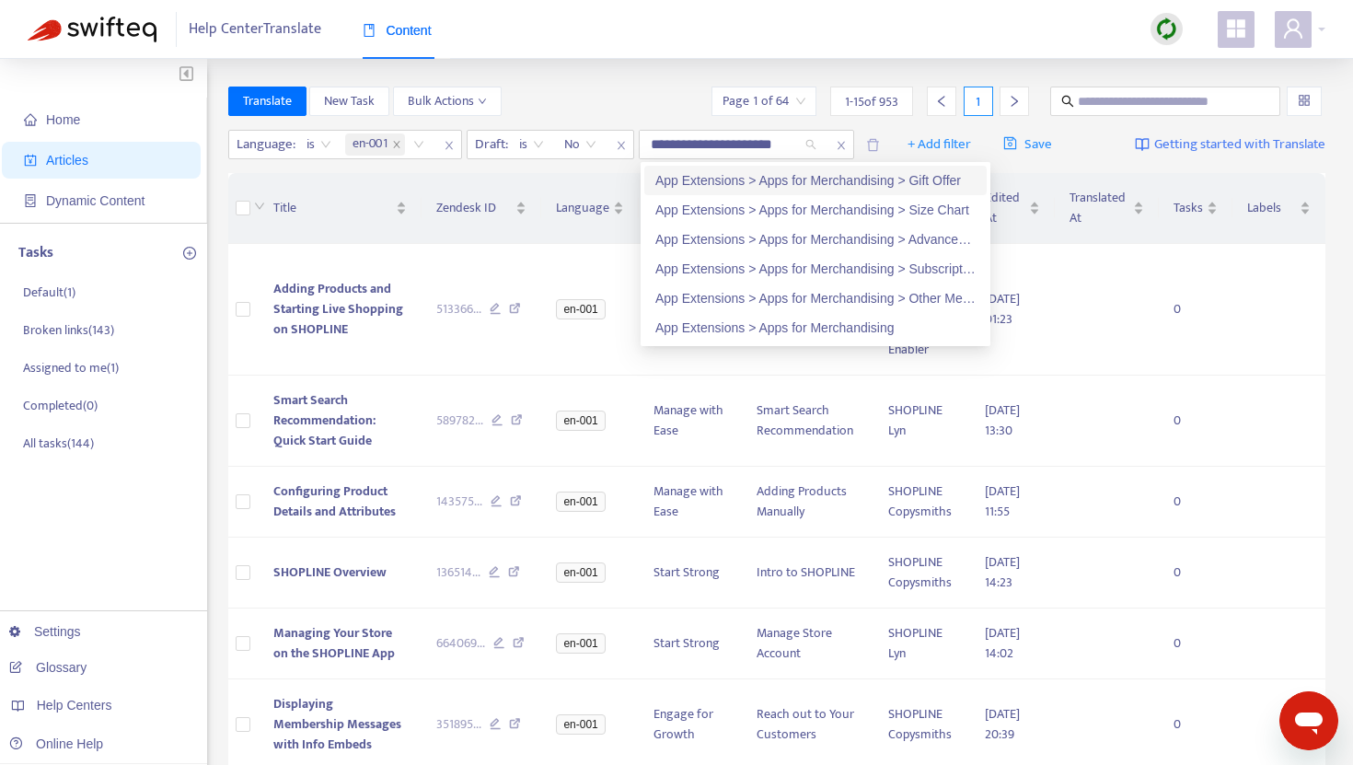
click at [715, 183] on div "App Extensions > Apps for Merchandising > Gift Offer" at bounding box center [816, 180] width 320 height 20
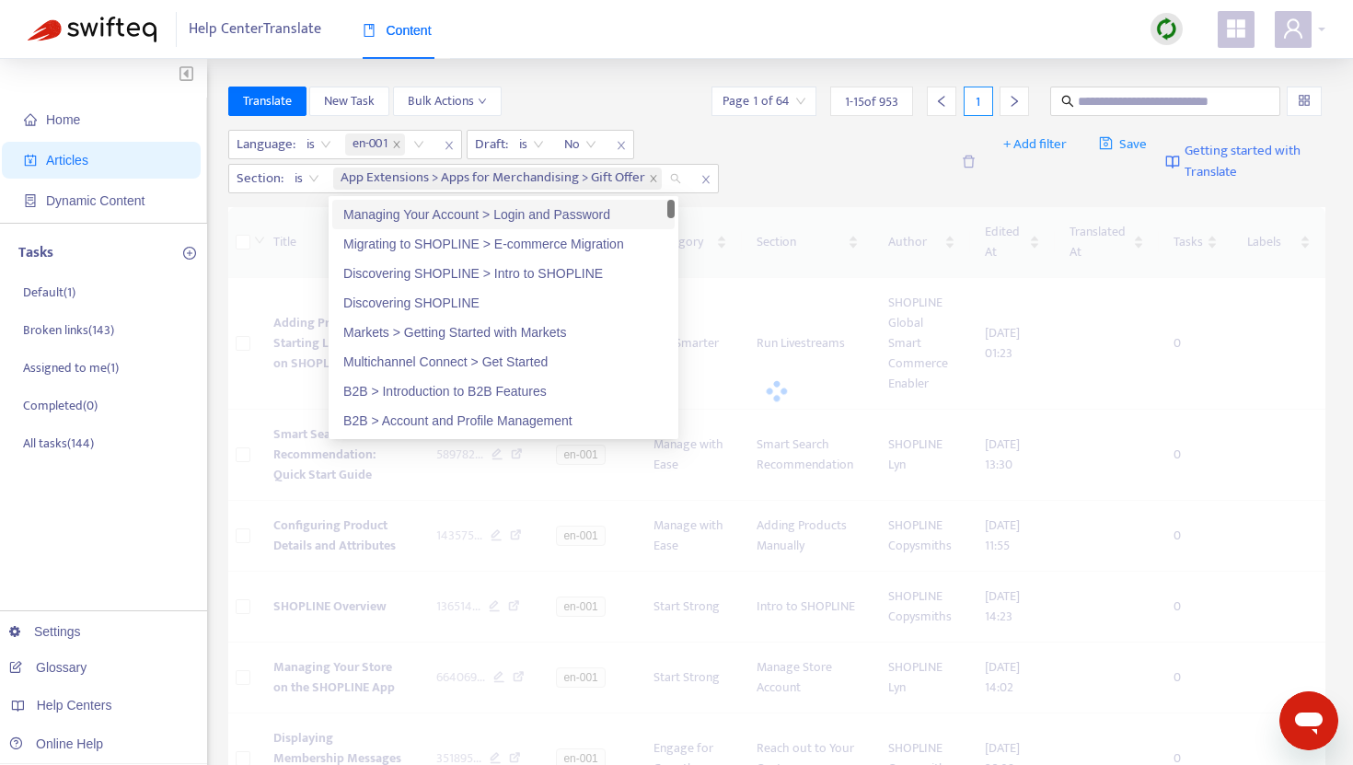
paste input "**********"
type input "**********"
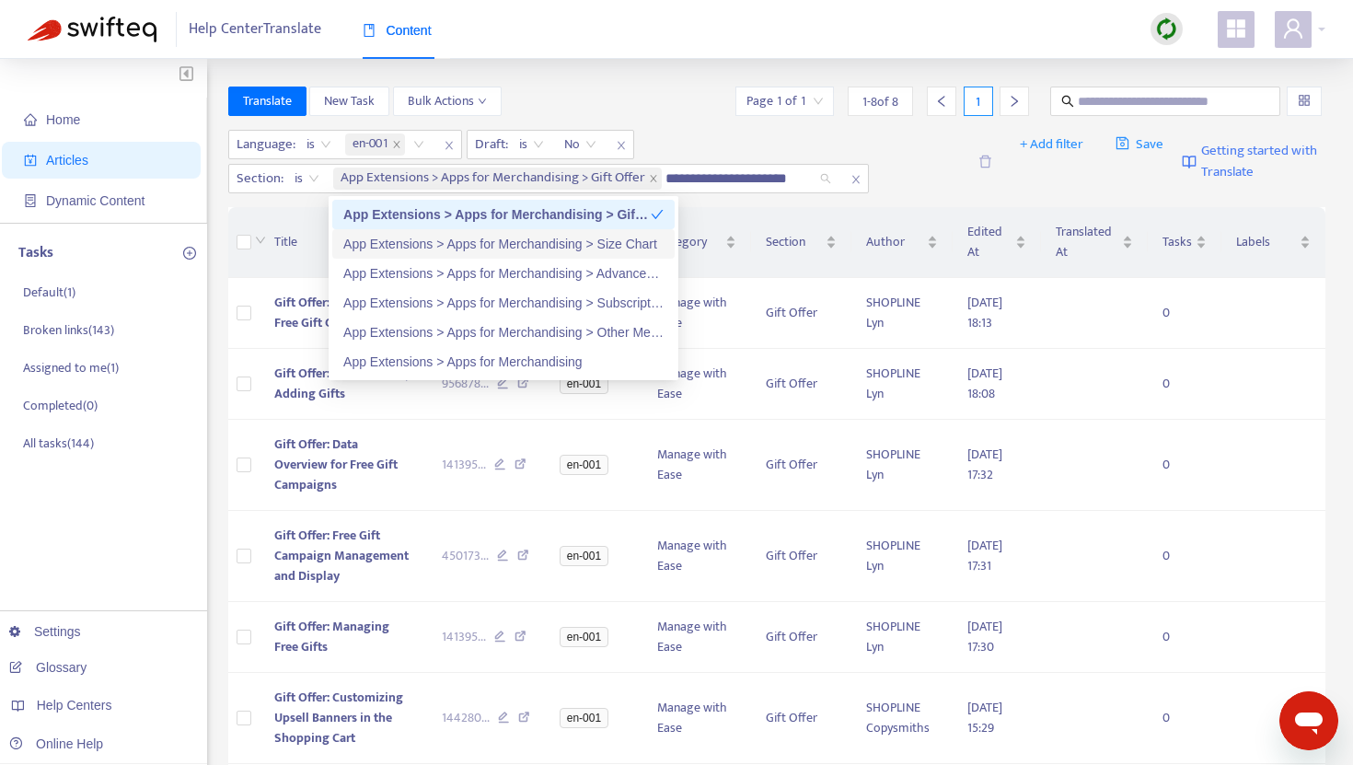
click at [613, 248] on div "App Extensions > Apps for Merchandising > Size Chart" at bounding box center [503, 244] width 320 height 20
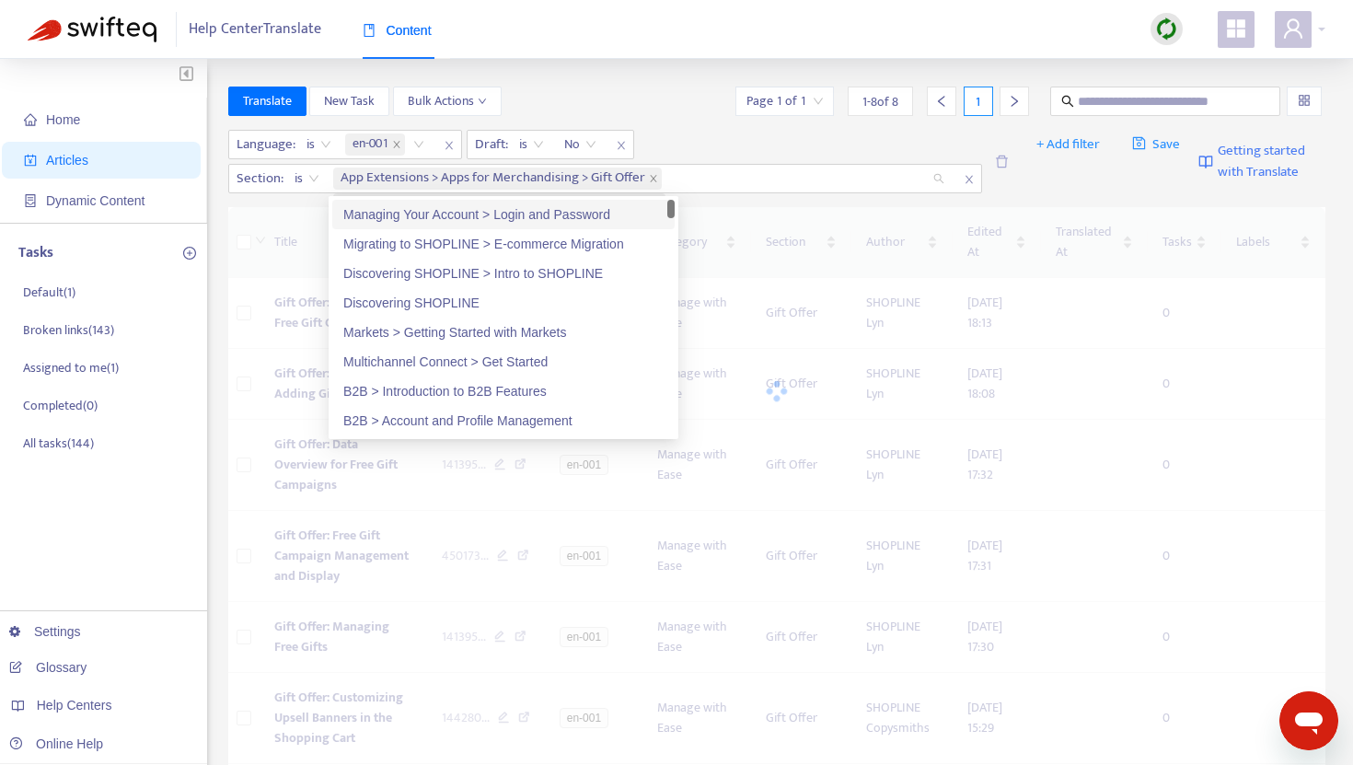
paste input "**********"
type input "**********"
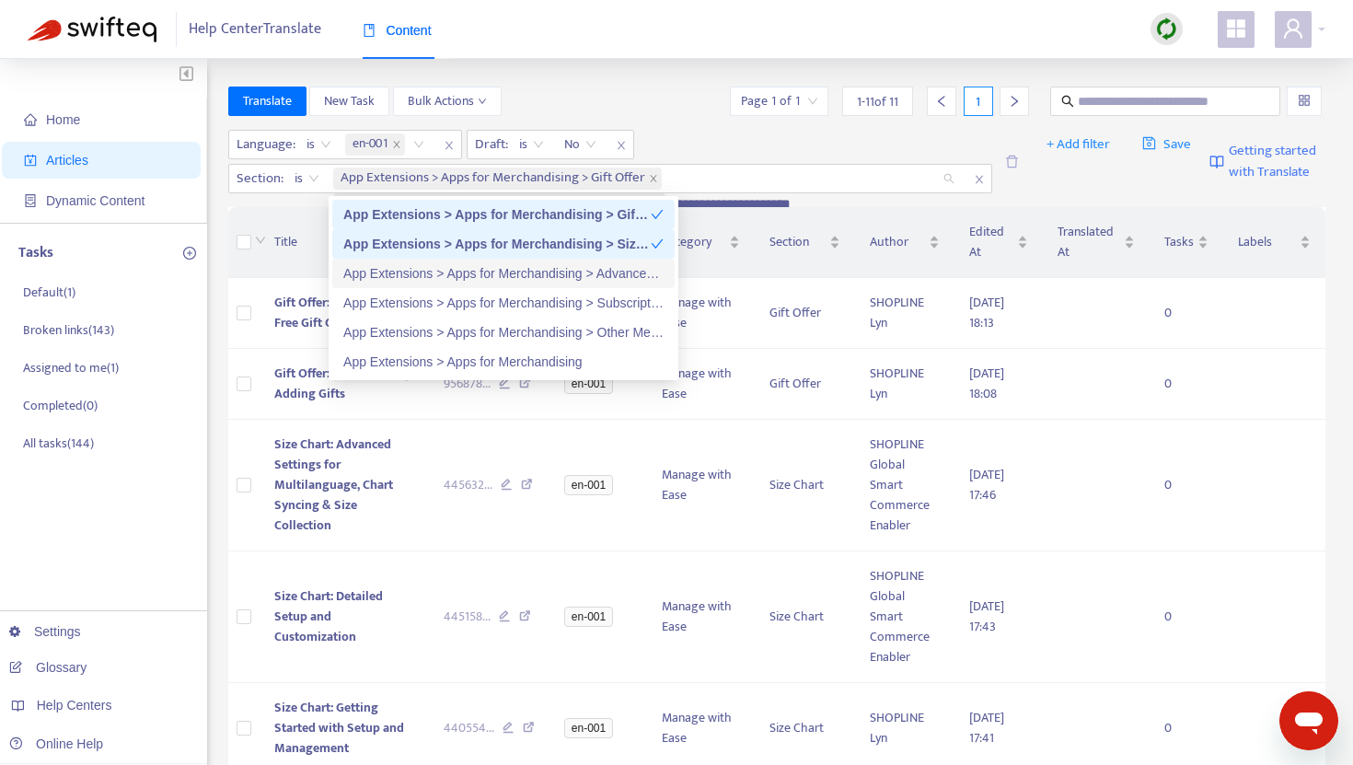
click at [581, 270] on div "App Extensions > Apps for Merchandising > Advanced Inventory Management" at bounding box center [503, 273] width 320 height 20
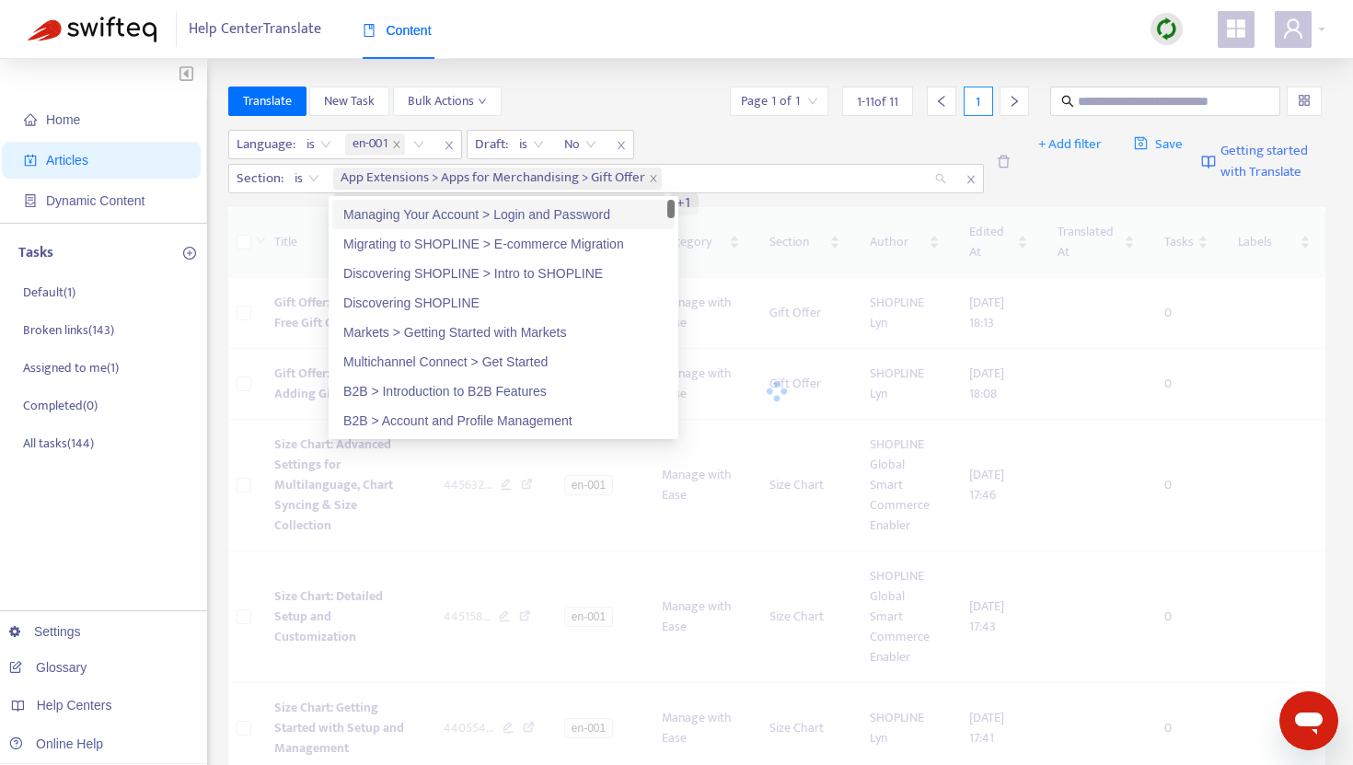
paste input "**********"
type input "**********"
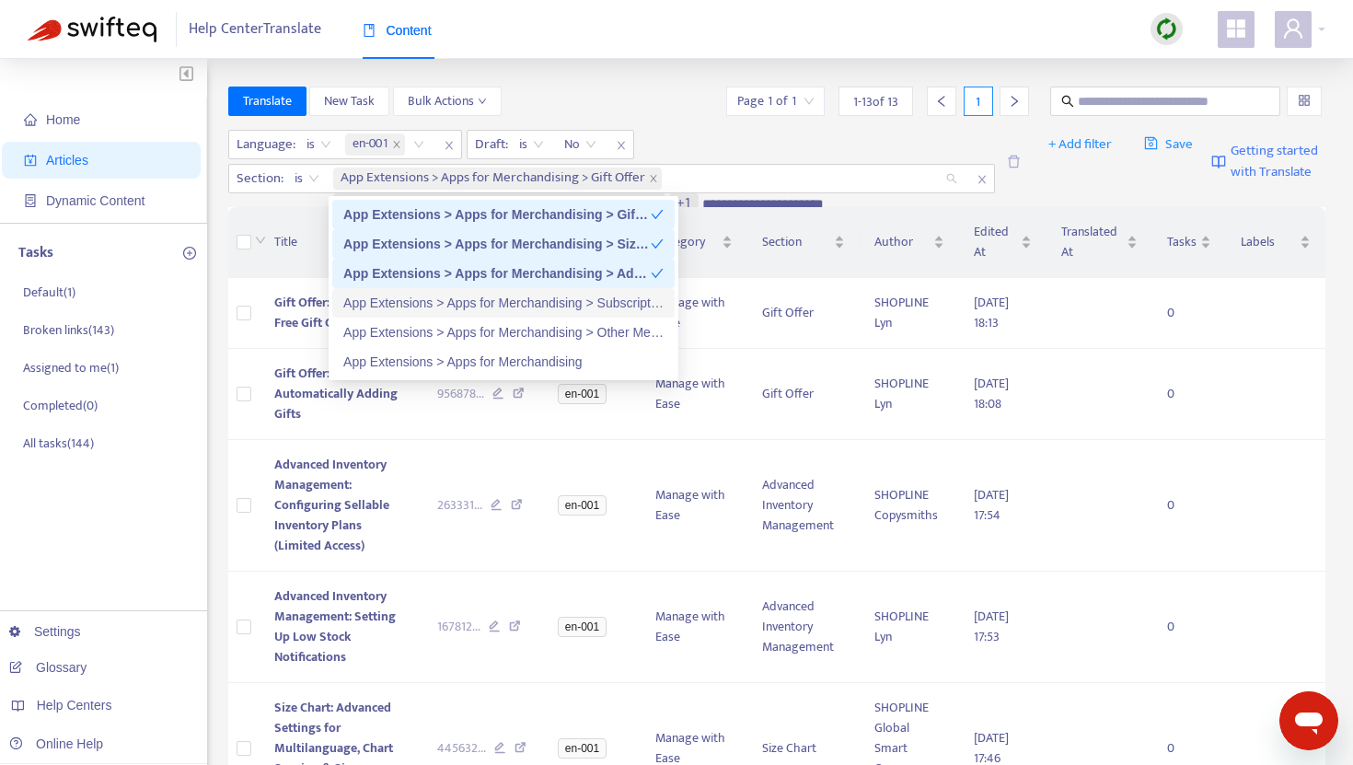
click at [566, 296] on div "App Extensions > Apps for Merchandising > Subscriptions" at bounding box center [503, 303] width 320 height 20
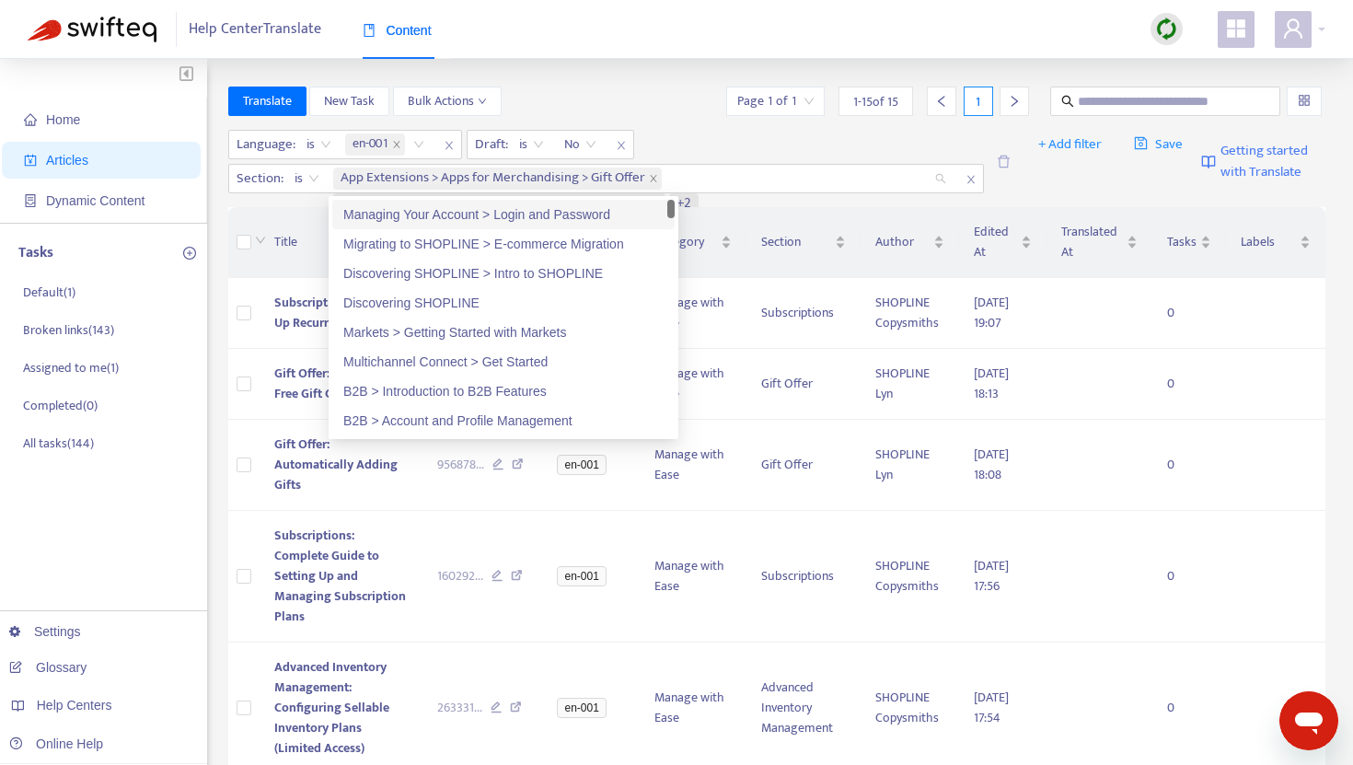
paste input "**********"
type input "**********"
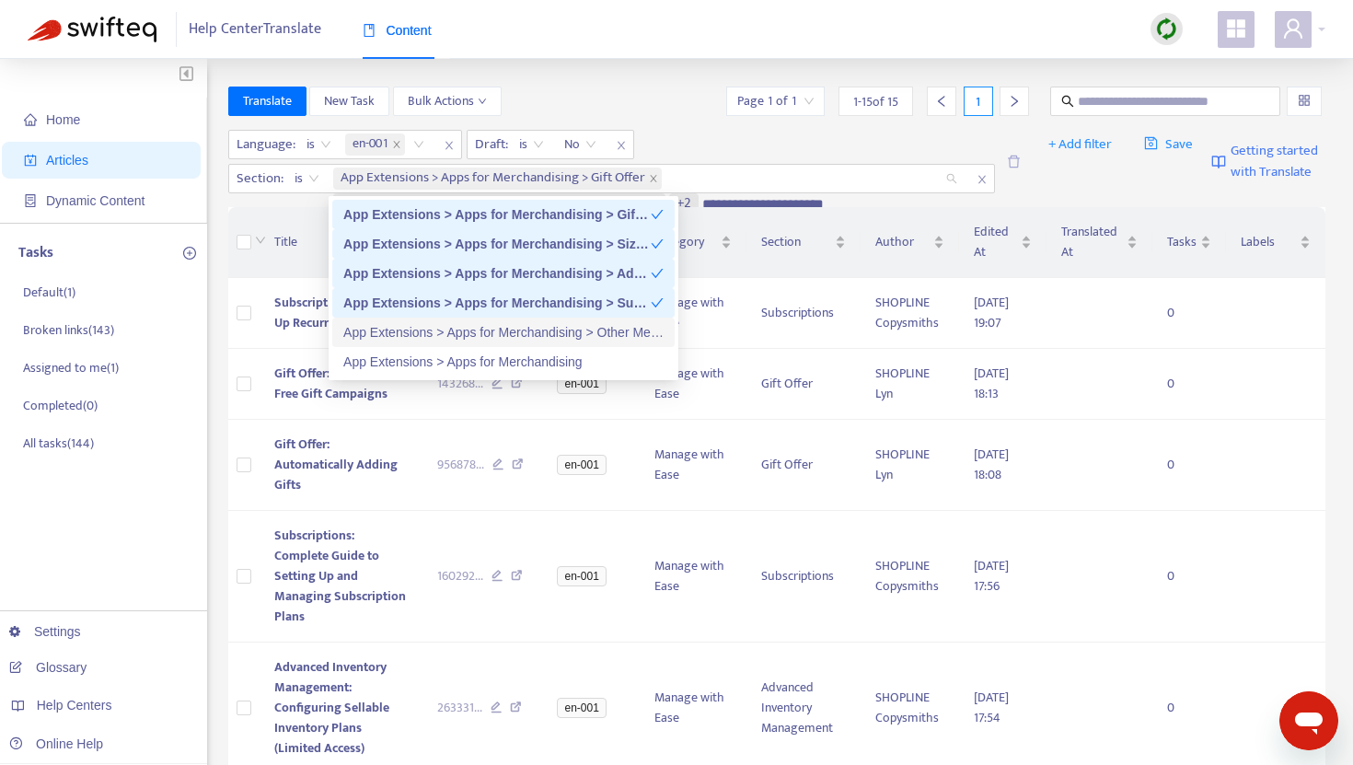
click at [546, 331] on div "App Extensions > Apps for Merchandising > Other Merchandising Apps" at bounding box center [503, 332] width 320 height 20
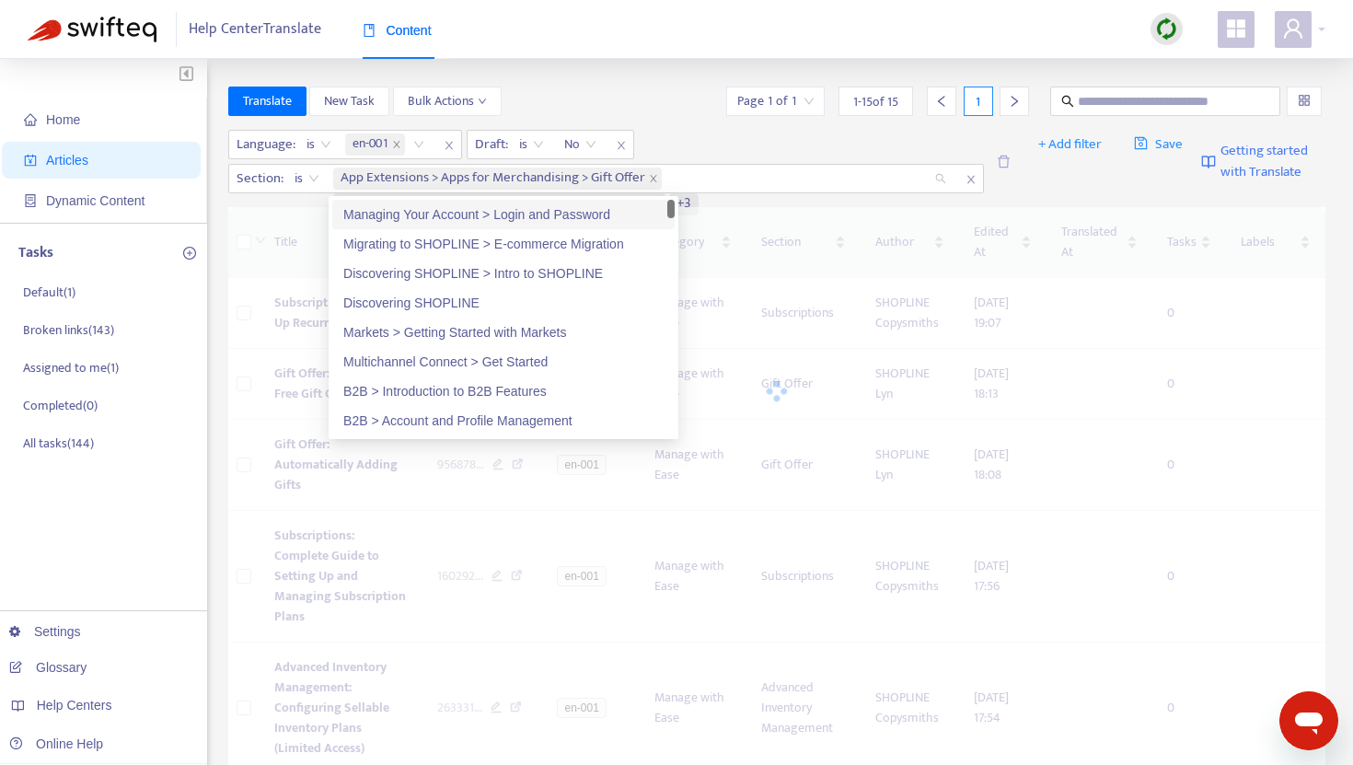
paste input "**********"
type input "**********"
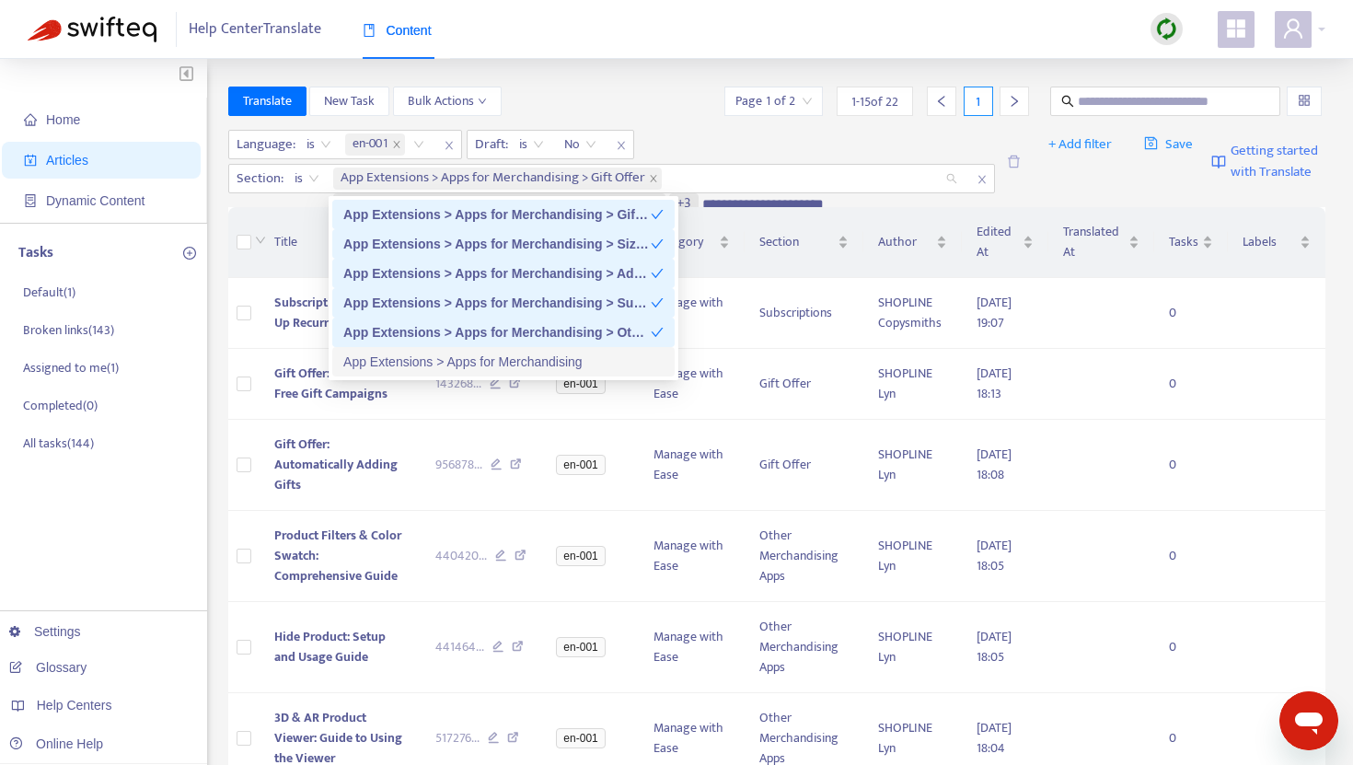
click at [544, 363] on div "App Extensions > Apps for Merchandising" at bounding box center [503, 362] width 320 height 20
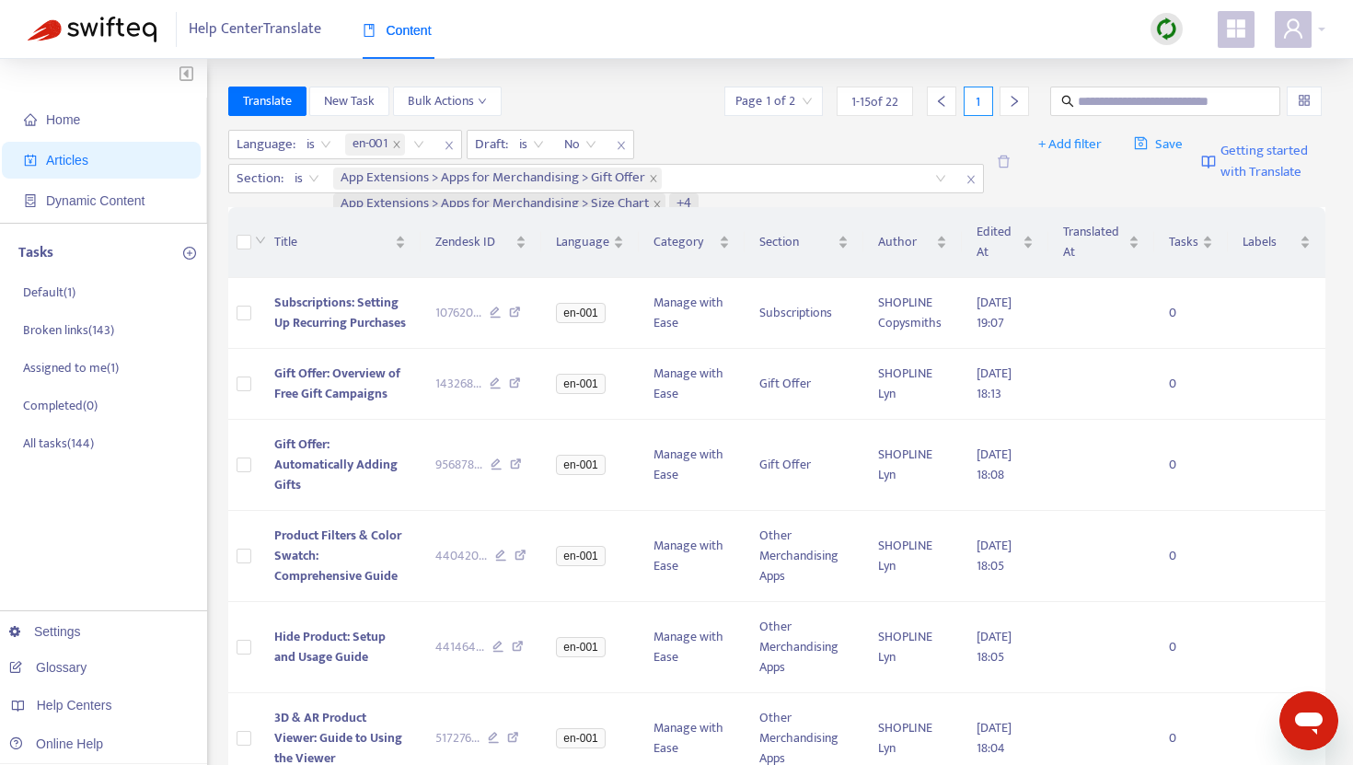
click at [663, 93] on div "Translate New Task Bulk Actions Page 1 of 2 1 - 15 of 22 1" at bounding box center [777, 101] width 1098 height 29
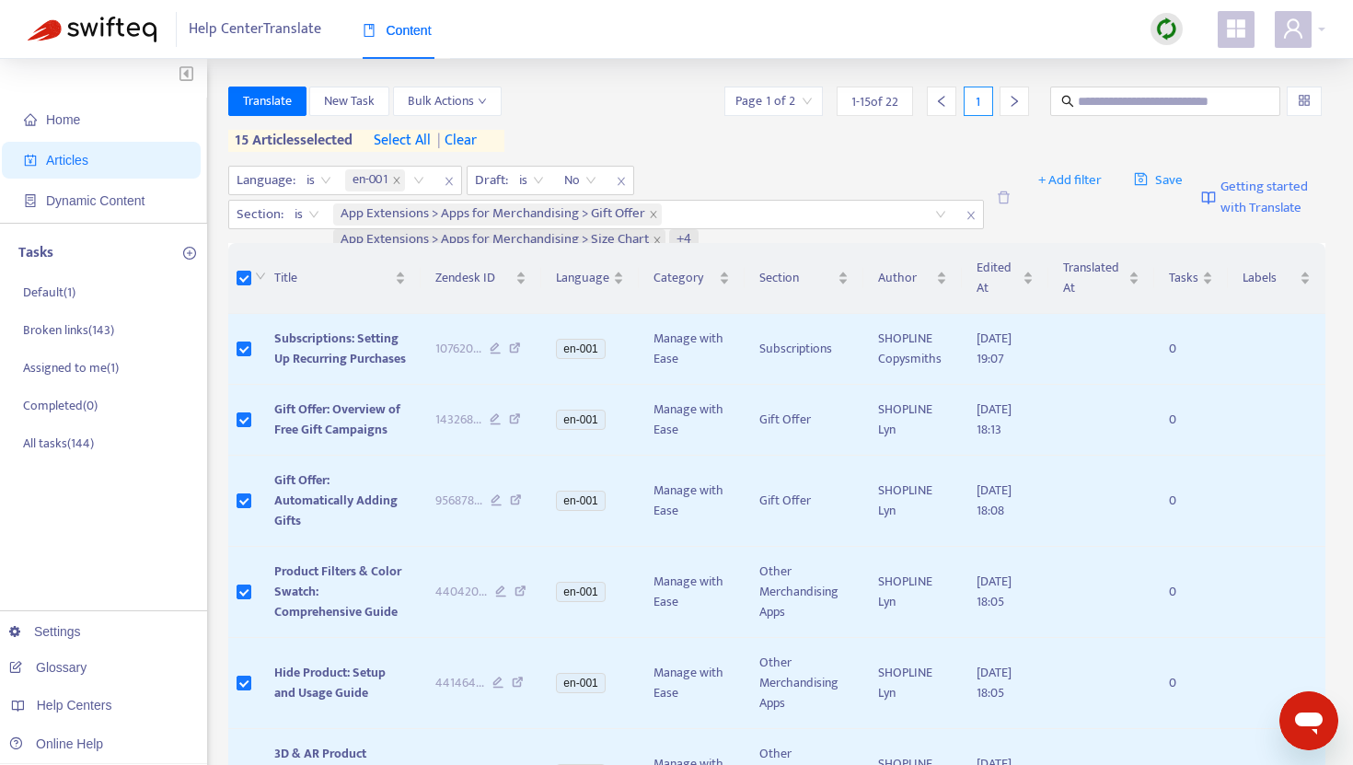
click at [410, 145] on span "select all" at bounding box center [402, 141] width 57 height 22
click at [281, 112] on button "Translate" at bounding box center [267, 101] width 78 height 29
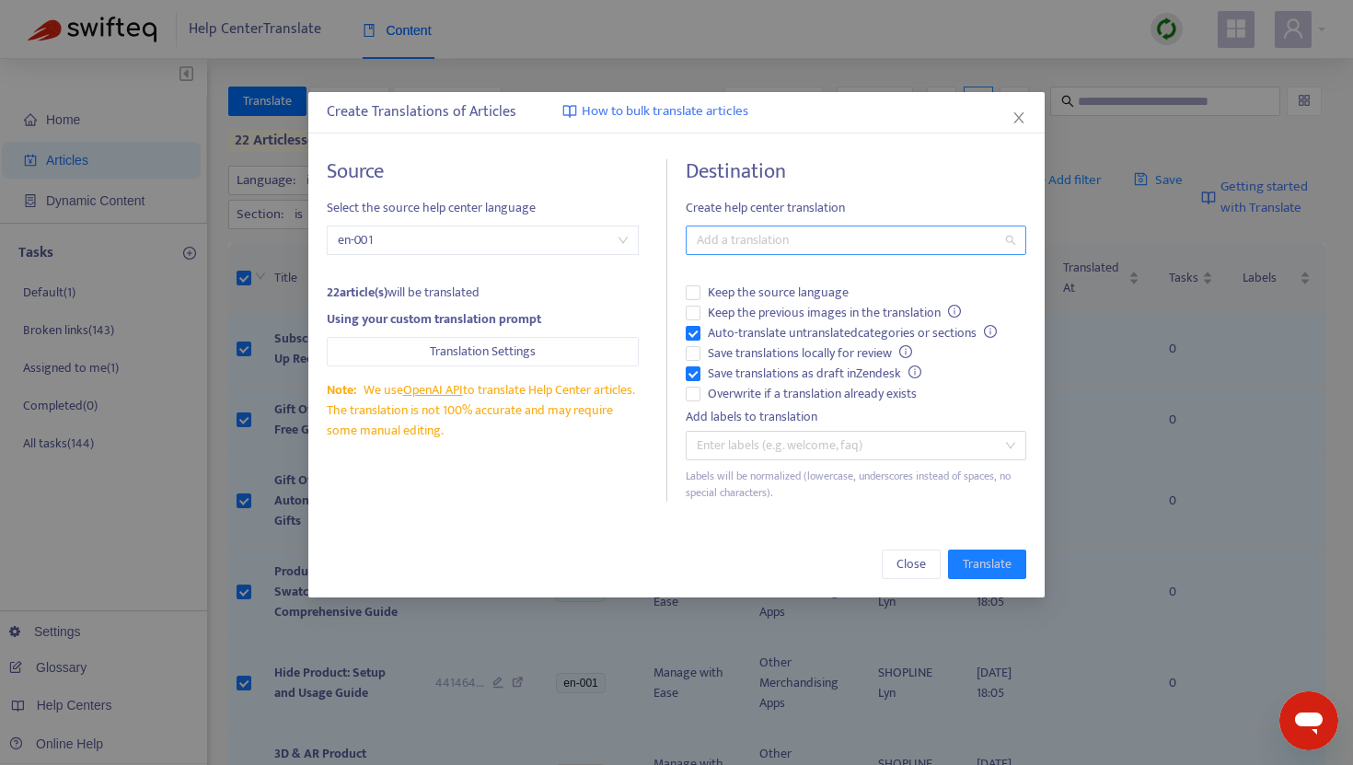
click at [723, 231] on div at bounding box center [847, 240] width 313 height 22
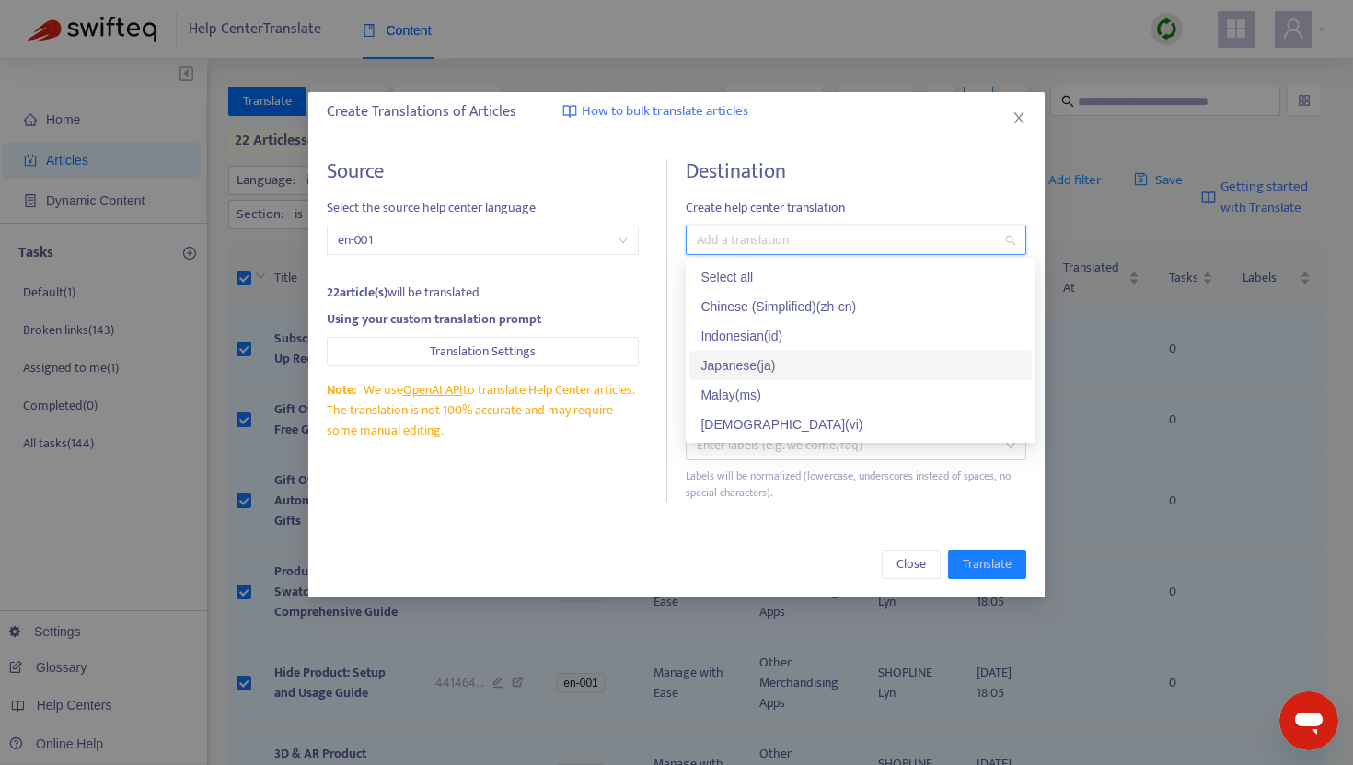
click at [757, 371] on div "Japanese ( ja )" at bounding box center [861, 365] width 320 height 20
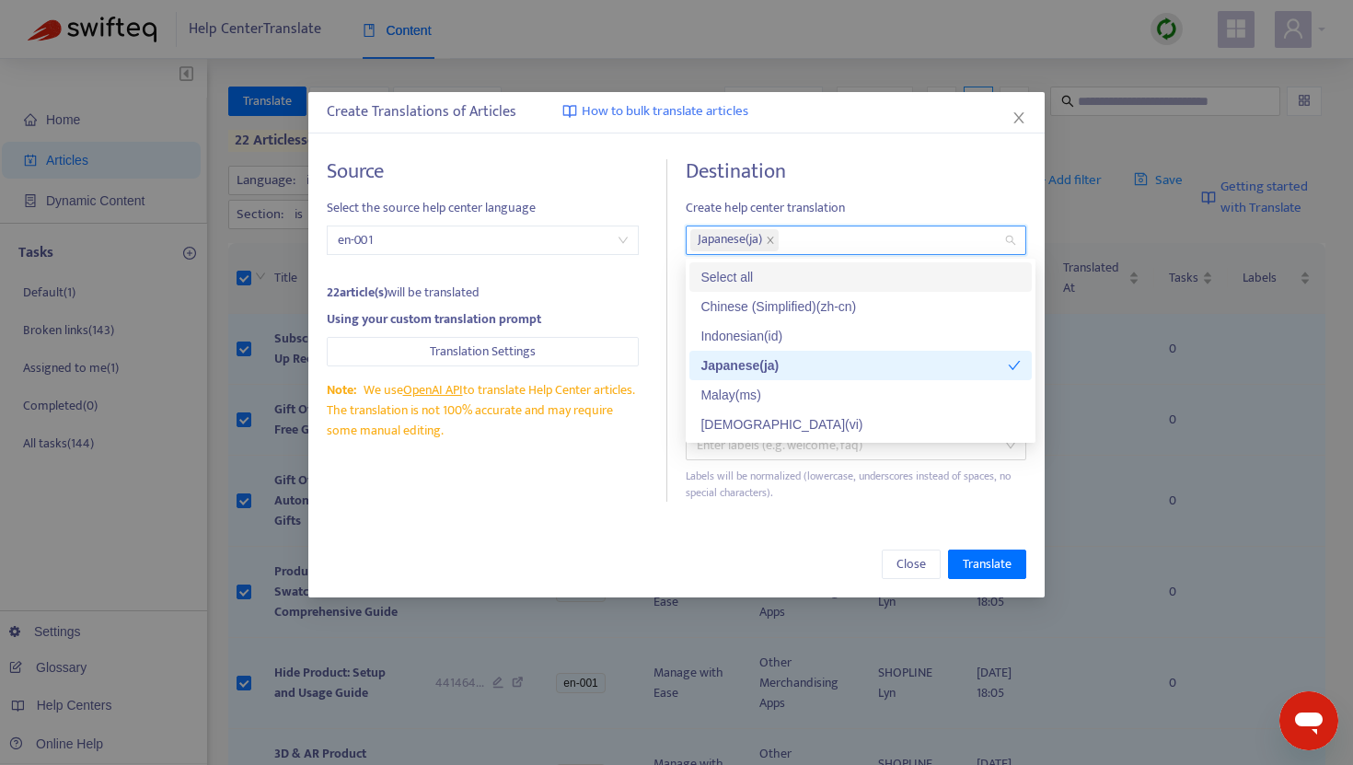
click at [888, 182] on h4 "Destination" at bounding box center [856, 171] width 341 height 25
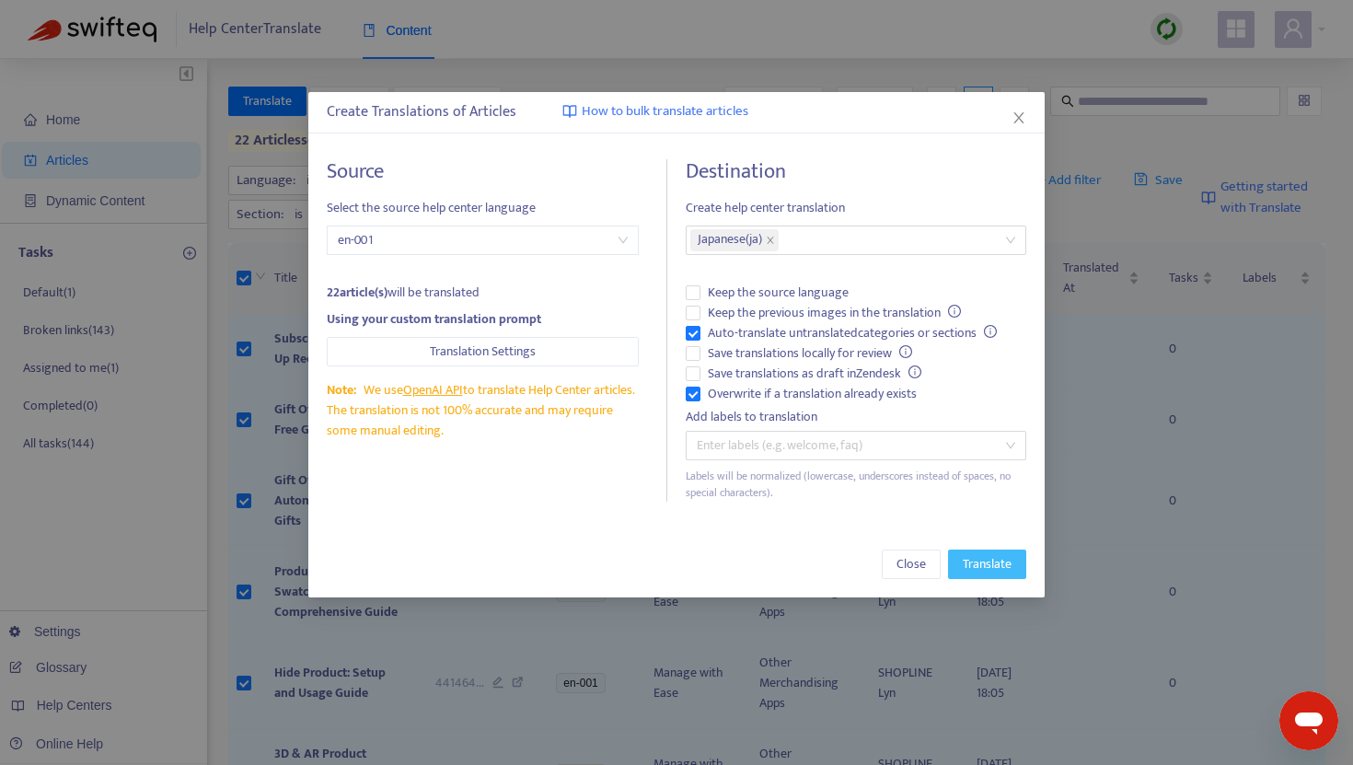
click at [980, 573] on span "Translate" at bounding box center [987, 564] width 49 height 20
